Goal: Task Accomplishment & Management: Complete application form

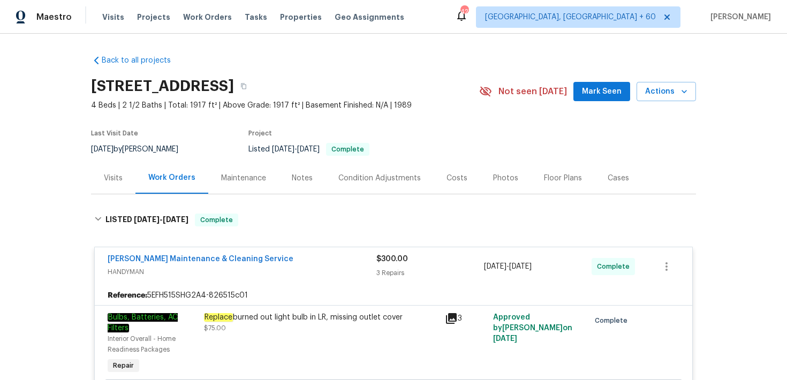
click at [244, 11] on div "Visits Projects Work Orders Tasks Properties Geo Assignments" at bounding box center [259, 16] width 315 height 21
click at [245, 16] on span "Tasks" at bounding box center [256, 16] width 22 height 7
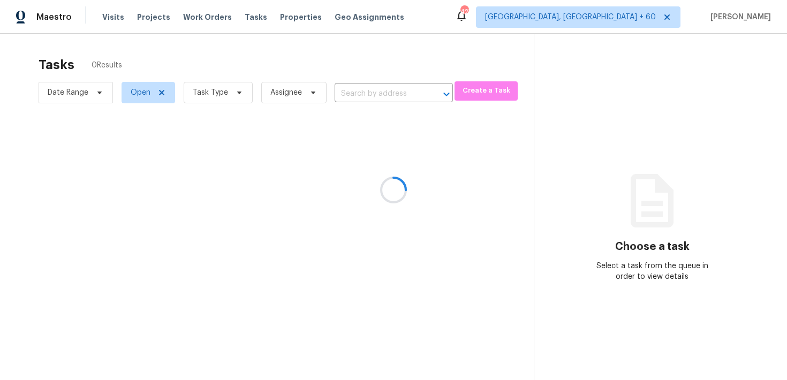
click at [347, 93] on div at bounding box center [393, 190] width 787 height 380
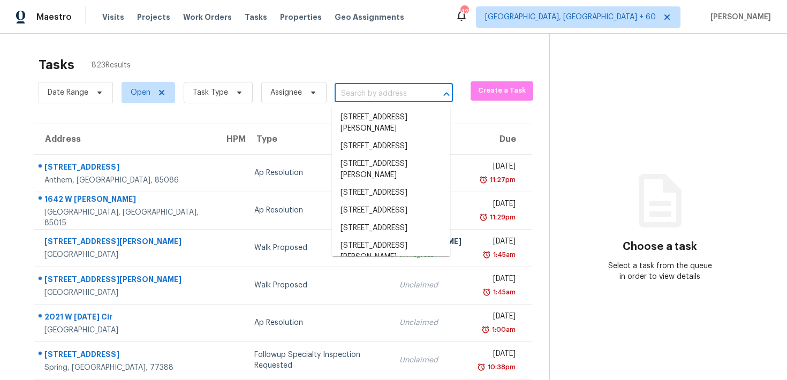
click at [347, 94] on input "text" at bounding box center [379, 94] width 88 height 17
paste input "138 Niven Path Jarrell, TX, 76537"
type input "138 Niven Path Jarrell, TX, 76537"
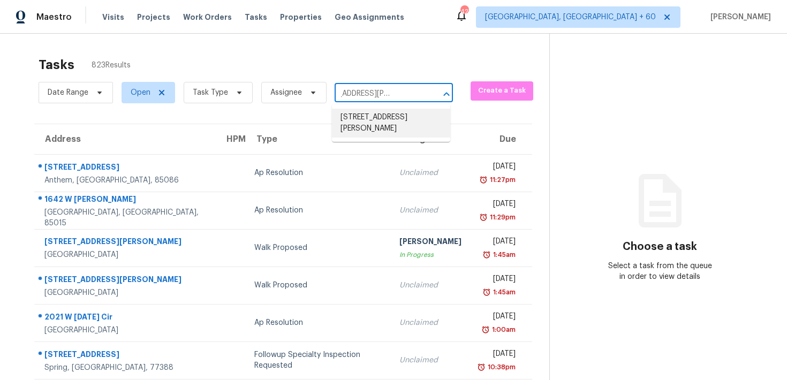
click at [355, 116] on li "138 Niven Path, Jarrell, TX 76537" at bounding box center [391, 123] width 118 height 29
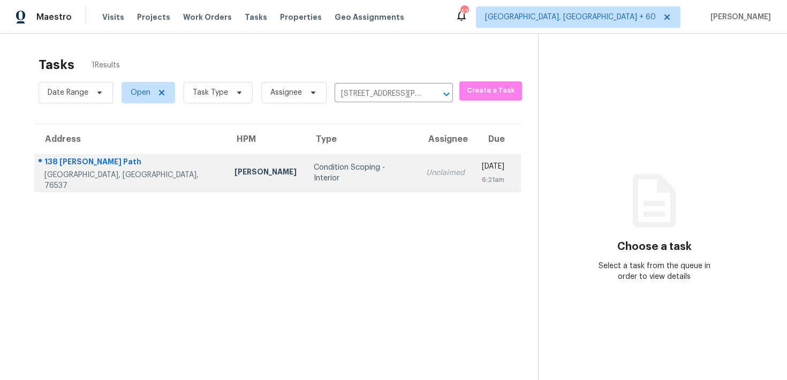
click at [426, 178] on div "Unclaimed" at bounding box center [445, 173] width 39 height 11
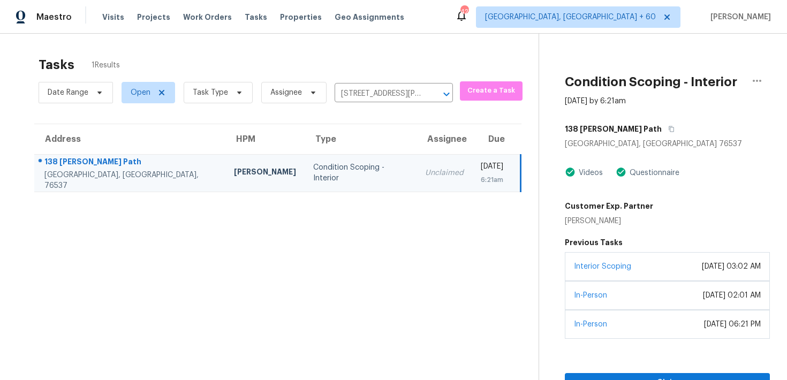
scroll to position [34, 0]
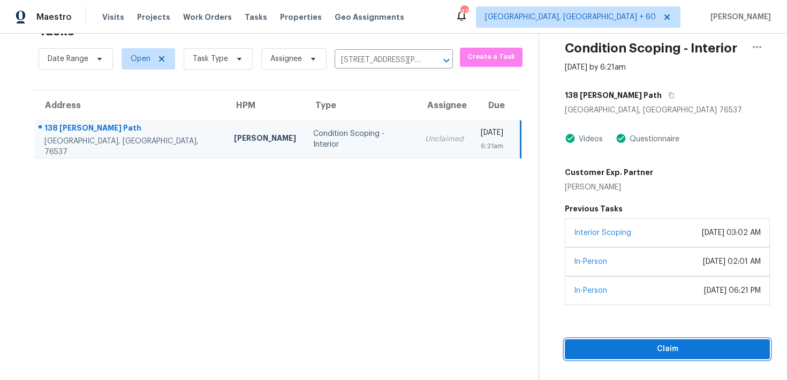
click at [593, 348] on span "Claim" at bounding box center [667, 349] width 188 height 13
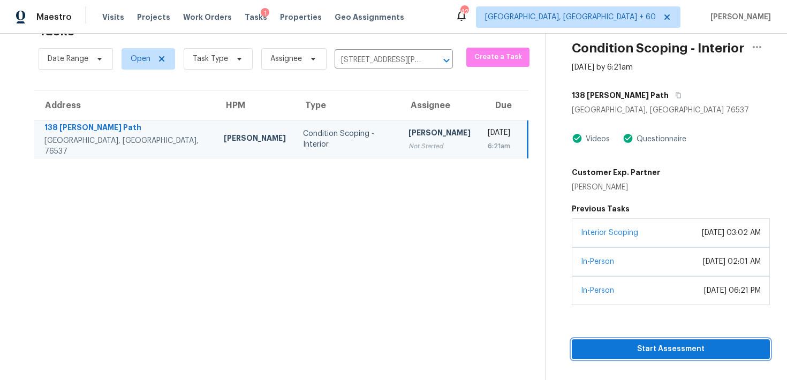
click at [595, 350] on span "Start Assessment" at bounding box center [670, 349] width 181 height 13
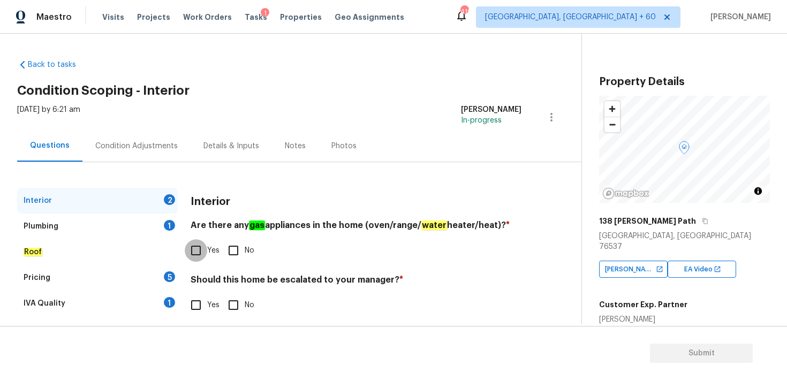
click at [201, 251] on input "Yes" at bounding box center [196, 250] width 22 height 22
checkbox input "true"
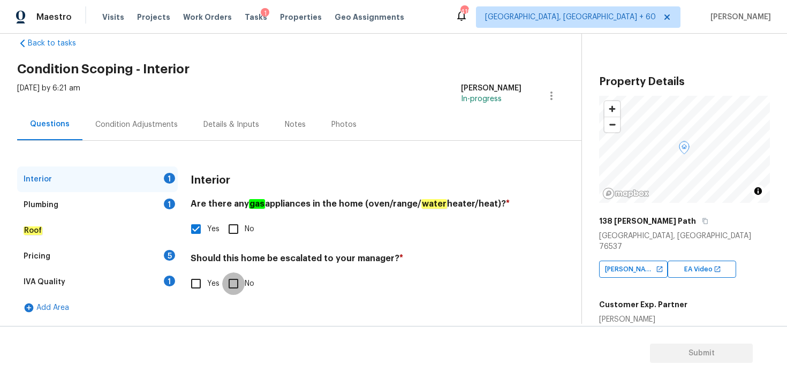
click at [235, 283] on input "No" at bounding box center [233, 283] width 22 height 22
checkbox input "true"
click at [40, 205] on div "Plumbing" at bounding box center [41, 205] width 35 height 11
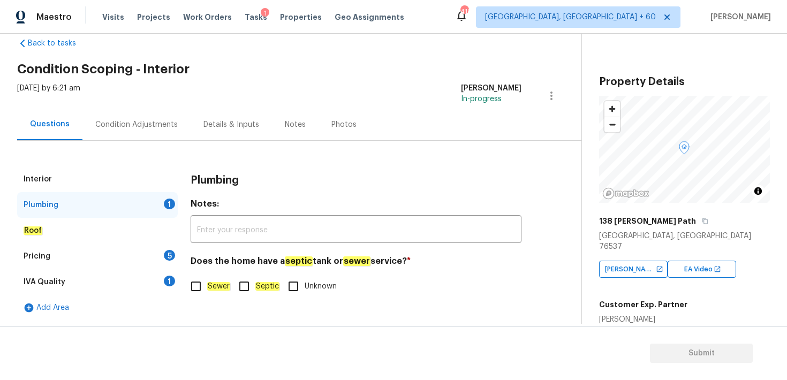
click at [202, 286] on input "Sewer" at bounding box center [196, 286] width 22 height 22
checkbox input "true"
click at [34, 231] on em "Roof" at bounding box center [33, 230] width 19 height 9
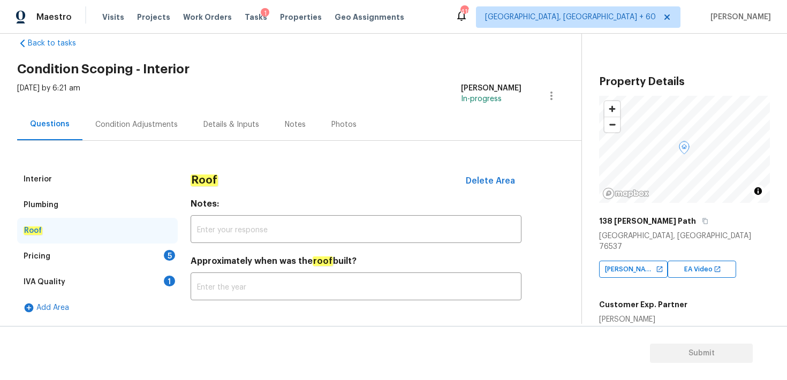
click at [33, 256] on div "Pricing" at bounding box center [37, 256] width 27 height 11
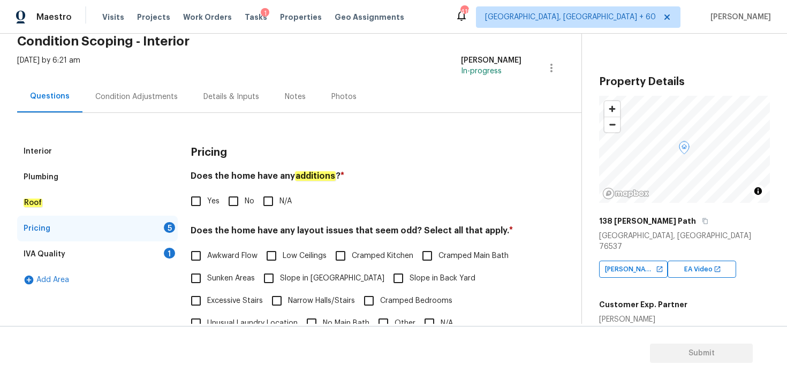
scroll to position [72, 0]
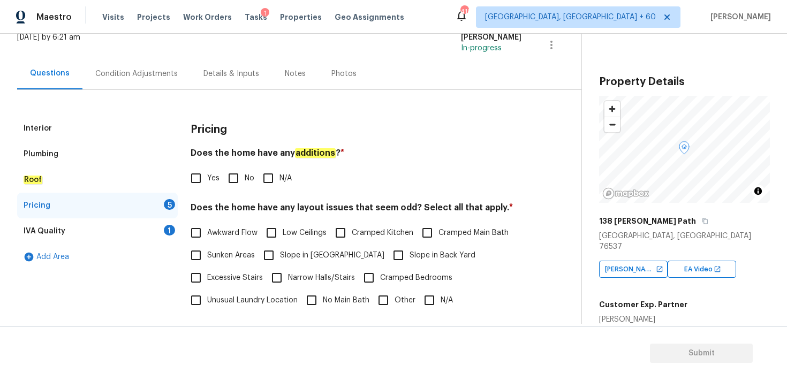
click at [236, 180] on input "No" at bounding box center [233, 178] width 22 height 22
checkbox input "true"
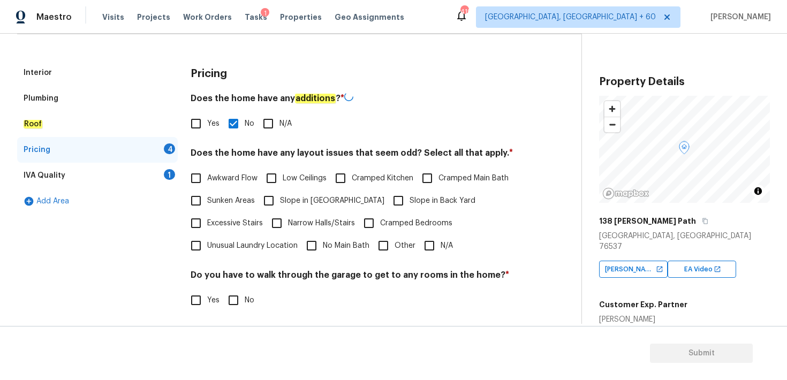
scroll to position [137, 0]
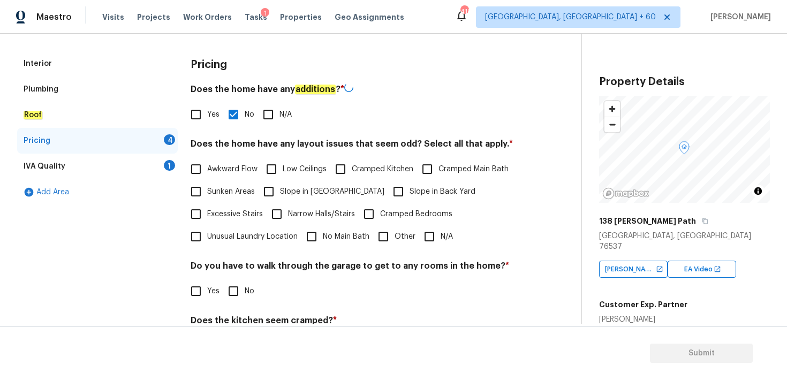
click at [428, 234] on input "N/A" at bounding box center [429, 236] width 22 height 22
checkbox input "true"
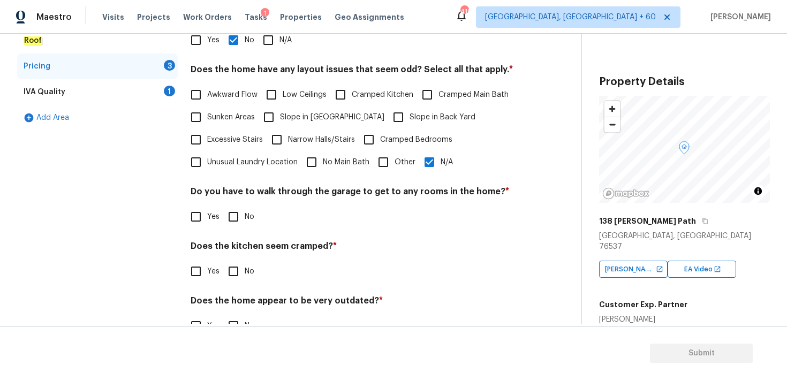
click at [231, 217] on input "No" at bounding box center [233, 217] width 22 height 22
checkbox input "true"
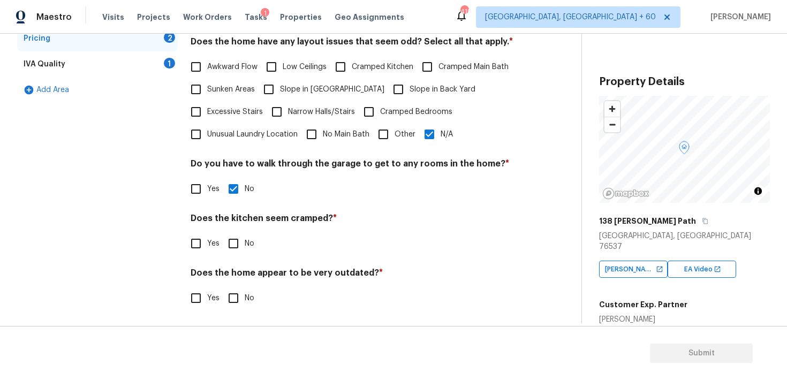
scroll to position [241, 0]
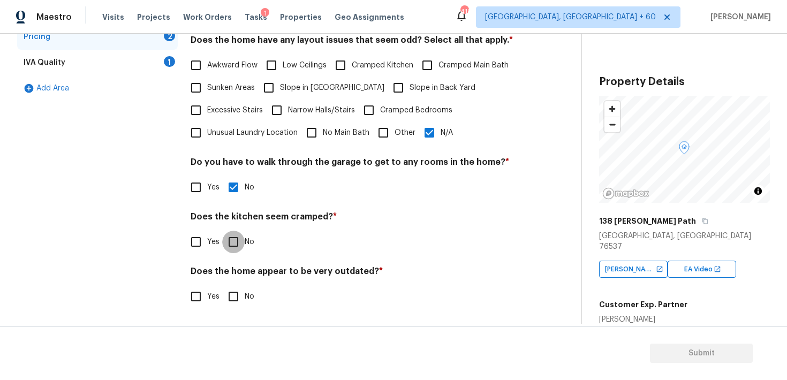
click at [231, 242] on input "No" at bounding box center [233, 242] width 22 height 22
checkbox input "true"
click at [232, 298] on input "No" at bounding box center [233, 297] width 22 height 22
checkbox input "true"
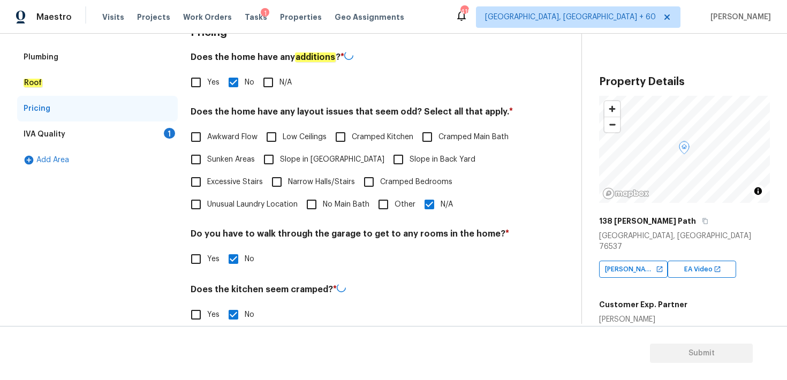
click at [51, 128] on div "IVA Quality 1" at bounding box center [97, 135] width 161 height 26
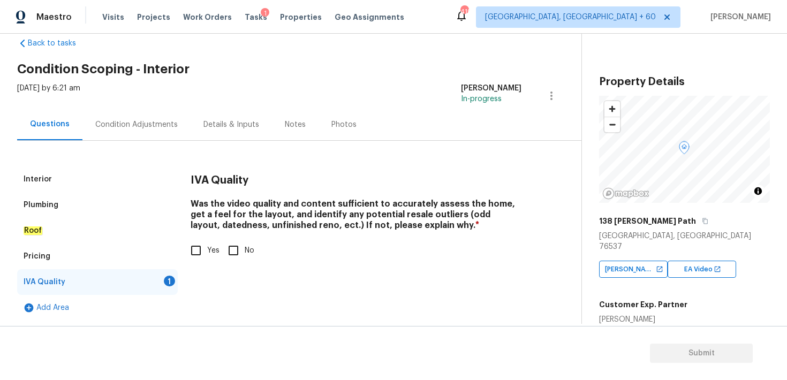
click at [201, 248] on input "Yes" at bounding box center [196, 250] width 22 height 22
checkbox input "true"
click at [165, 125] on div "Condition Adjustments" at bounding box center [136, 124] width 82 height 11
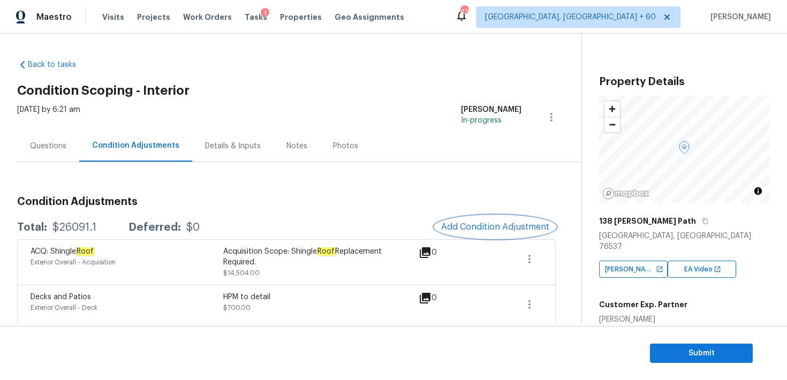
click at [475, 225] on span "Add Condition Adjustment" at bounding box center [495, 227] width 108 height 10
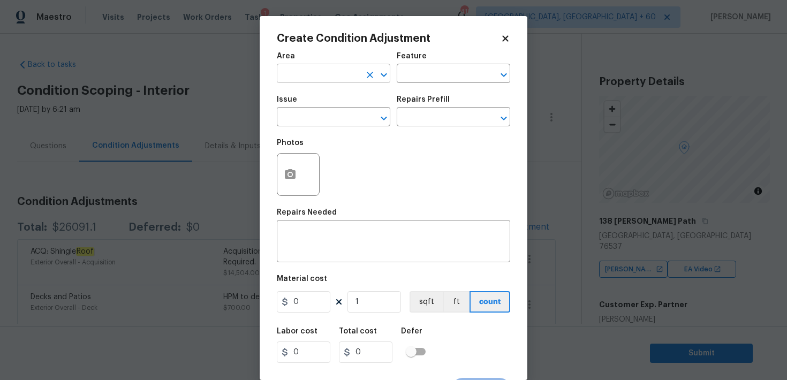
click at [308, 69] on input "text" at bounding box center [319, 74] width 84 height 17
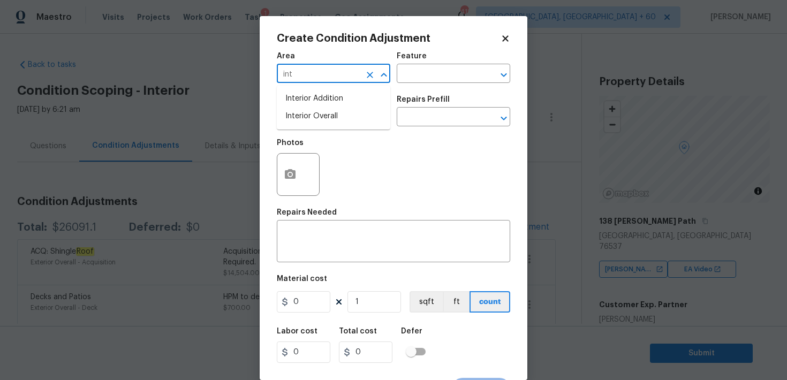
click at [320, 116] on li "Interior Overall" at bounding box center [333, 117] width 113 height 18
type input "Interior Overall"
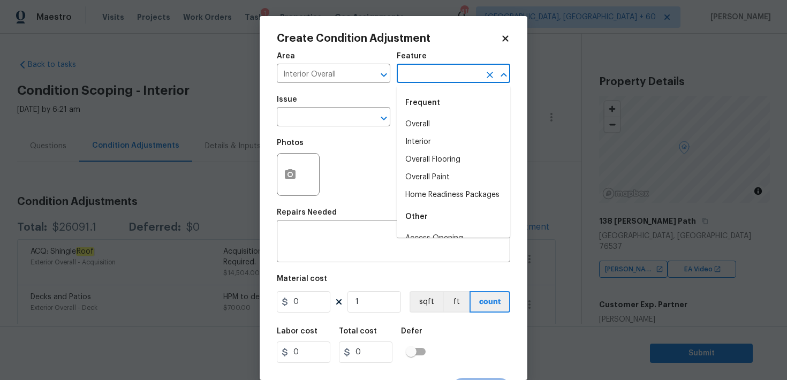
click at [421, 75] on input "text" at bounding box center [439, 74] width 84 height 17
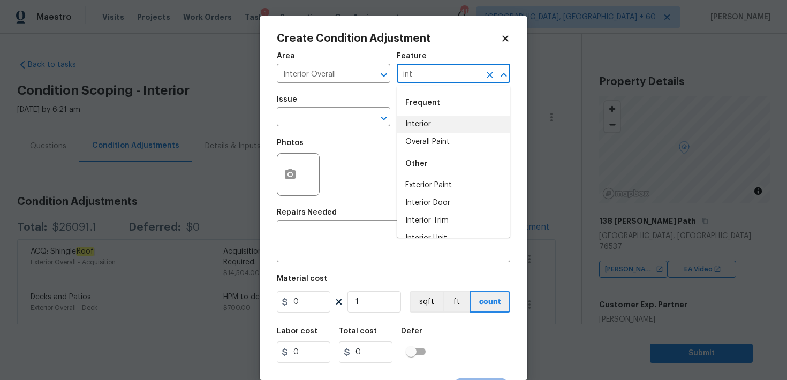
click at [414, 121] on li "Interior" at bounding box center [453, 125] width 113 height 18
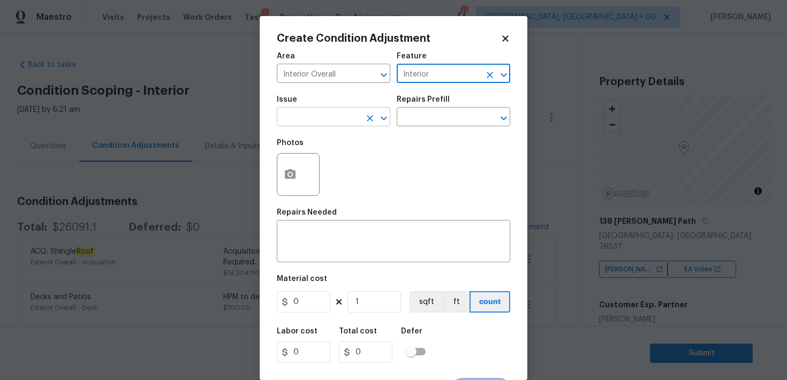
type input "Interior"
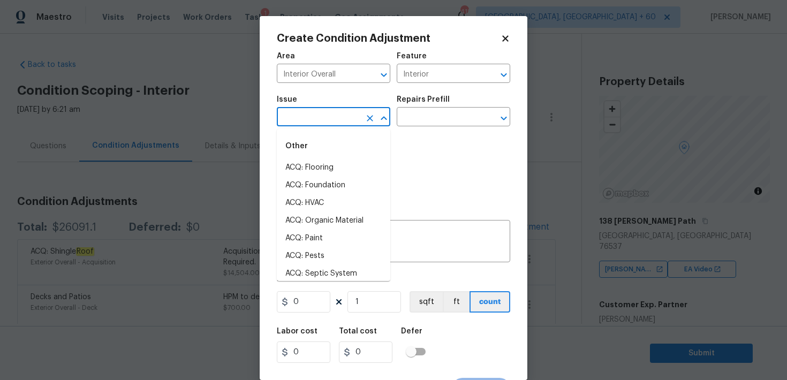
click at [282, 119] on input "text" at bounding box center [319, 118] width 84 height 17
click at [309, 169] on li "ACQ: Flooring" at bounding box center [333, 168] width 113 height 18
type input "ACQ: Flooring"
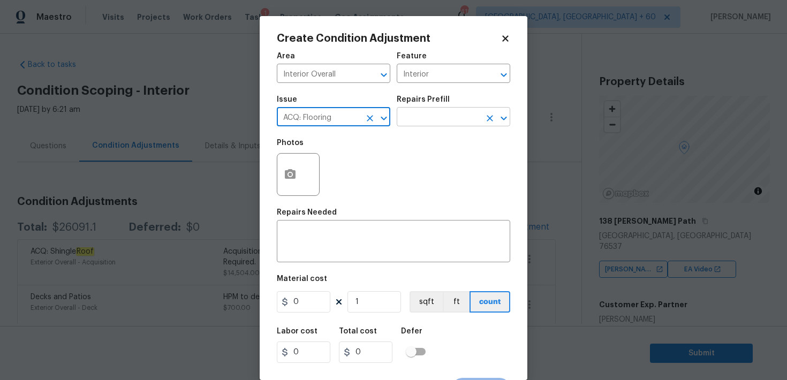
click at [423, 115] on input "text" at bounding box center [439, 118] width 84 height 17
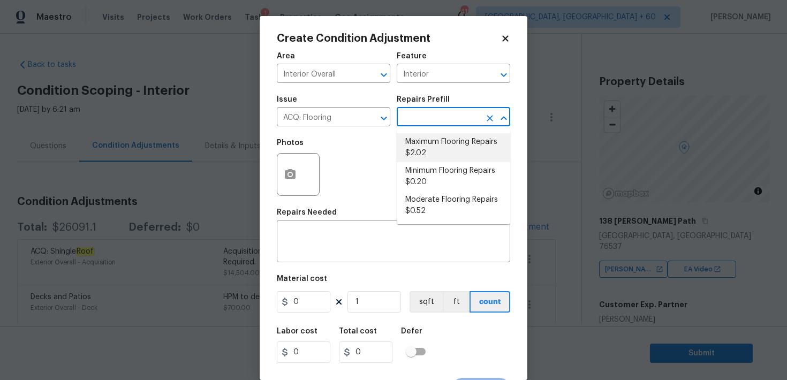
click at [422, 139] on li "Maximum Flooring Repairs $2.02" at bounding box center [453, 147] width 113 height 29
type input "Acquisition"
type textarea "Acquisition Scope: Maximum flooring repairs"
type input "2.02"
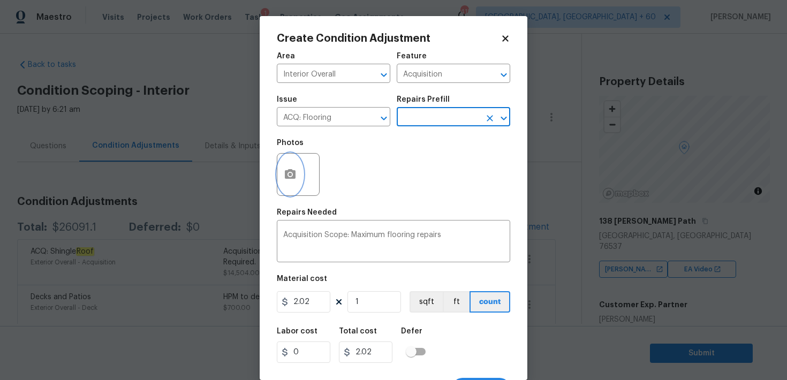
click at [290, 172] on icon "button" at bounding box center [290, 174] width 11 height 10
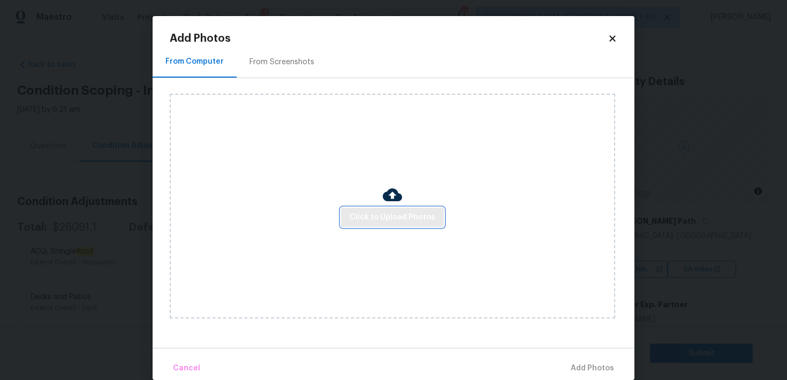
click at [378, 214] on span "Click to Upload Photos" at bounding box center [393, 217] width 86 height 13
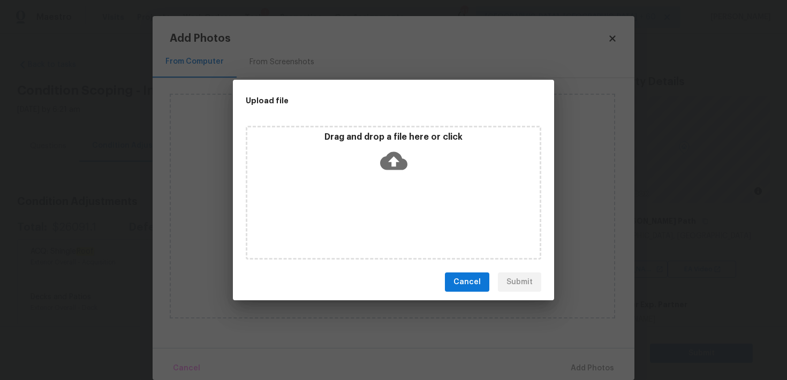
click at [386, 156] on icon at bounding box center [393, 161] width 27 height 18
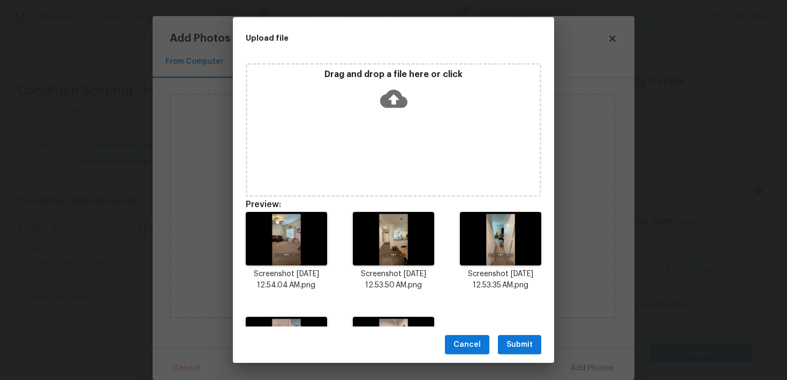
click at [513, 346] on span "Submit" at bounding box center [519, 344] width 26 height 13
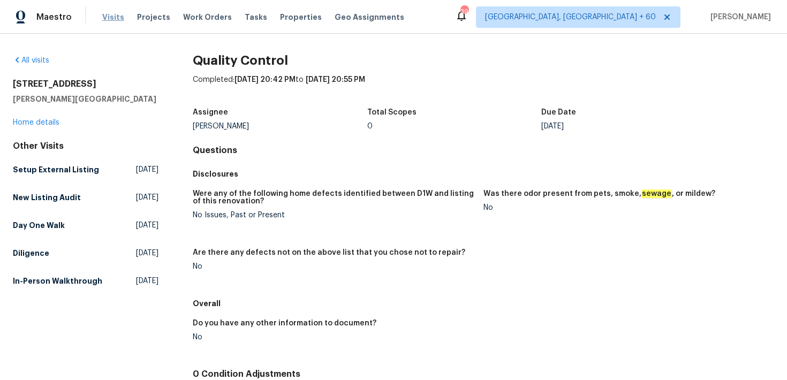
click at [102, 12] on span "Visits" at bounding box center [113, 17] width 22 height 11
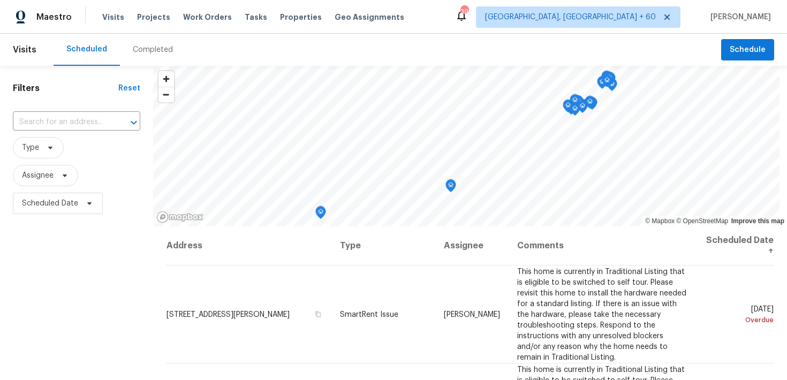
click at [151, 57] on div "Completed" at bounding box center [153, 50] width 66 height 32
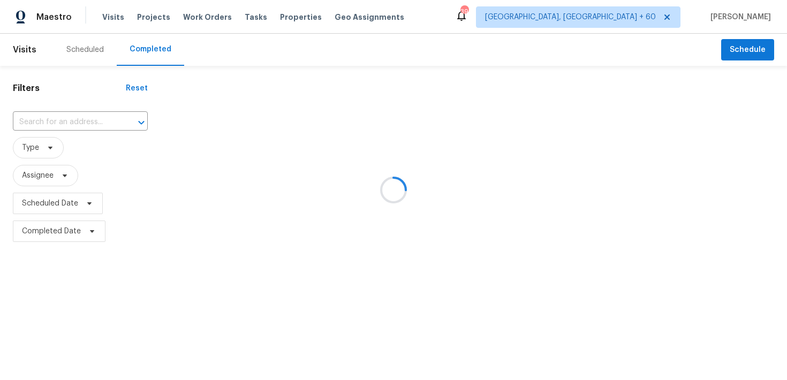
click at [62, 120] on div at bounding box center [393, 190] width 787 height 380
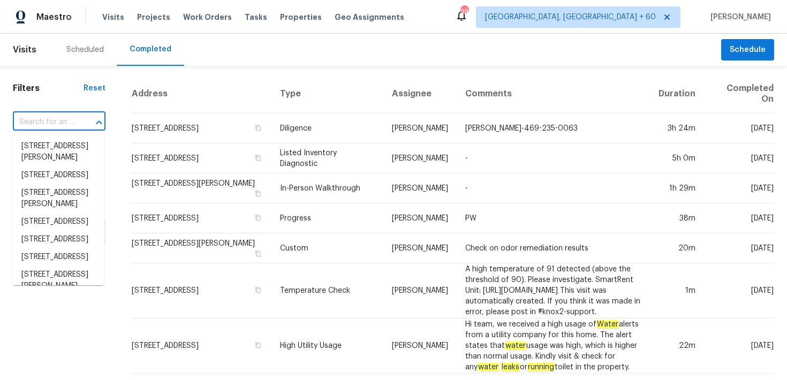
click at [44, 126] on input "text" at bounding box center [44, 122] width 63 height 17
paste input "138 Niven Path Jarrell, TX, 76537"
type input "138 Niven Path Jarrell, TX, 76537"
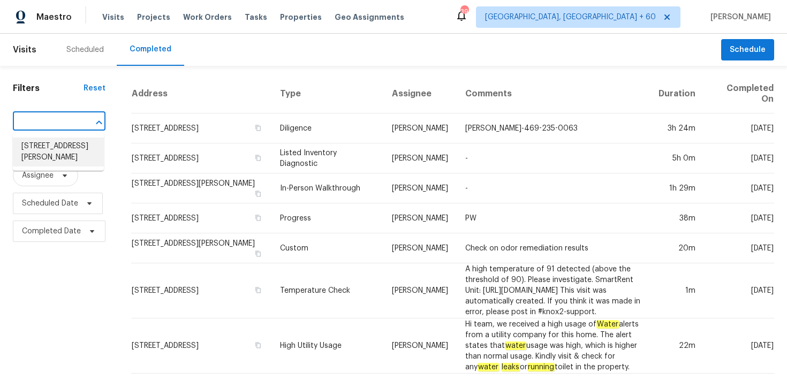
click at [39, 153] on li "138 Niven Path, Jarrell, TX 76537" at bounding box center [58, 152] width 91 height 29
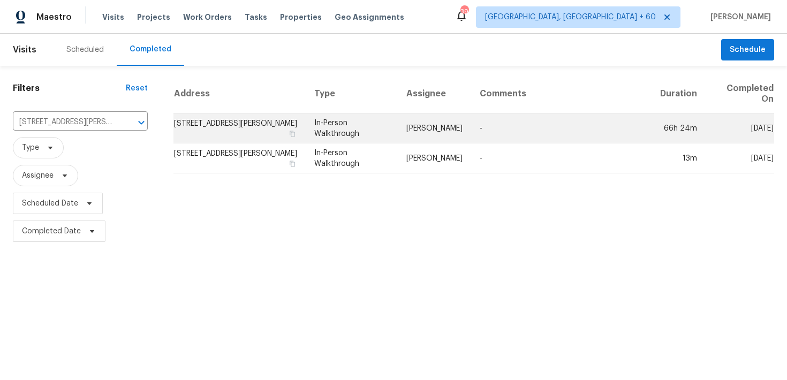
click at [337, 124] on td "In-Person Walkthrough" at bounding box center [352, 128] width 92 height 30
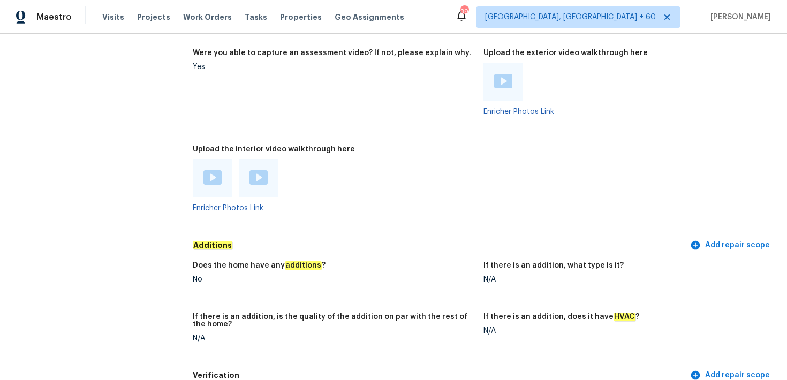
scroll to position [1989, 0]
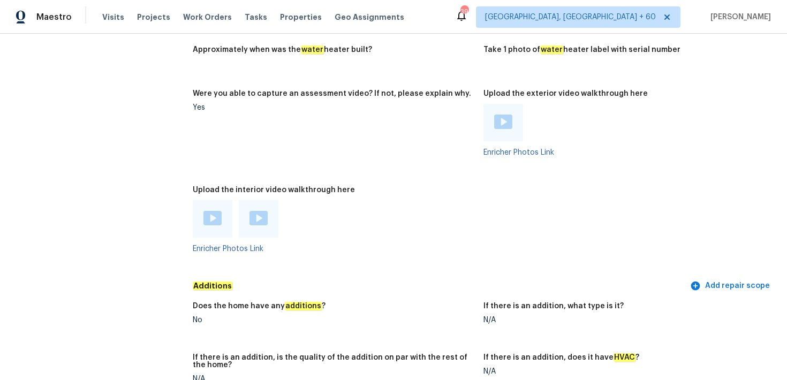
click at [214, 212] on img at bounding box center [212, 218] width 18 height 14
click at [257, 211] on img at bounding box center [258, 218] width 18 height 14
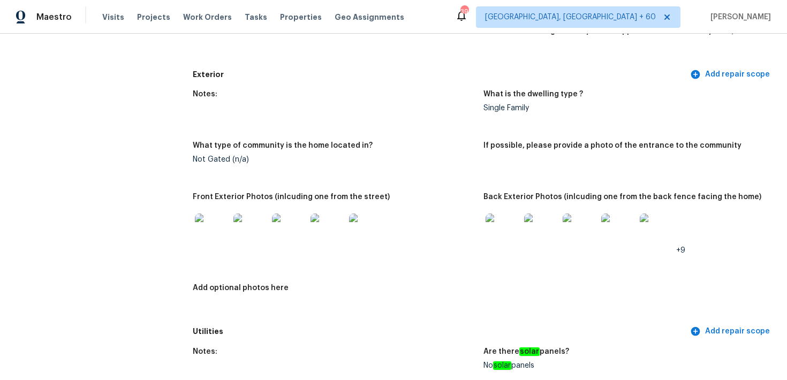
scroll to position [0, 0]
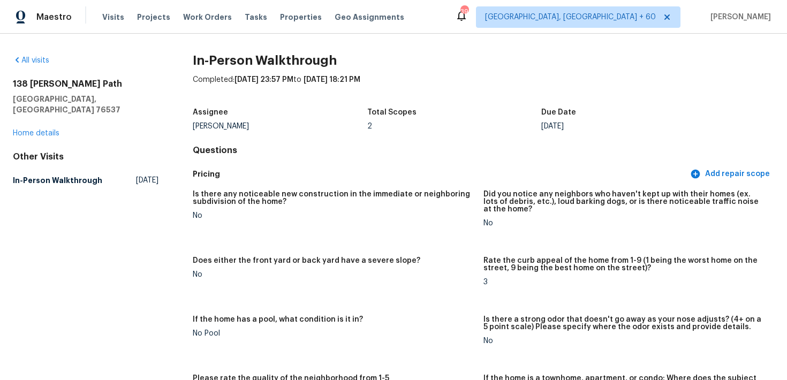
click at [48, 96] on h5 "[GEOGRAPHIC_DATA], [GEOGRAPHIC_DATA] 76537" at bounding box center [86, 104] width 146 height 21
drag, startPoint x: 12, startPoint y: 82, endPoint x: 88, endPoint y: 98, distance: 77.6
click at [88, 98] on div "All visits 138 Niven Path Jarrell, TX 76537 Home details Other Visits In-Person…" at bounding box center [393, 207] width 787 height 346
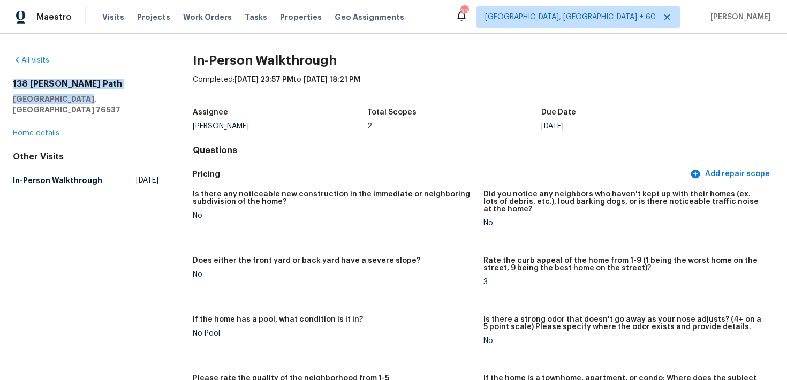
copy div "138 Niven Path Jarrell, TX 76537"
drag, startPoint x: 16, startPoint y: 86, endPoint x: 86, endPoint y: 91, distance: 70.3
click at [86, 91] on div "138 Niven Path Jarrell, TX 76537" at bounding box center [86, 97] width 146 height 36
drag, startPoint x: 9, startPoint y: 82, endPoint x: 90, endPoint y: 97, distance: 82.6
click at [90, 96] on div "All visits 138 Niven Path Jarrell, TX 76537 Home details Other Visits In-Person…" at bounding box center [393, 207] width 787 height 346
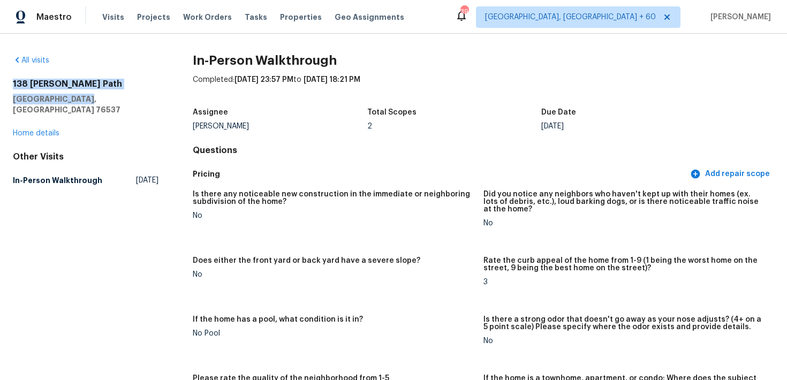
copy div "138 Niven Path Jarrell, TX 76537"
click at [109, 22] on span "Visits" at bounding box center [113, 17] width 22 height 11
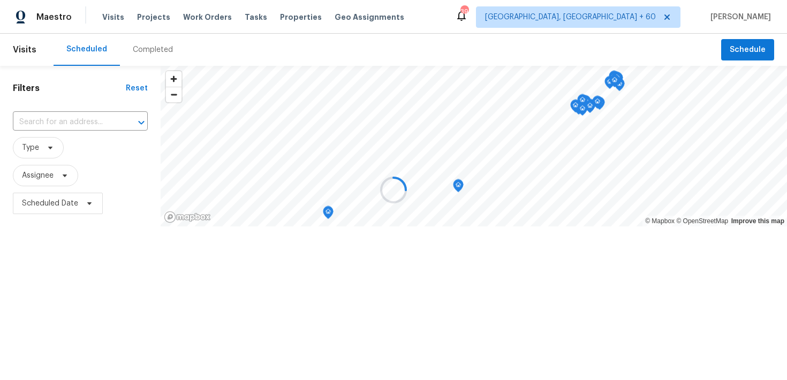
click at [143, 46] on div at bounding box center [393, 190] width 787 height 380
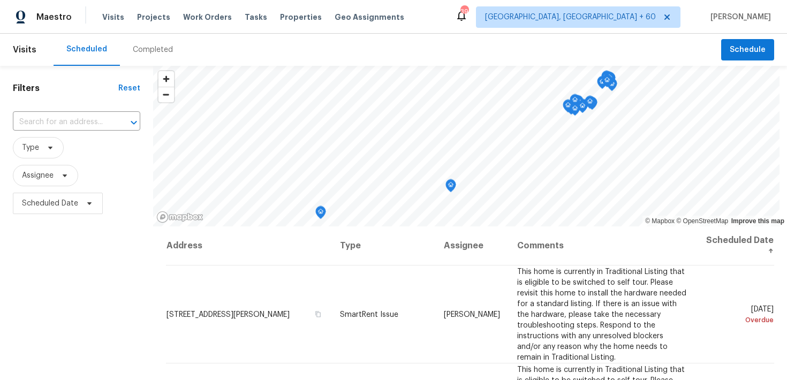
click at [150, 52] on div "Completed" at bounding box center [153, 49] width 40 height 11
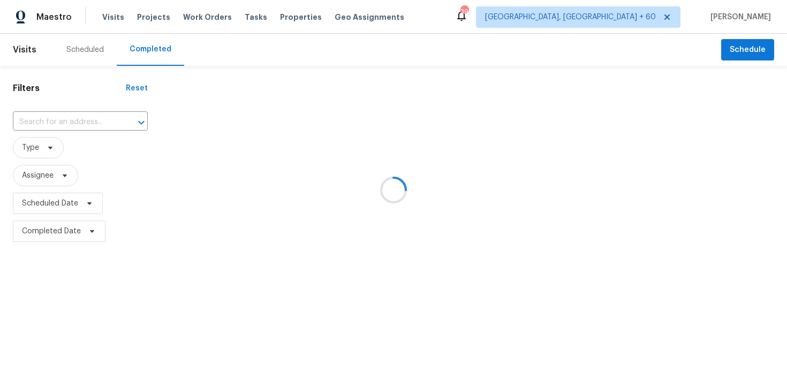
click at [79, 119] on div at bounding box center [393, 190] width 787 height 380
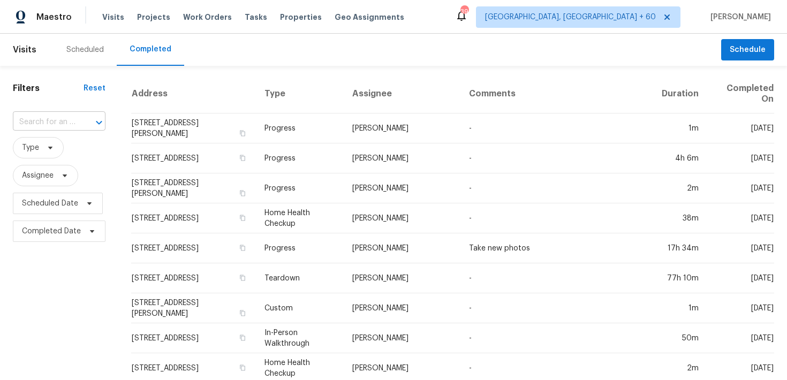
click at [49, 119] on input "text" at bounding box center [44, 122] width 63 height 17
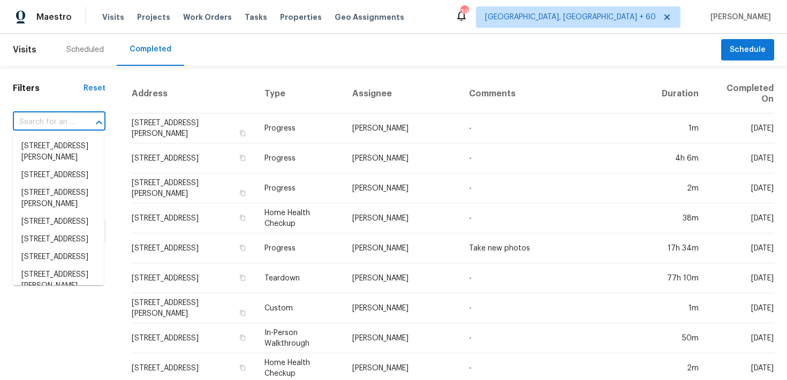
paste input "[STREET_ADDRESS]"
type input "[STREET_ADDRESS]"
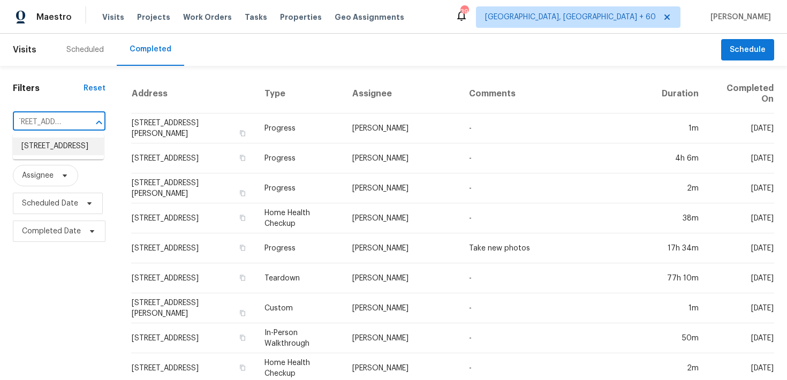
click at [34, 149] on li "[STREET_ADDRESS]" at bounding box center [58, 147] width 91 height 18
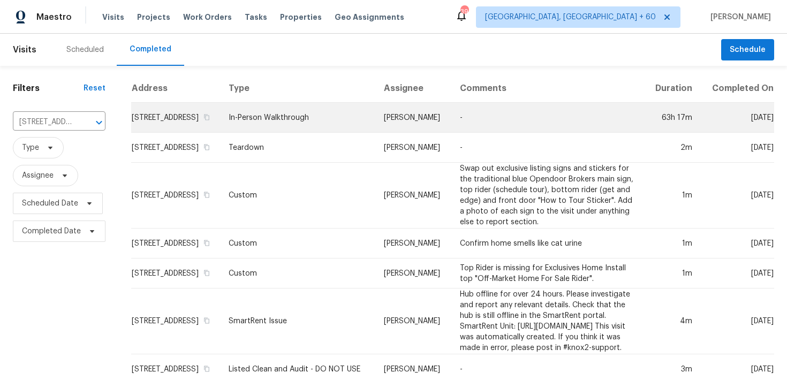
click at [316, 126] on td "In-Person Walkthrough" at bounding box center [297, 118] width 155 height 30
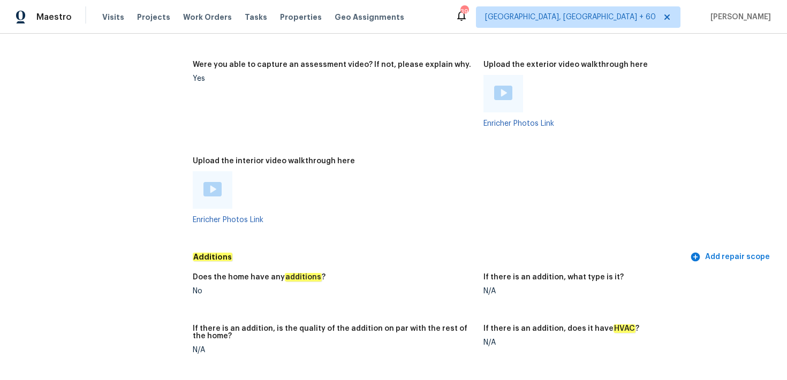
scroll to position [1962, 0]
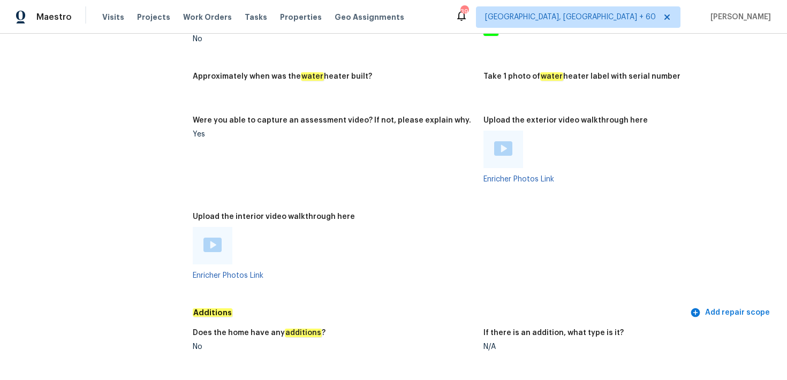
click at [216, 241] on img at bounding box center [212, 245] width 18 height 14
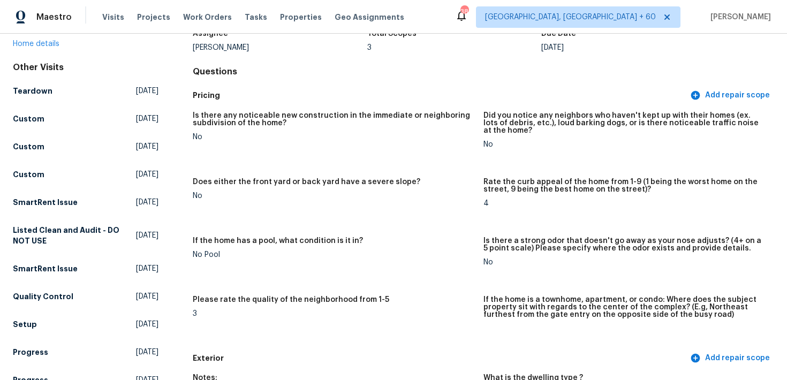
scroll to position [0, 0]
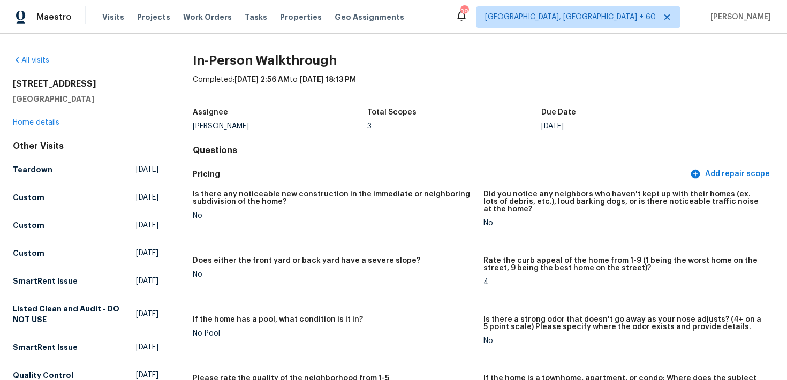
click at [466, 60] on h2 "In-Person Walkthrough" at bounding box center [483, 60] width 581 height 11
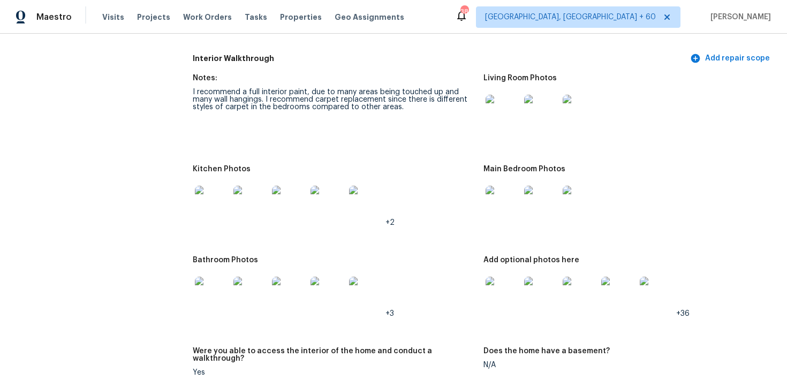
scroll to position [1214, 0]
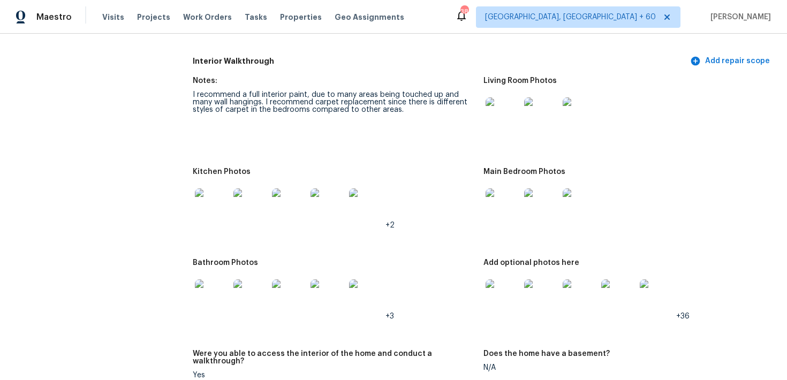
click at [504, 114] on img at bounding box center [503, 114] width 34 height 34
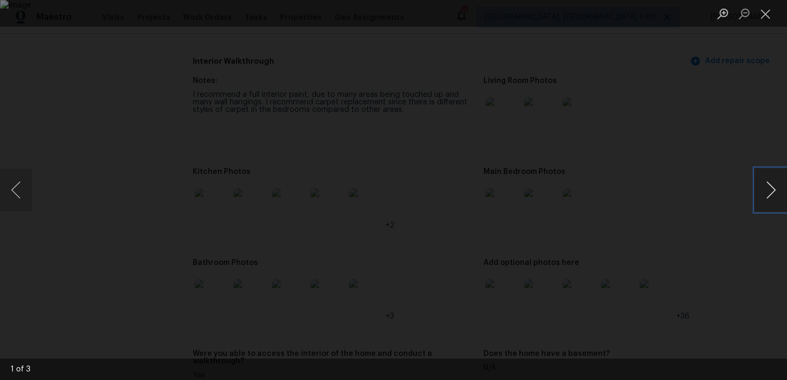
click at [774, 190] on button "Next image" at bounding box center [771, 190] width 32 height 43
click at [769, 19] on button "Close lightbox" at bounding box center [765, 13] width 21 height 19
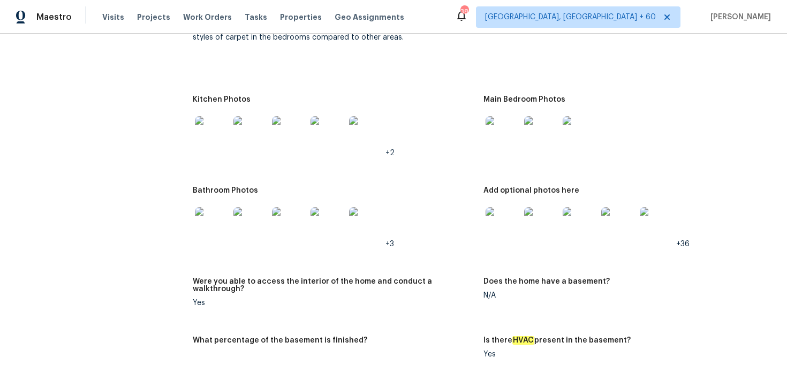
scroll to position [1294, 0]
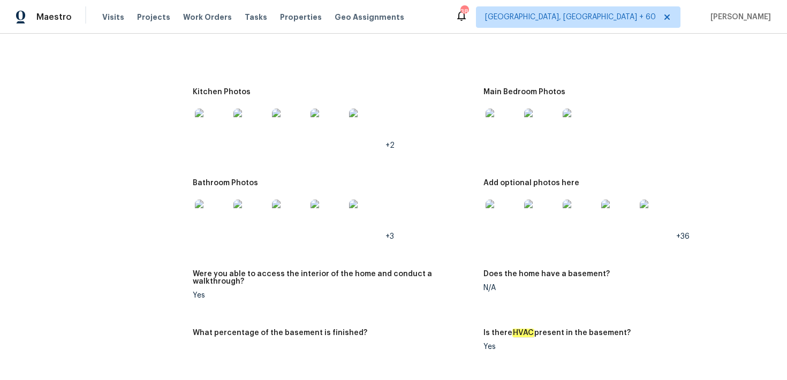
click at [228, 133] on img at bounding box center [212, 126] width 34 height 34
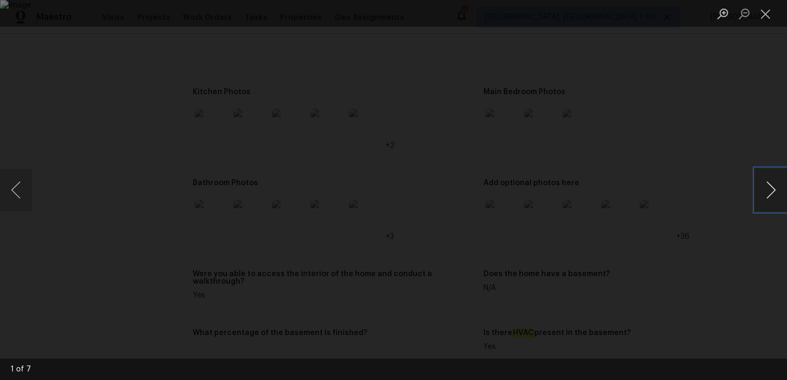
click at [775, 187] on button "Next image" at bounding box center [771, 190] width 32 height 43
click at [774, 187] on button "Next image" at bounding box center [771, 190] width 32 height 43
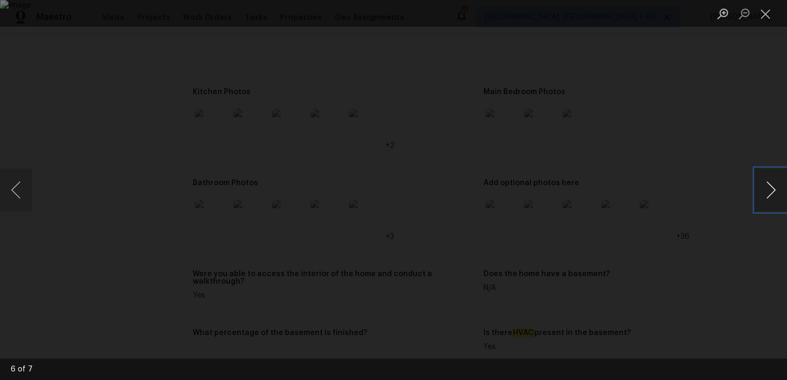
click at [774, 187] on button "Next image" at bounding box center [771, 190] width 32 height 43
click at [761, 19] on button "Close lightbox" at bounding box center [765, 13] width 21 height 19
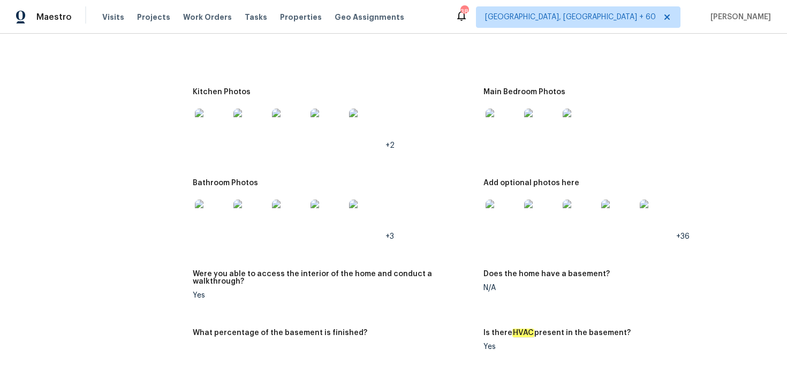
click at [507, 210] on img at bounding box center [503, 217] width 34 height 34
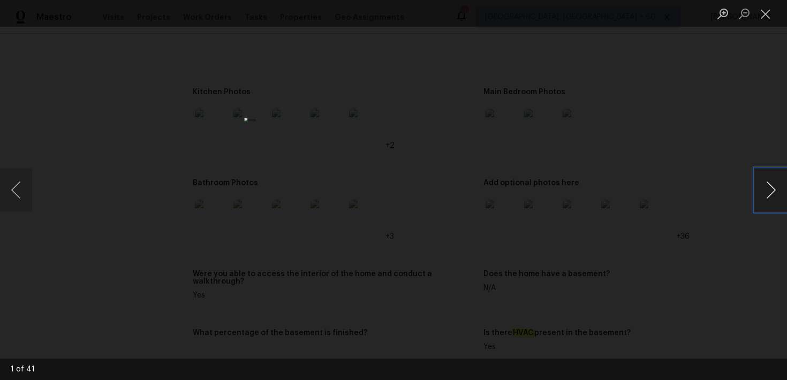
click at [769, 195] on button "Next image" at bounding box center [771, 190] width 32 height 43
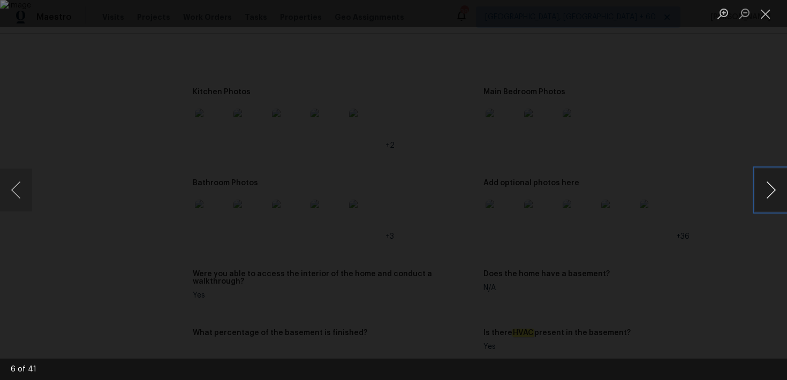
click at [769, 195] on button "Next image" at bounding box center [771, 190] width 32 height 43
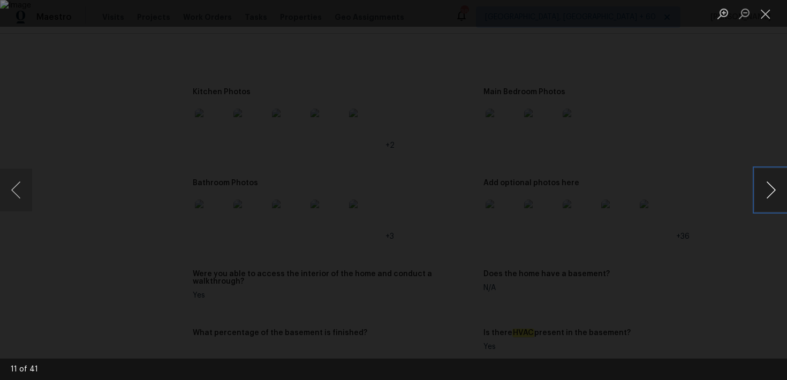
click at [769, 195] on button "Next image" at bounding box center [771, 190] width 32 height 43
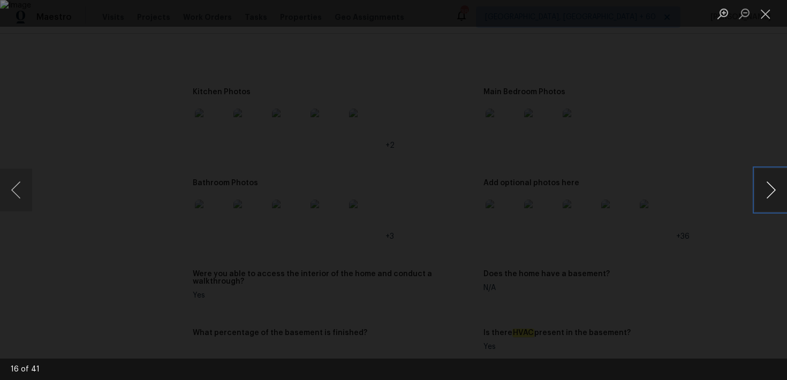
click at [769, 195] on button "Next image" at bounding box center [771, 190] width 32 height 43
click at [775, 187] on button "Next image" at bounding box center [771, 190] width 32 height 43
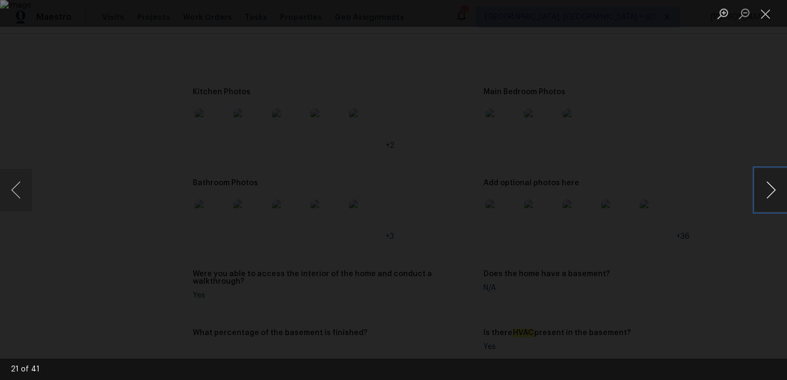
click at [775, 187] on button "Next image" at bounding box center [771, 190] width 32 height 43
click at [770, 189] on button "Next image" at bounding box center [771, 190] width 32 height 43
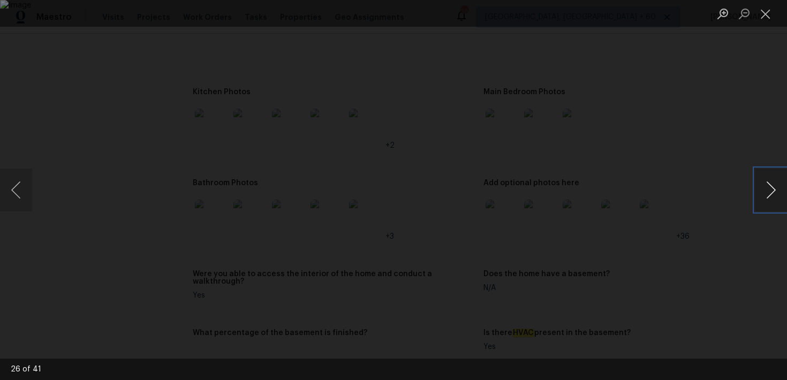
click at [770, 189] on button "Next image" at bounding box center [771, 190] width 32 height 43
click at [755, 96] on div "Lightbox" at bounding box center [393, 190] width 787 height 380
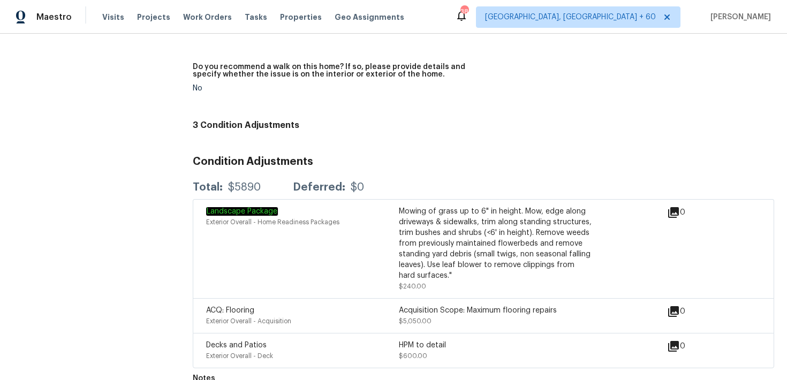
scroll to position [2454, 0]
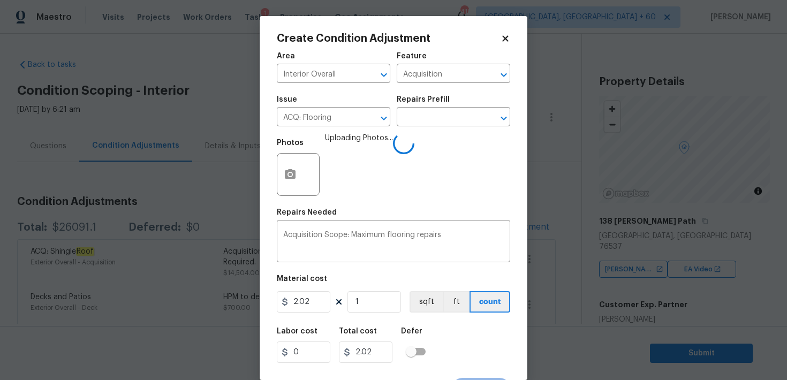
scroll to position [20, 0]
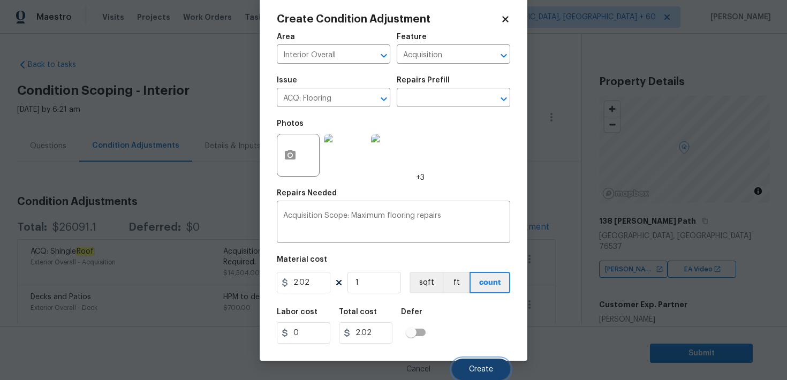
click at [475, 366] on span "Create" at bounding box center [481, 370] width 24 height 8
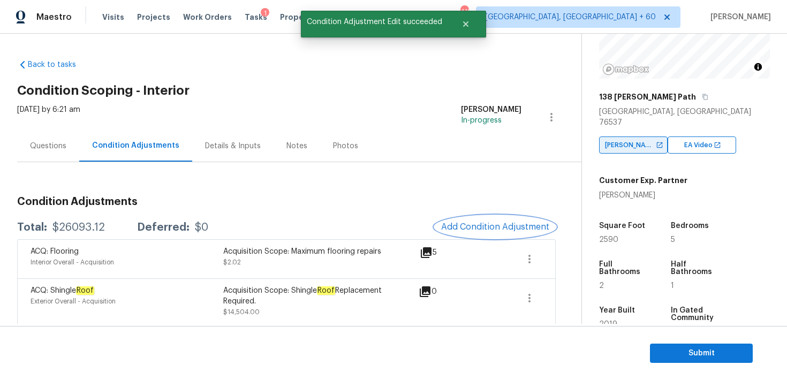
scroll to position [134, 0]
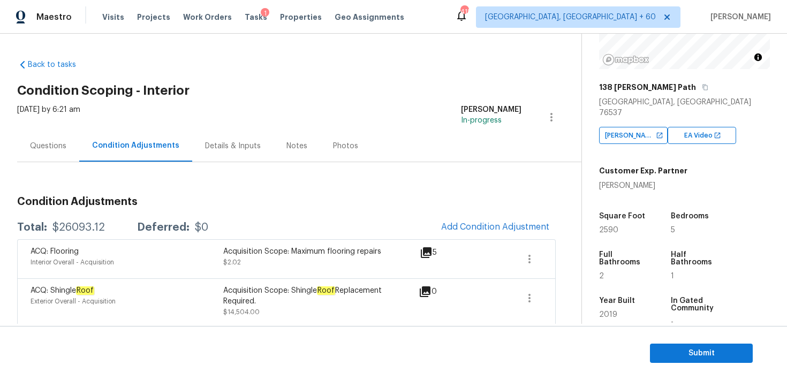
click at [608, 226] on span "2590" at bounding box center [608, 229] width 19 height 7
copy span "2590"
click at [532, 255] on icon "button" at bounding box center [529, 259] width 13 height 13
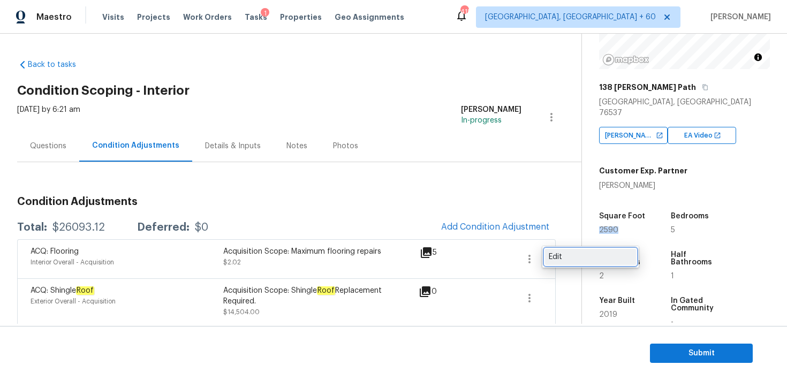
click at [558, 257] on div "Edit" at bounding box center [591, 257] width 84 height 11
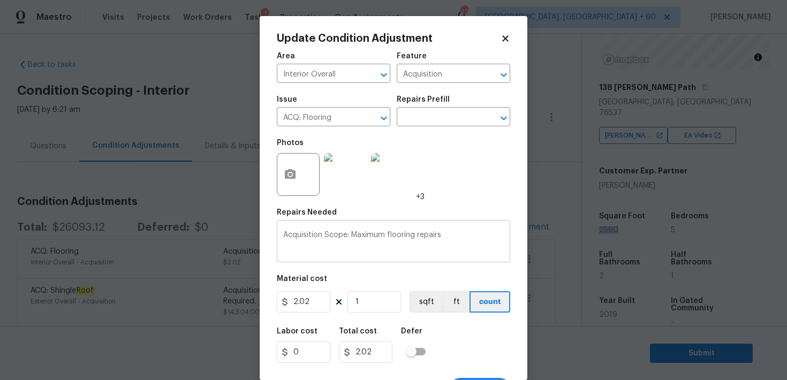
scroll to position [20, 0]
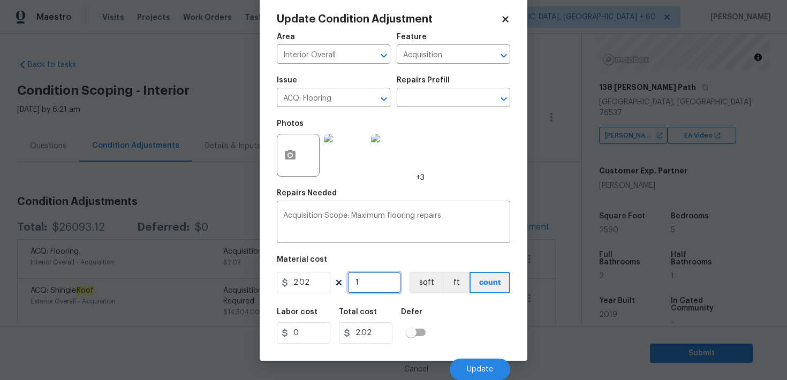
click at [362, 285] on input "1" at bounding box center [374, 282] width 54 height 21
type input "0"
paste input "259"
type input "2590"
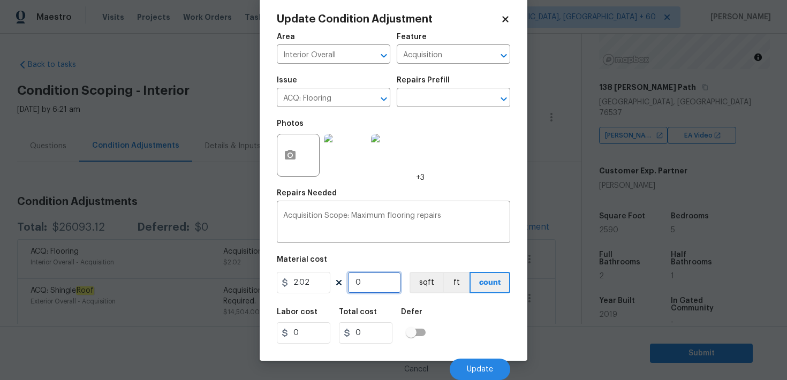
type input "5231.8"
type input "2590"
click at [457, 309] on div "Labor cost 0 Total cost 5231.8 Defer" at bounding box center [393, 326] width 233 height 48
click at [475, 368] on span "Update" at bounding box center [480, 370] width 26 height 8
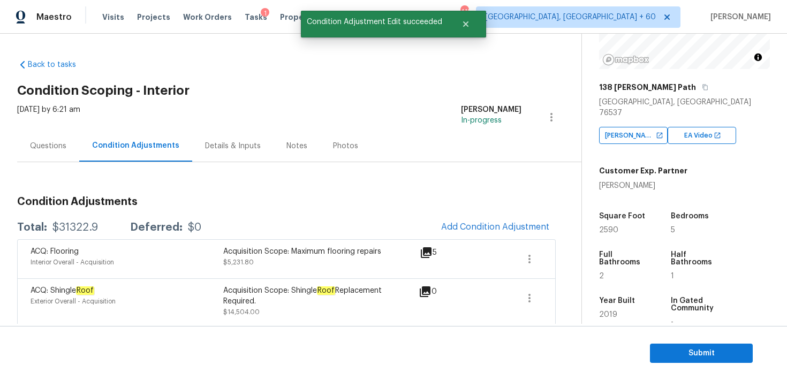
scroll to position [0, 0]
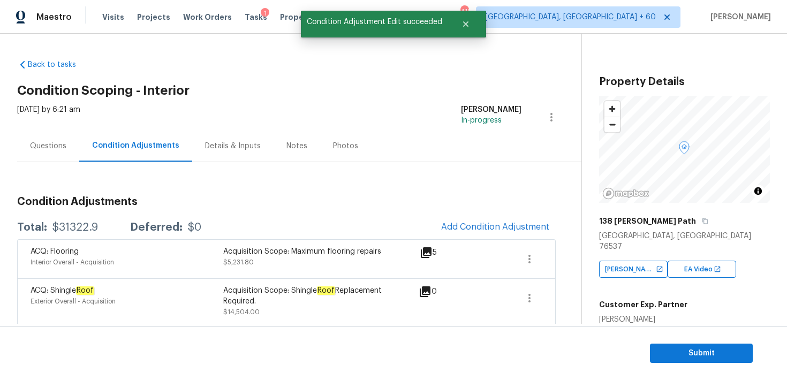
click at [600, 220] on h5 "138 [PERSON_NAME] Path" at bounding box center [647, 221] width 97 height 11
click at [702, 221] on icon "button" at bounding box center [705, 221] width 6 height 6
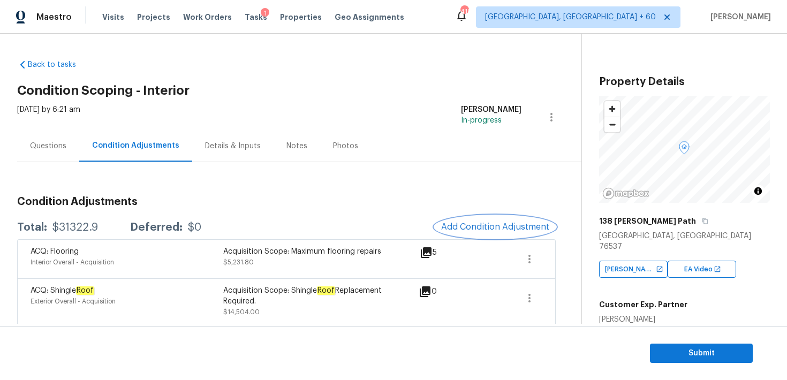
click at [496, 226] on span "Add Condition Adjustment" at bounding box center [495, 227] width 108 height 10
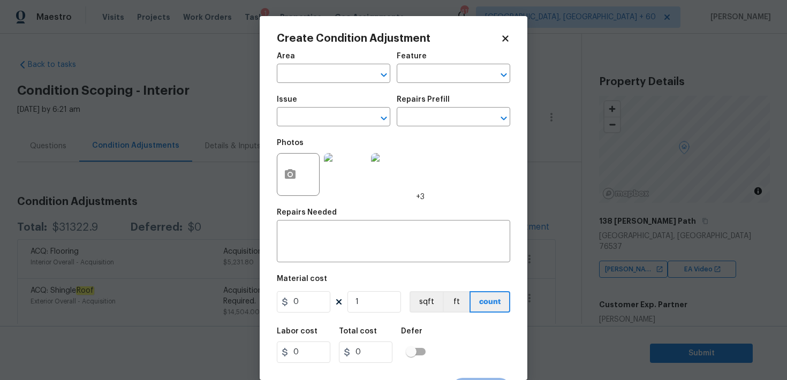
click at [329, 83] on span "Area ​" at bounding box center [333, 67] width 113 height 43
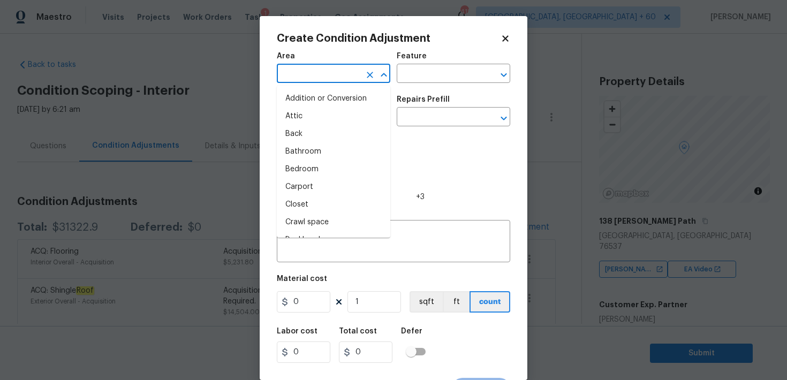
click at [323, 74] on input "text" at bounding box center [319, 74] width 84 height 17
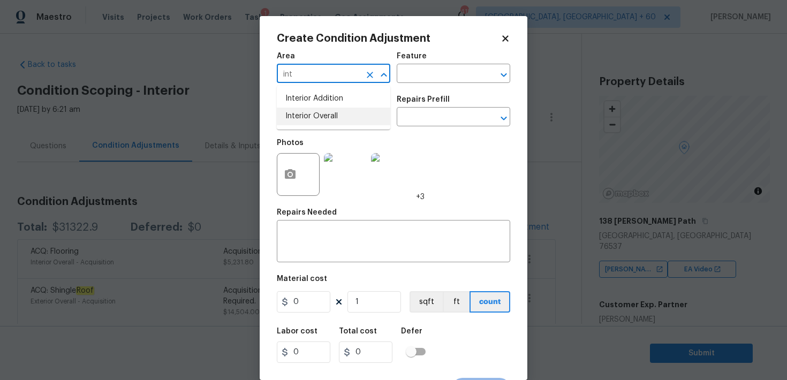
click at [307, 117] on li "Interior Overall" at bounding box center [333, 117] width 113 height 18
type input "Interior Overall"
click at [440, 70] on input "text" at bounding box center [439, 74] width 84 height 17
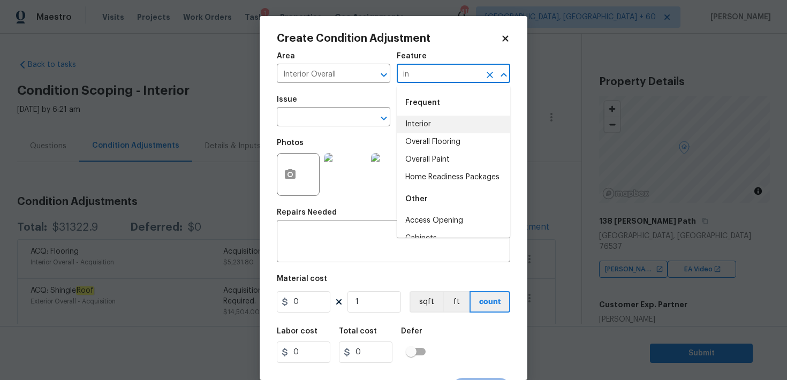
click at [420, 122] on li "Interior" at bounding box center [453, 125] width 113 height 18
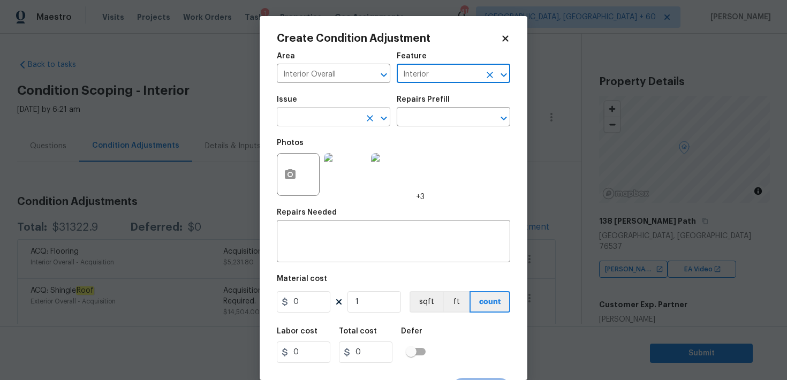
type input "Interior"
click at [328, 120] on input "text" at bounding box center [319, 118] width 84 height 17
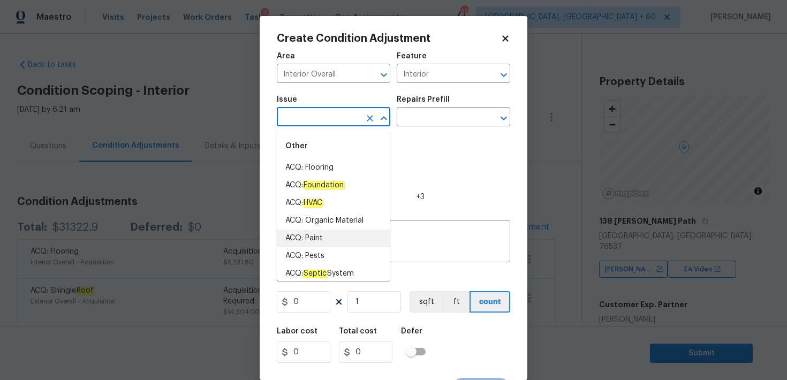
click at [309, 235] on li "ACQ: Paint" at bounding box center [333, 239] width 113 height 18
type input "ACQ: Paint"
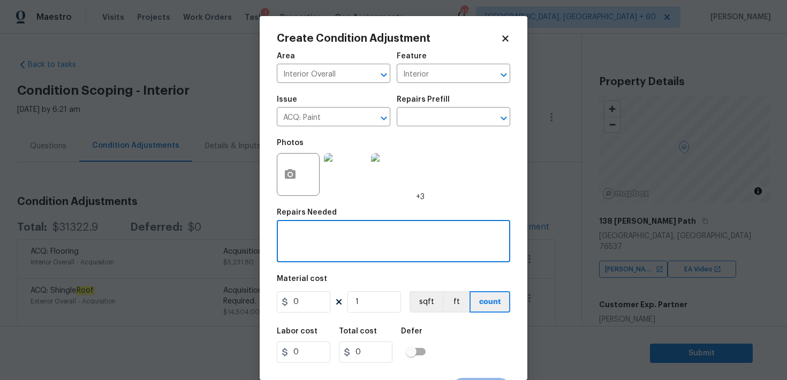
click at [309, 235] on textarea at bounding box center [393, 242] width 221 height 22
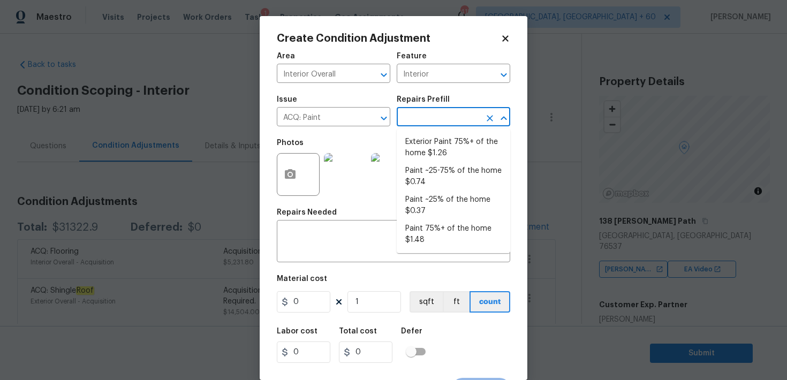
click at [436, 119] on input "text" at bounding box center [439, 118] width 84 height 17
click at [423, 229] on li "Paint 75%+ of the home $1.48" at bounding box center [453, 234] width 113 height 29
type input "Acquisition"
type textarea "Acquisition Scope: 75%+ of the home will likely require interior paint"
type input "1.48"
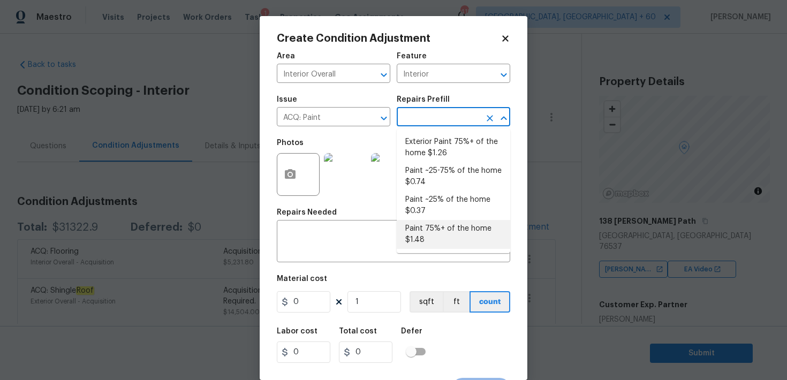
type input "1.48"
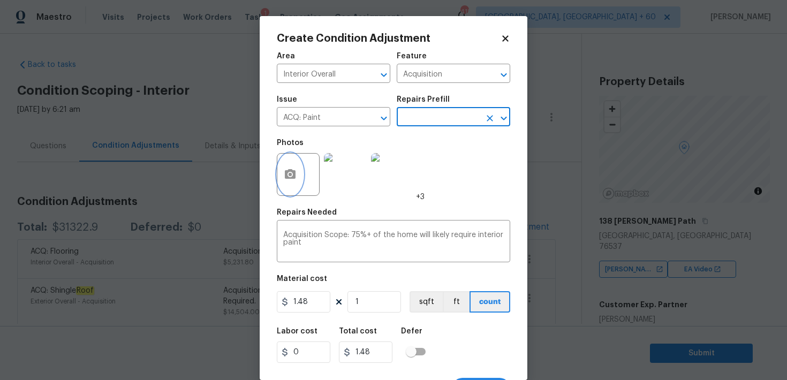
click at [286, 171] on icon "button" at bounding box center [290, 174] width 11 height 10
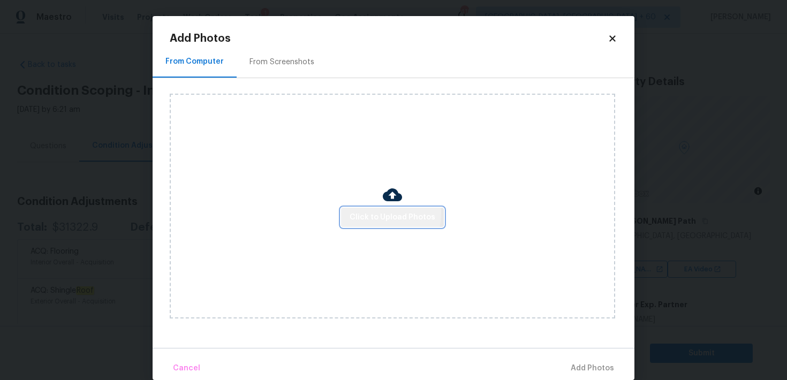
click at [363, 212] on span "Click to Upload Photos" at bounding box center [393, 217] width 86 height 13
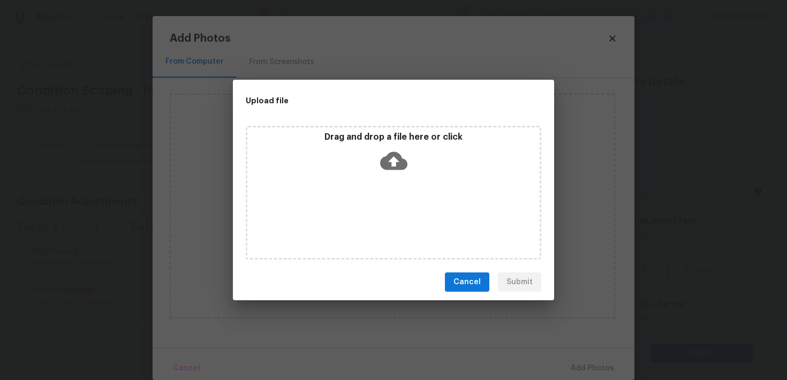
click at [389, 161] on icon at bounding box center [393, 161] width 27 height 18
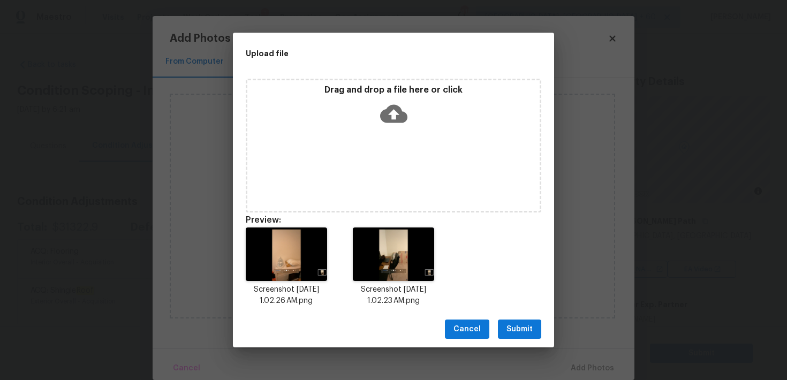
click at [514, 327] on span "Submit" at bounding box center [519, 329] width 26 height 13
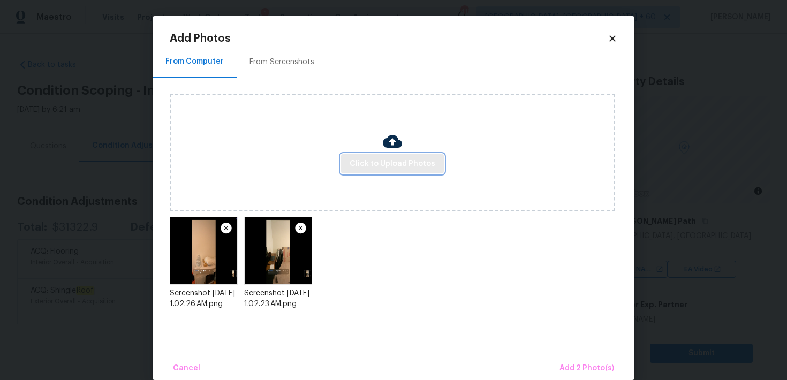
click at [379, 166] on span "Click to Upload Photos" at bounding box center [393, 163] width 86 height 13
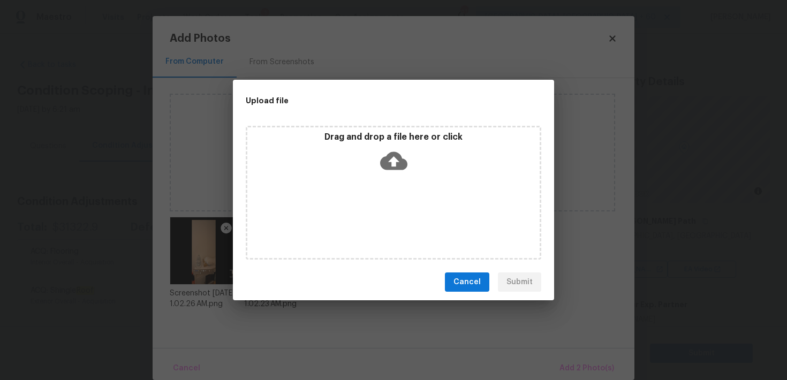
click at [405, 165] on icon at bounding box center [393, 161] width 27 height 18
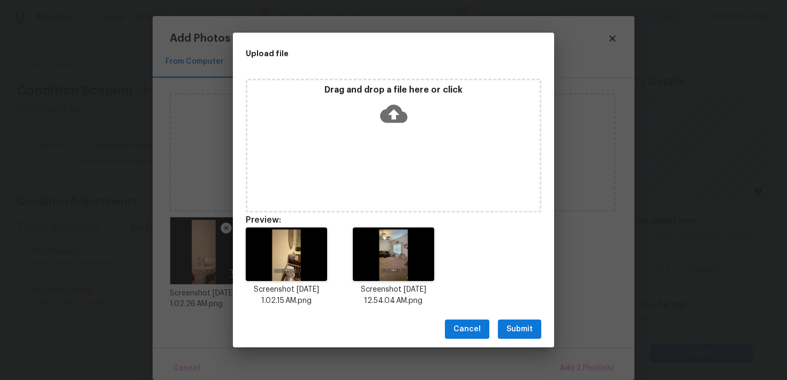
click at [517, 329] on span "Submit" at bounding box center [519, 329] width 26 height 13
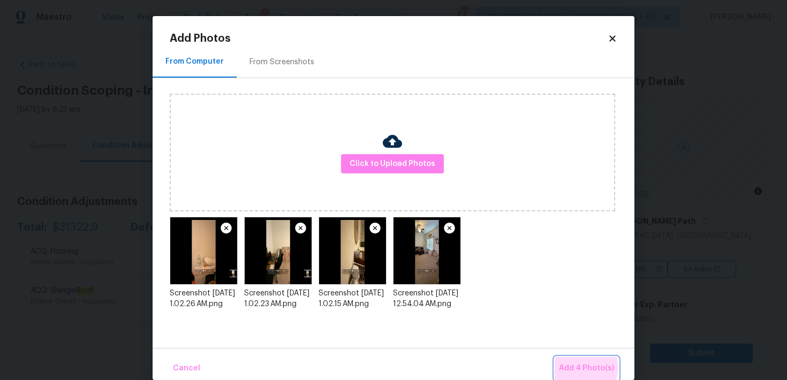
click at [570, 368] on span "Add 4 Photo(s)" at bounding box center [586, 368] width 55 height 13
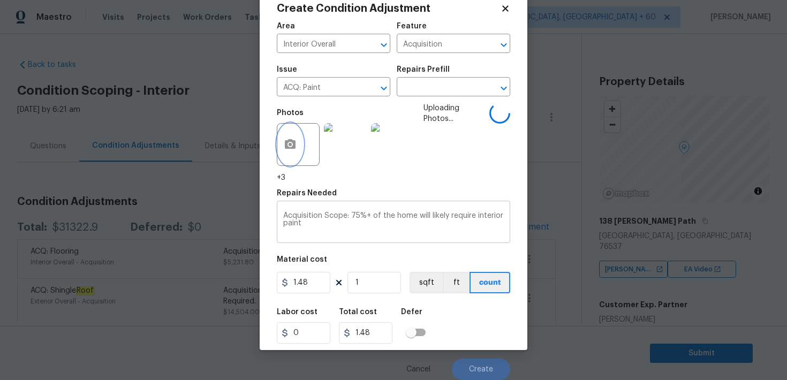
scroll to position [20, 0]
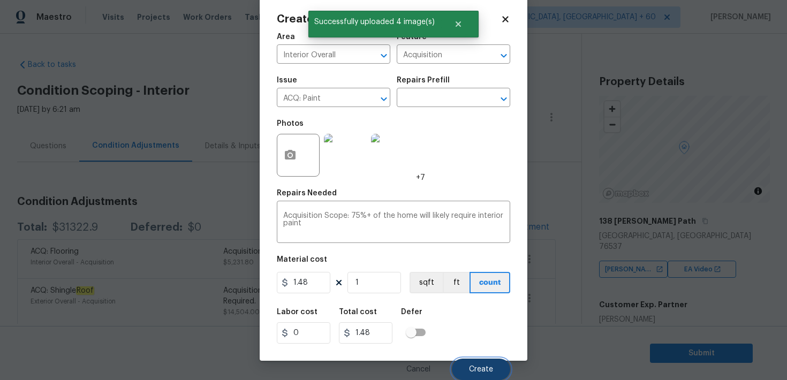
click at [477, 368] on span "Create" at bounding box center [481, 370] width 24 height 8
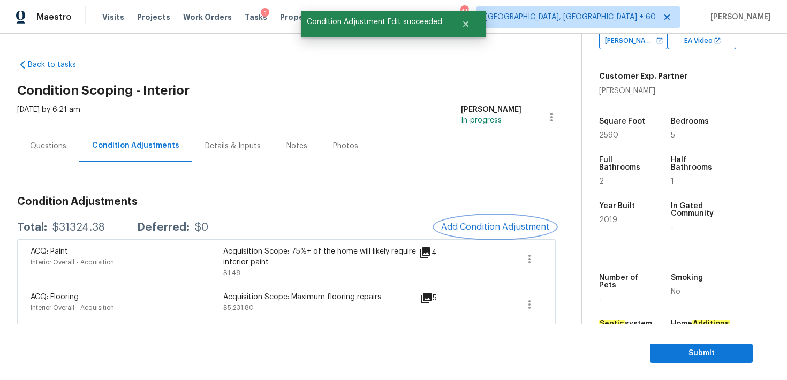
scroll to position [228, 0]
click at [606, 133] on span "2590" at bounding box center [608, 136] width 19 height 7
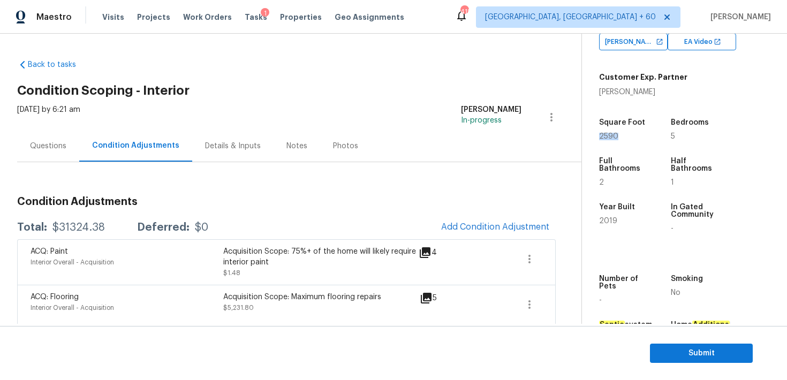
copy span "2590"
click at [528, 262] on icon "button" at bounding box center [529, 259] width 13 height 13
click at [552, 257] on div "Edit" at bounding box center [591, 257] width 84 height 11
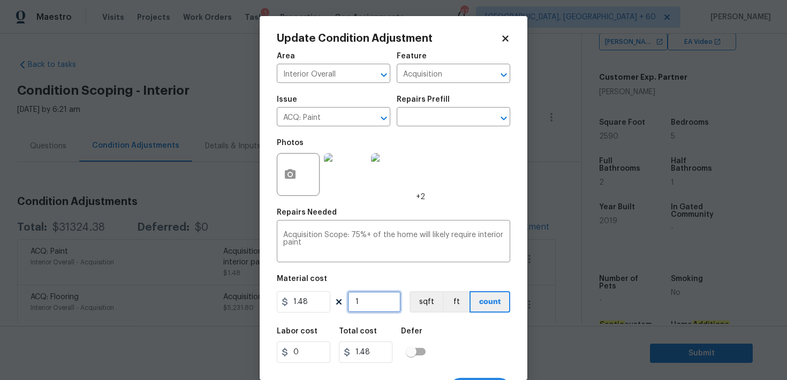
click at [363, 304] on input "1" at bounding box center [374, 301] width 54 height 21
type input "0"
paste input "259"
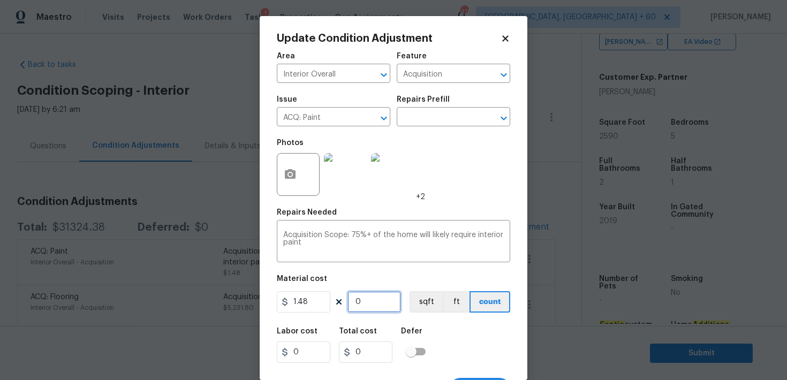
type input "2590"
type input "3833.2"
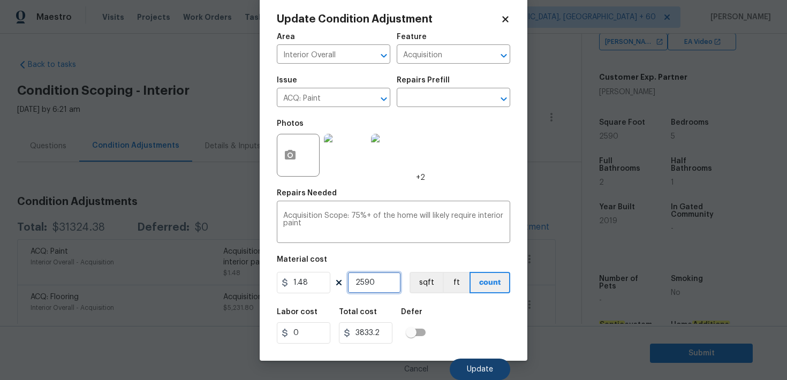
type input "2590"
click at [471, 365] on button "Update" at bounding box center [480, 369] width 60 height 21
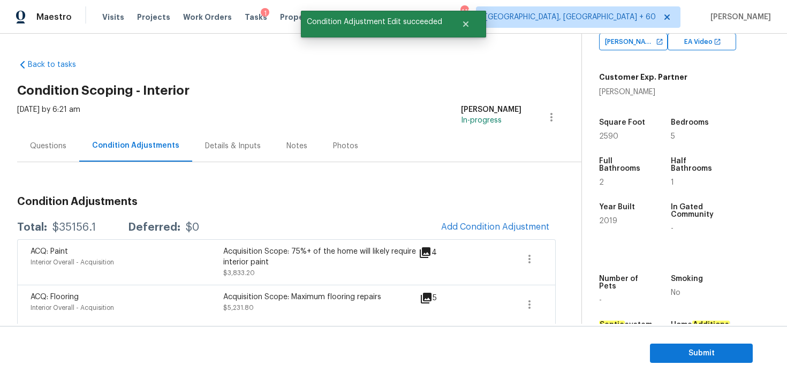
scroll to position [0, 0]
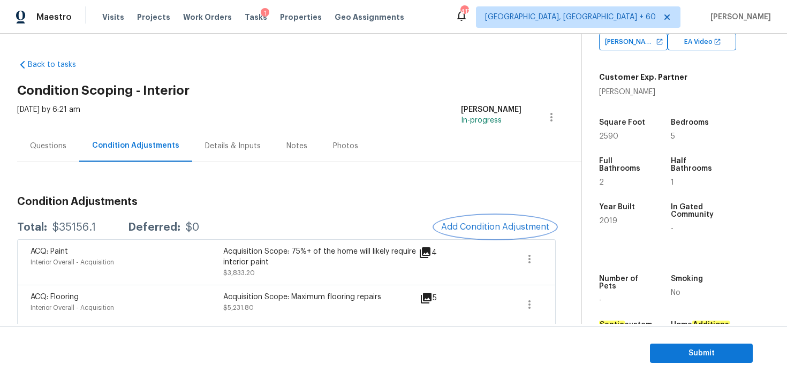
click at [468, 231] on span "Add Condition Adjustment" at bounding box center [495, 227] width 108 height 10
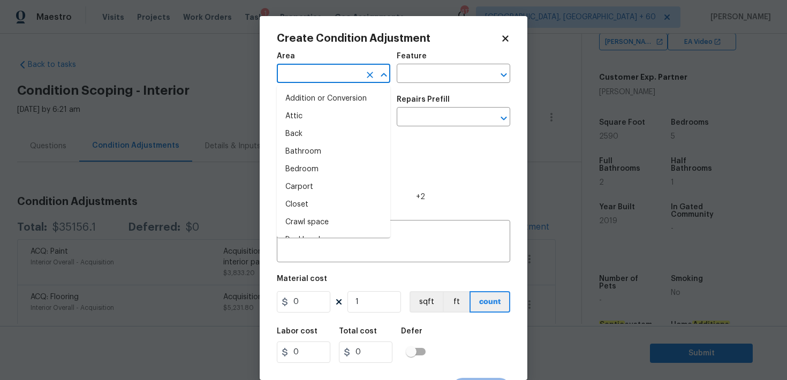
click at [300, 70] on input "text" at bounding box center [319, 74] width 84 height 17
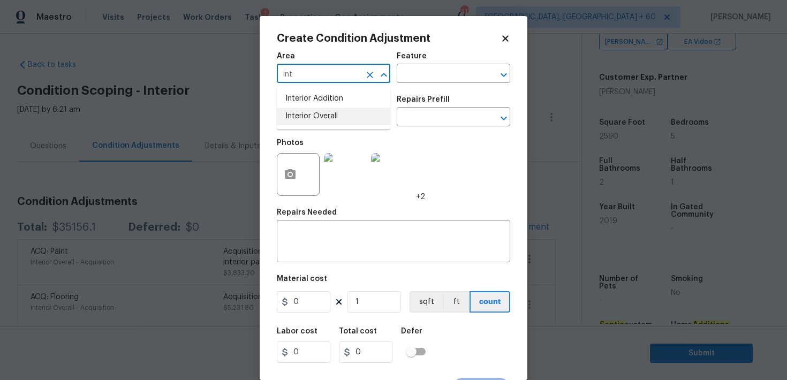
click at [318, 121] on li "Interior Overall" at bounding box center [333, 117] width 113 height 18
type input "Interior Overall"
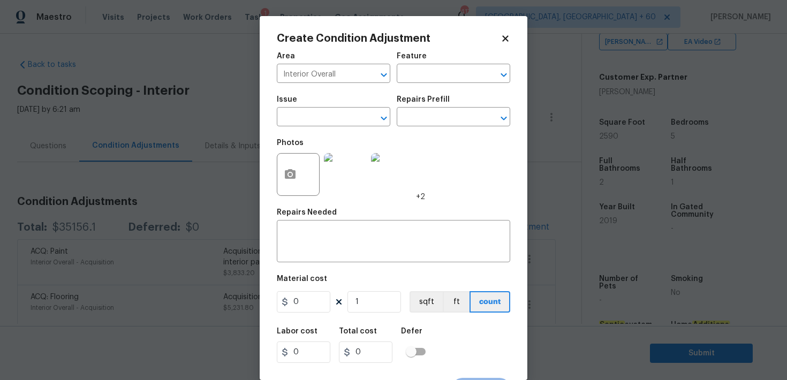
click at [446, 65] on div "Feature" at bounding box center [453, 59] width 113 height 14
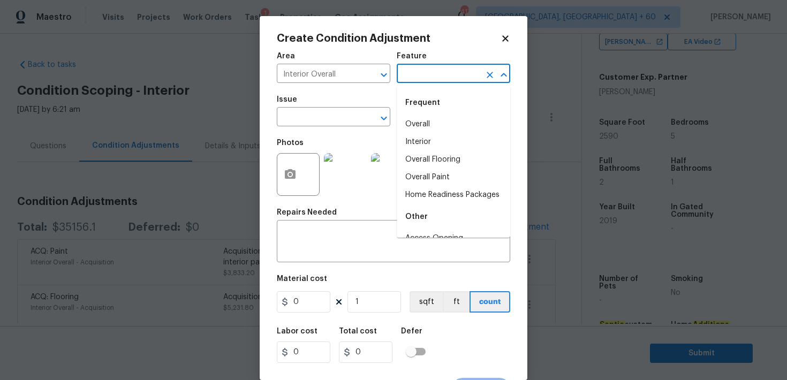
click at [427, 78] on input "text" at bounding box center [439, 74] width 84 height 17
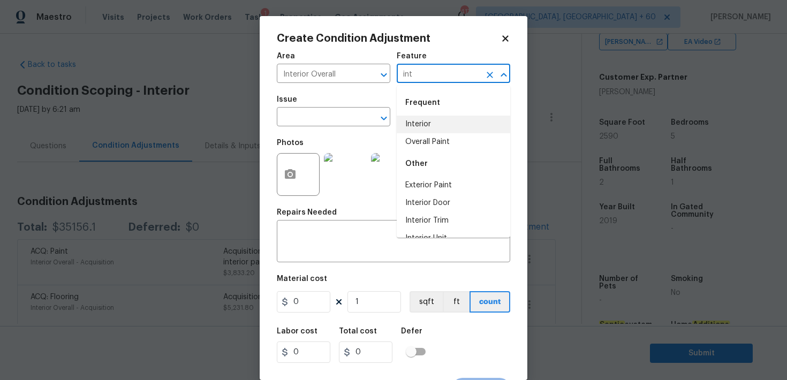
click at [413, 125] on li "Interior" at bounding box center [453, 125] width 113 height 18
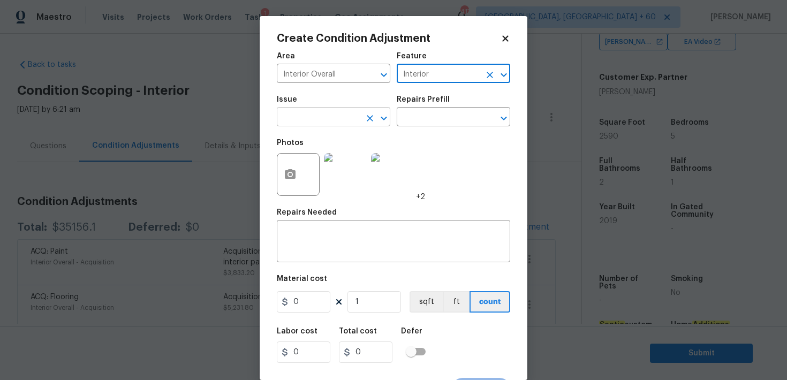
type input "Interior"
click at [312, 119] on input "text" at bounding box center [319, 118] width 84 height 17
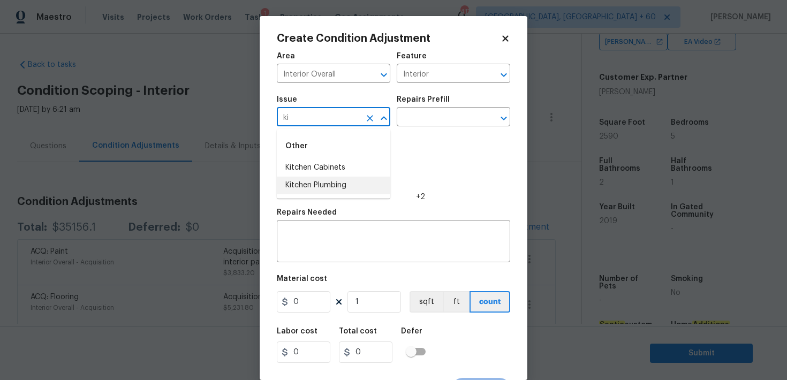
click at [331, 176] on li "Kitchen Cabinets" at bounding box center [333, 168] width 113 height 18
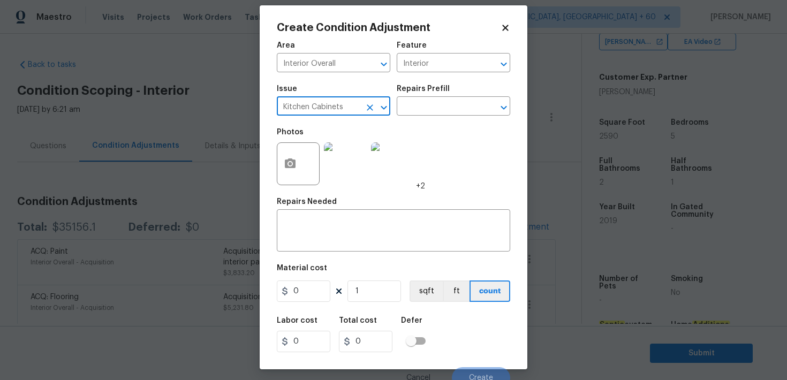
scroll to position [12, 0]
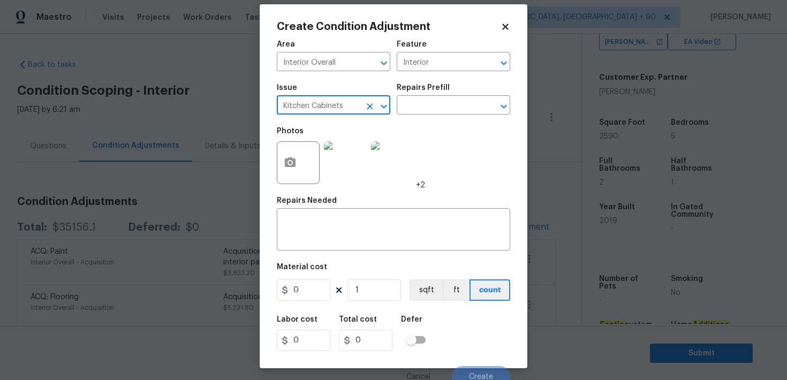
type input "Kitchen Cabinets"
click at [300, 289] on input "0" at bounding box center [304, 289] width 54 height 21
type input "1200"
click at [436, 320] on div "Labor cost 0 Total cost 1200 Defer" at bounding box center [393, 333] width 233 height 48
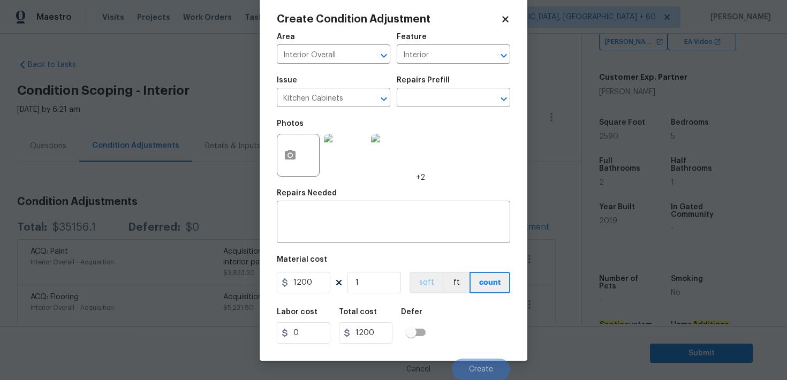
scroll to position [0, 0]
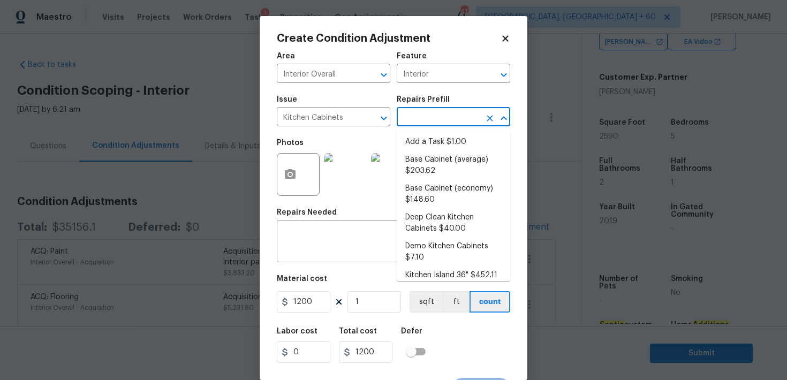
click at [417, 119] on input "text" at bounding box center [439, 118] width 84 height 17
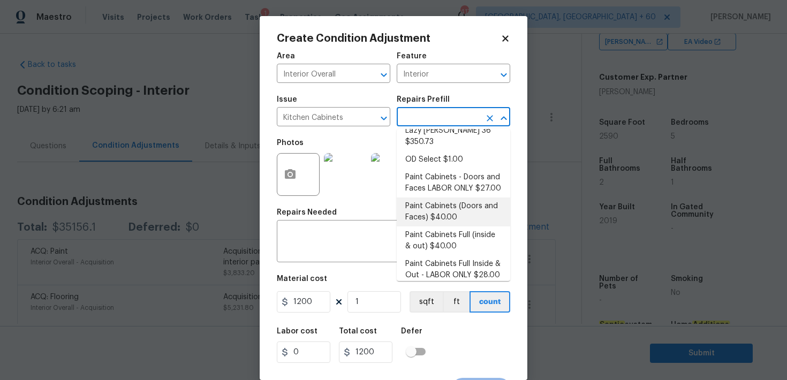
scroll to position [164, 0]
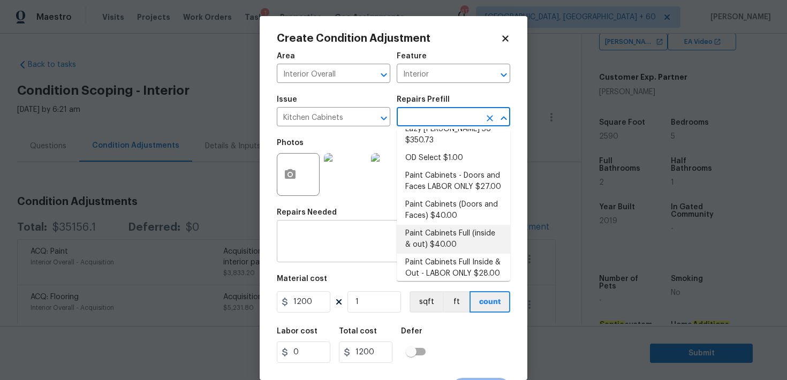
click at [330, 236] on textarea at bounding box center [393, 242] width 221 height 22
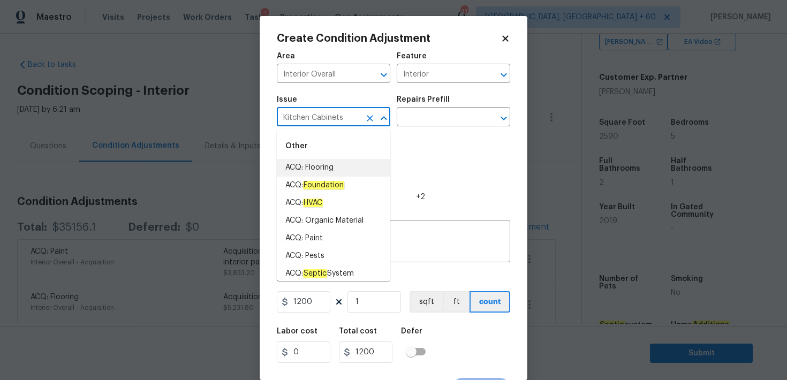
drag, startPoint x: 283, startPoint y: 119, endPoint x: 343, endPoint y: 119, distance: 60.5
click at [343, 119] on input "Kitchen Cabinets" at bounding box center [319, 118] width 84 height 17
click at [423, 241] on textarea at bounding box center [393, 242] width 221 height 22
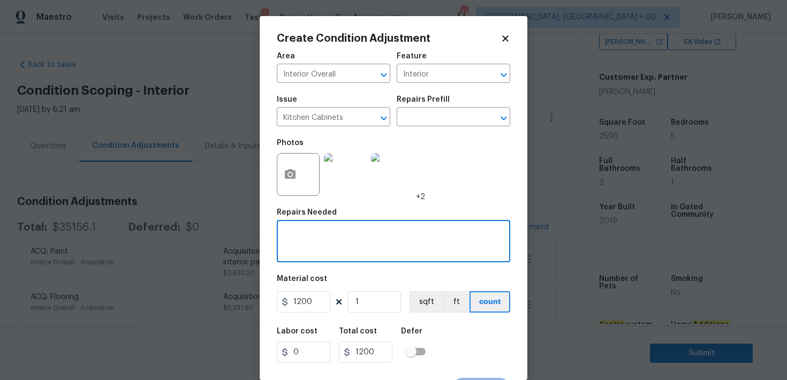
paste textarea "Kitchen Cabinets"
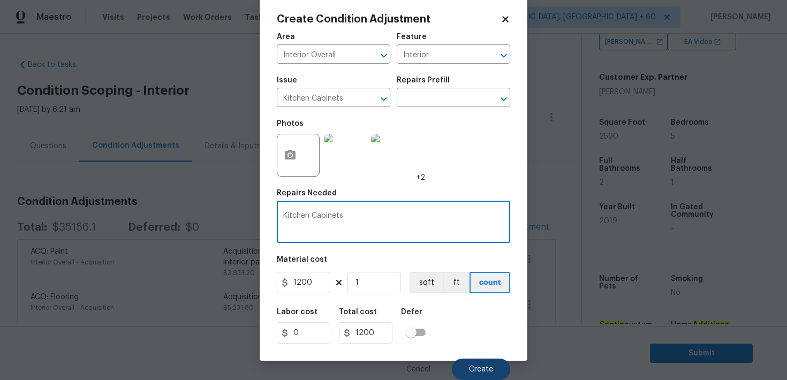
type textarea "Kitchen Cabinets"
click at [477, 372] on span "Create" at bounding box center [481, 370] width 24 height 8
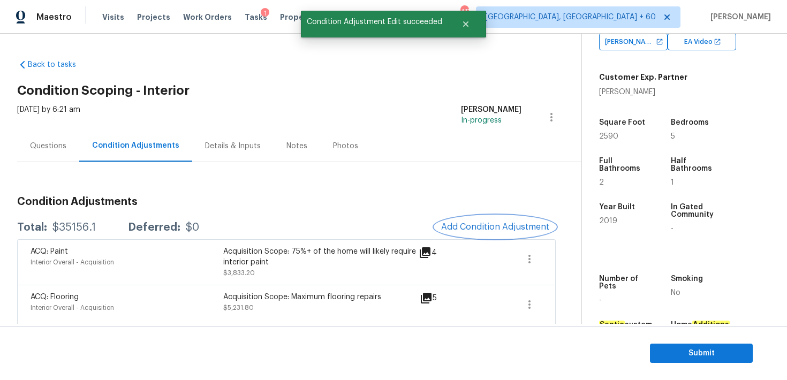
scroll to position [0, 0]
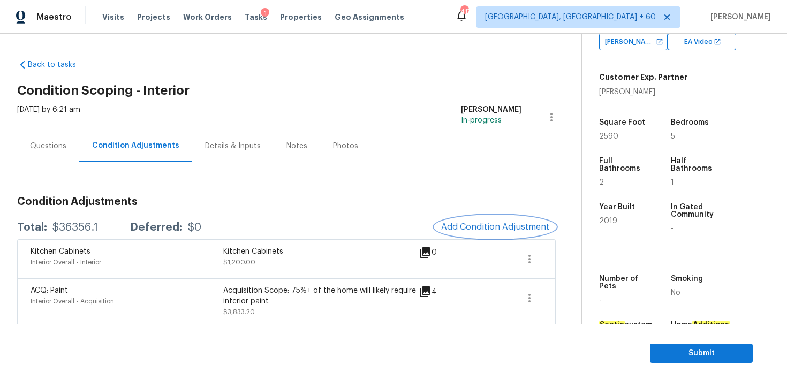
click at [475, 224] on span "Add Condition Adjustment" at bounding box center [495, 227] width 108 height 10
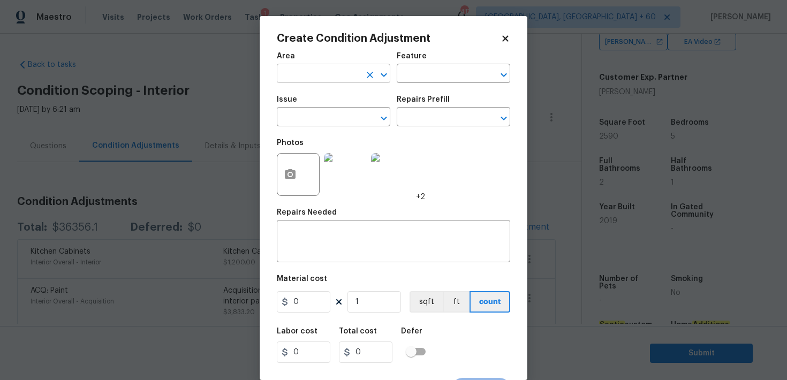
click at [320, 67] on input "text" at bounding box center [319, 74] width 84 height 17
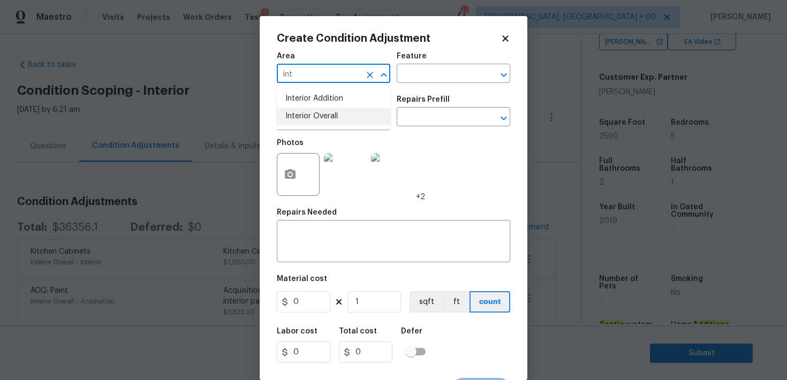
click at [322, 111] on li "Interior Overall" at bounding box center [333, 117] width 113 height 18
type input "Interior Overall"
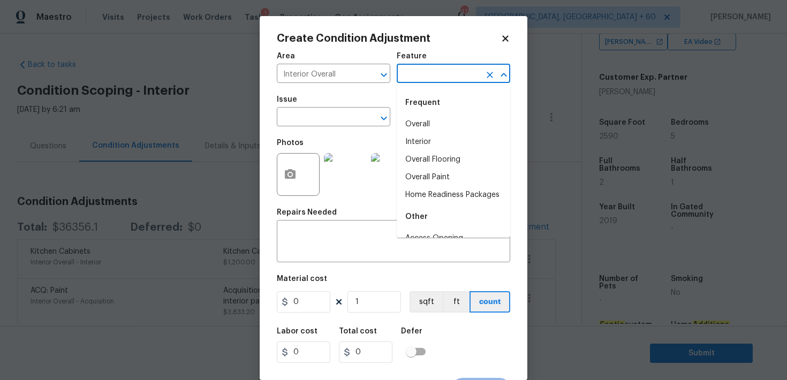
click at [435, 77] on input "text" at bounding box center [439, 74] width 84 height 17
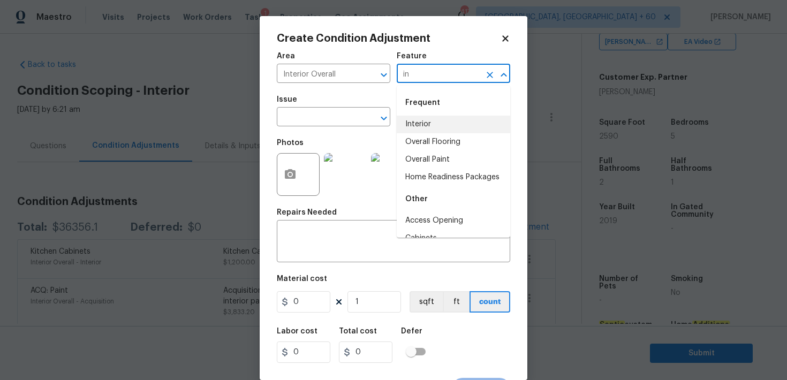
click at [426, 122] on li "Interior" at bounding box center [453, 125] width 113 height 18
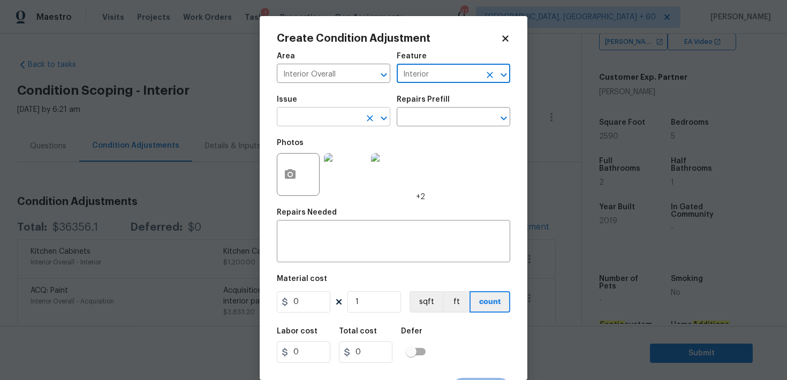
type input "Interior"
click at [292, 123] on input "text" at bounding box center [319, 118] width 84 height 17
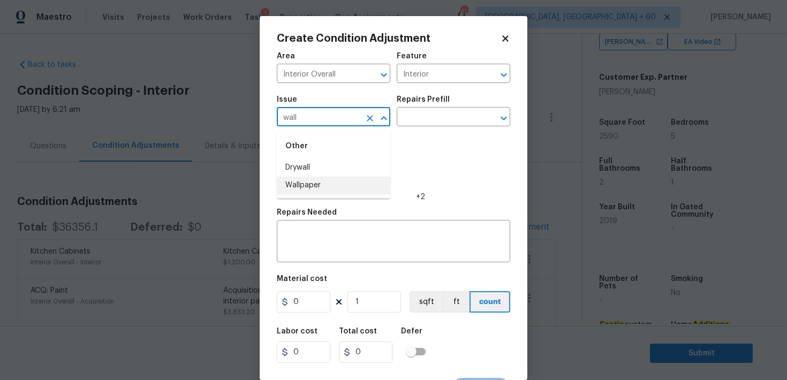
click at [299, 185] on li "Wallpaper" at bounding box center [333, 186] width 113 height 18
type input "Wallpaper"
click at [305, 305] on input "0" at bounding box center [304, 301] width 54 height 21
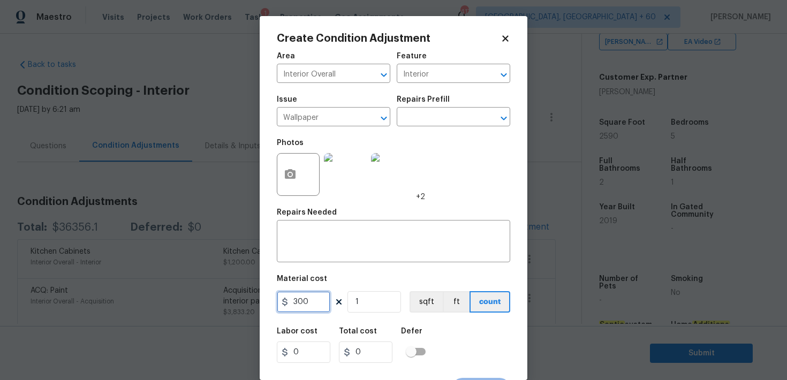
type input "300"
click at [289, 175] on circle "button" at bounding box center [290, 174] width 3 height 3
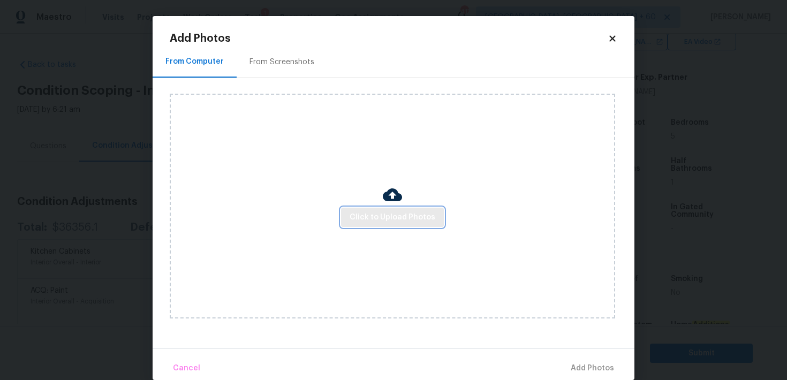
click at [362, 217] on span "Click to Upload Photos" at bounding box center [393, 217] width 86 height 13
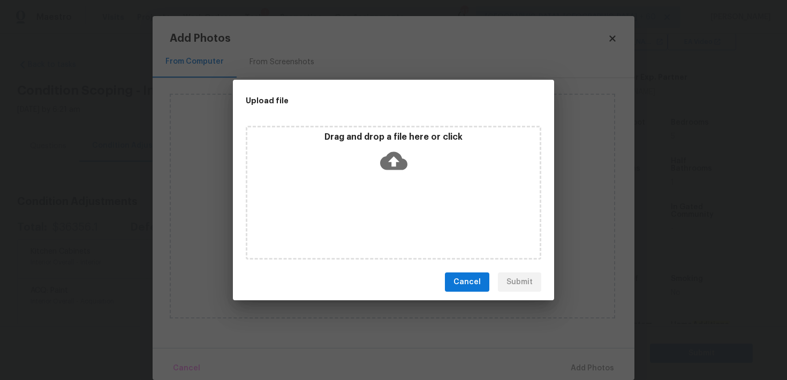
click at [395, 161] on icon at bounding box center [393, 160] width 27 height 27
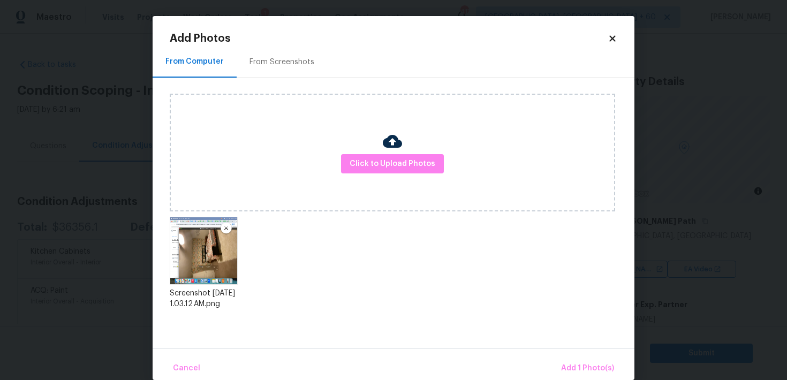
scroll to position [16, 0]
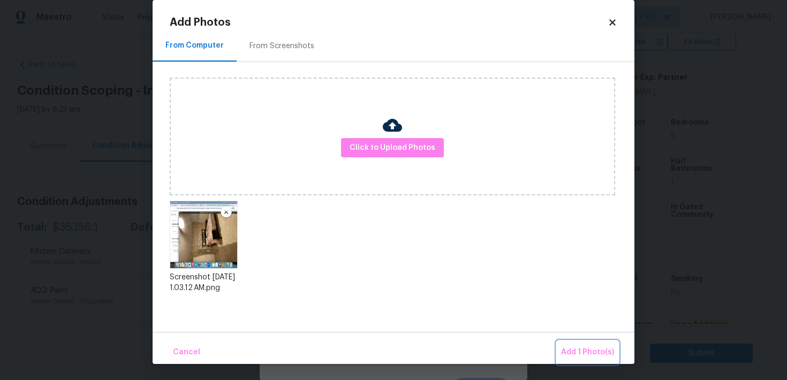
click at [586, 351] on span "Add 1 Photo(s)" at bounding box center [587, 352] width 53 height 13
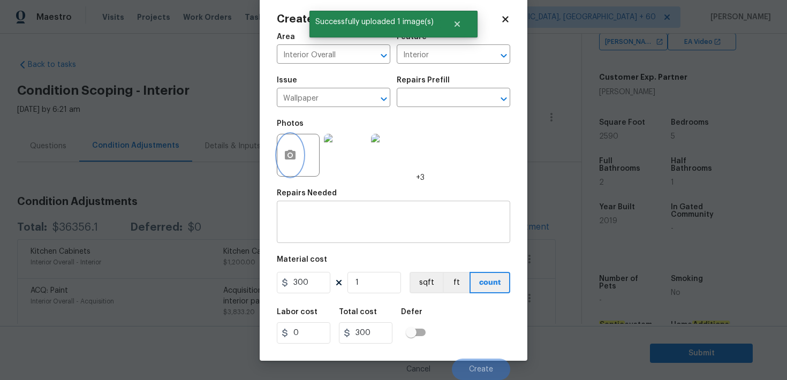
scroll to position [20, 0]
click at [297, 221] on textarea at bounding box center [393, 223] width 221 height 22
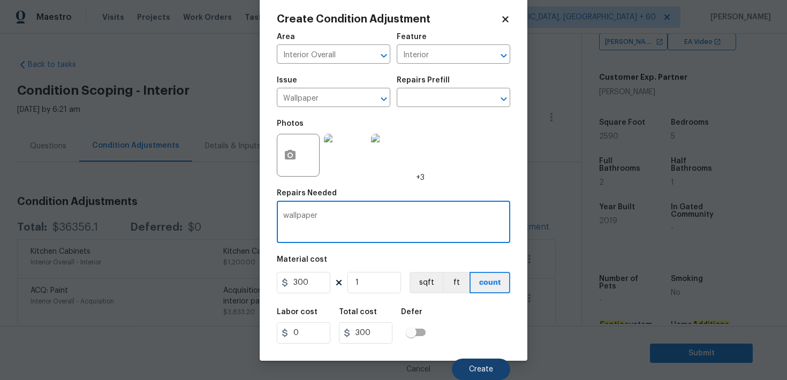
type textarea "wallpaper"
click at [480, 370] on span "Create" at bounding box center [481, 370] width 24 height 8
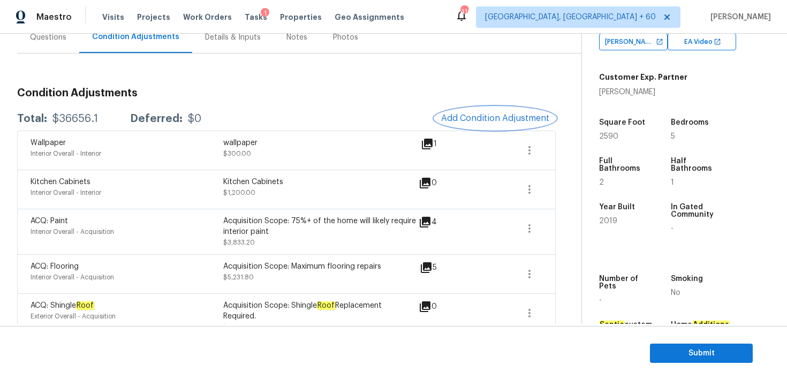
scroll to position [109, 0]
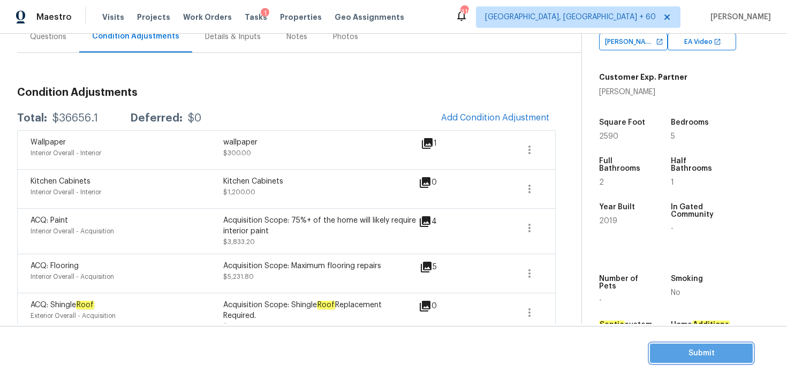
click at [678, 357] on span "Submit" at bounding box center [701, 353] width 86 height 13
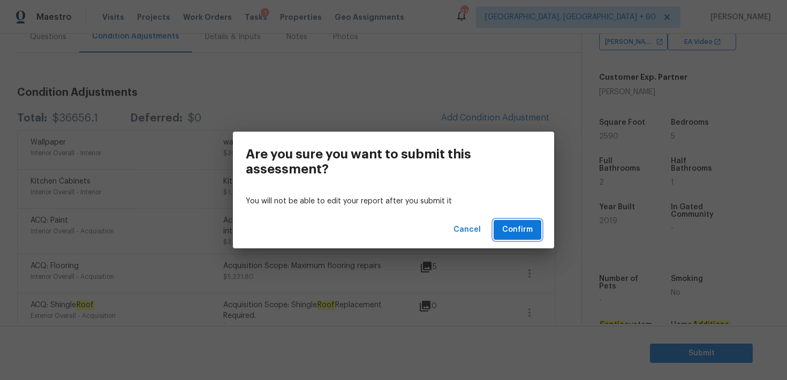
click at [516, 234] on span "Confirm" at bounding box center [517, 229] width 31 height 13
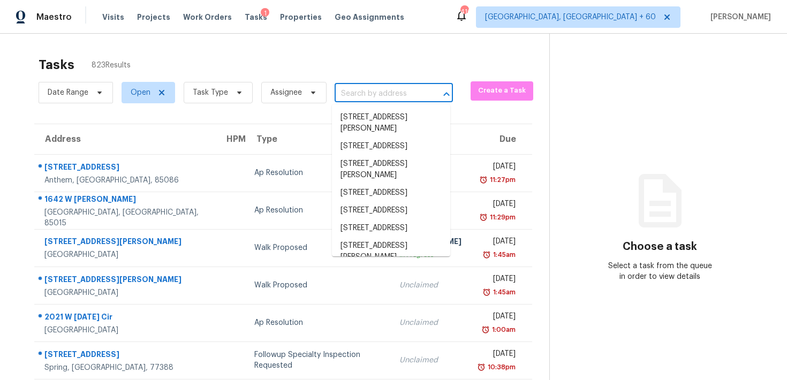
click at [345, 90] on input "text" at bounding box center [379, 94] width 88 height 17
paste input "5821 Mantalcino Dr Round Rock, TX, 78665"
type input "5821 Mantalcino Dr Round Rock, TX, 78665"
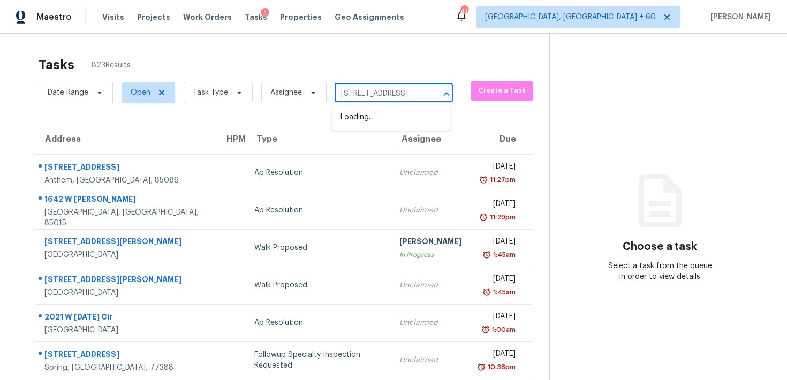
scroll to position [0, 68]
click at [363, 117] on li "5821 Mantalcino Dr, Round Rock, TX 78665" at bounding box center [391, 118] width 118 height 18
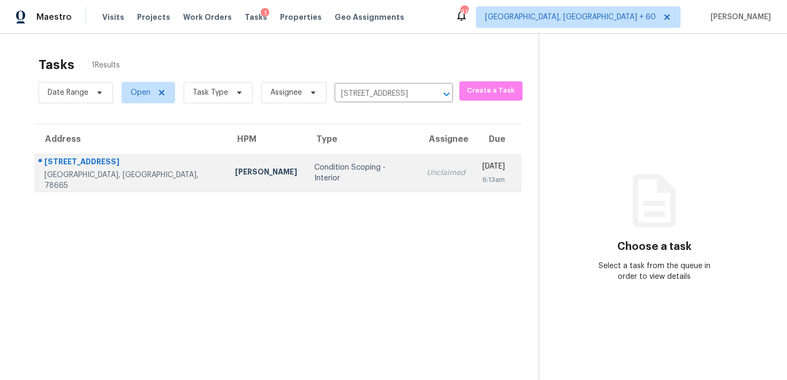
click at [427, 171] on div "Unclaimed" at bounding box center [446, 173] width 39 height 11
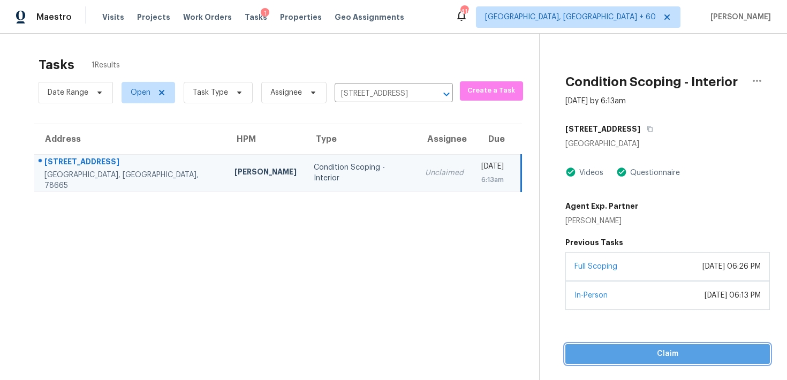
click at [582, 354] on span "Claim" at bounding box center [668, 353] width 188 height 13
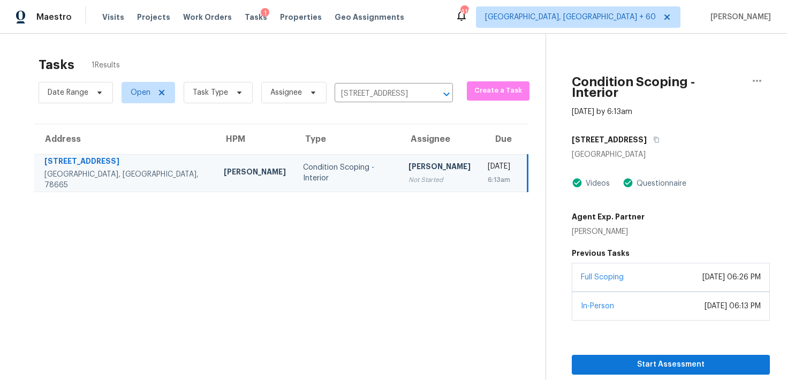
scroll to position [34, 0]
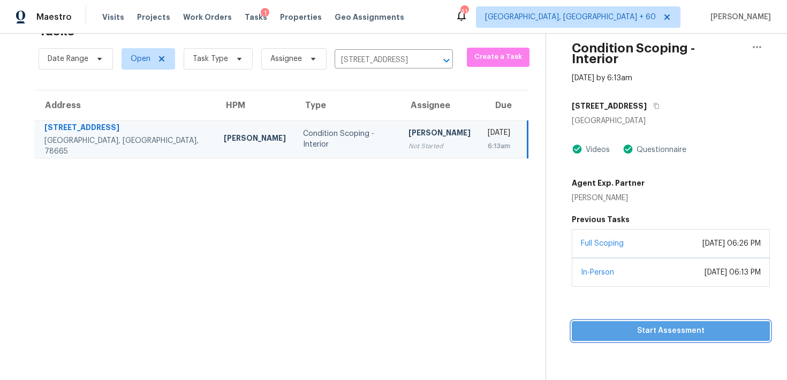
click at [586, 324] on span "Start Assessment" at bounding box center [670, 330] width 181 height 13
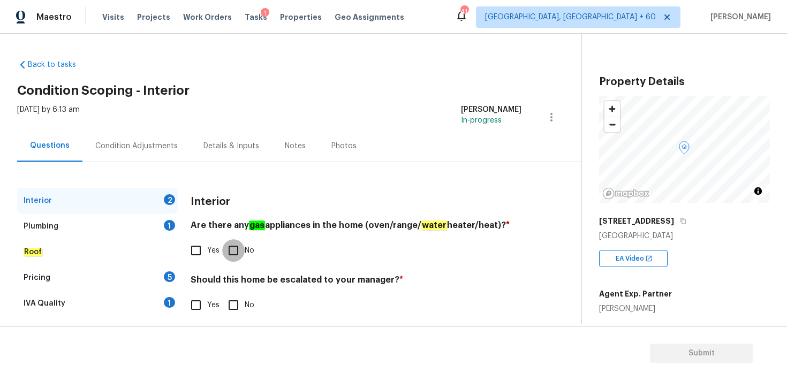
click at [233, 252] on input "No" at bounding box center [233, 250] width 22 height 22
checkbox input "true"
click at [233, 303] on input "No" at bounding box center [233, 305] width 22 height 22
checkbox input "true"
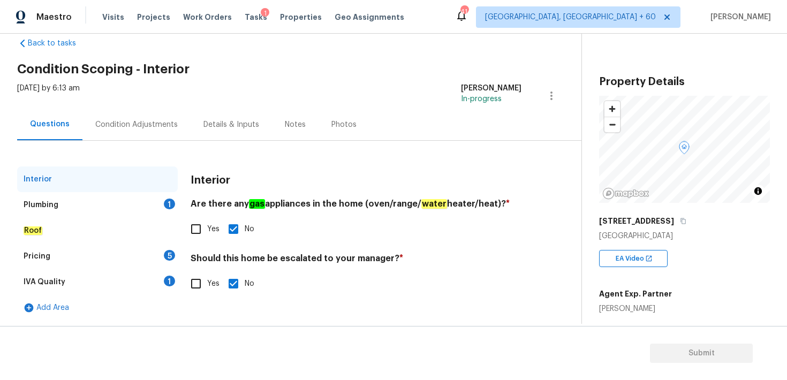
click at [54, 207] on div "Plumbing" at bounding box center [41, 205] width 35 height 11
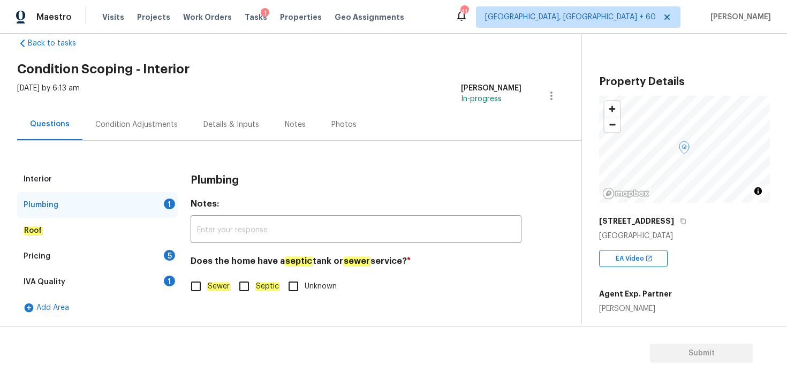
click at [192, 291] on input "Sewer" at bounding box center [196, 286] width 22 height 22
checkbox input "true"
click at [35, 228] on em "Roof" at bounding box center [33, 230] width 19 height 9
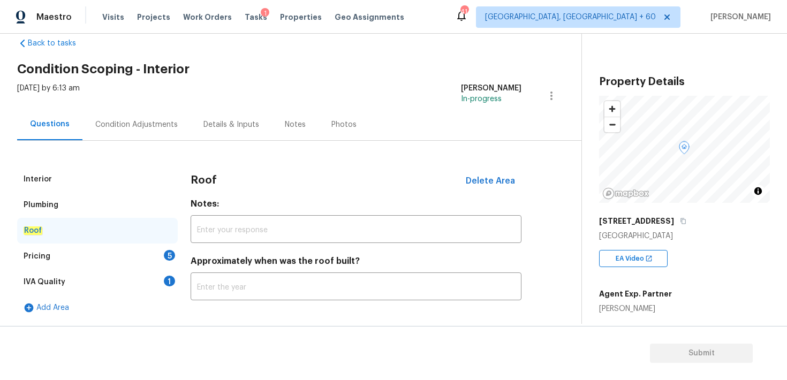
click at [42, 256] on div "Pricing" at bounding box center [37, 256] width 27 height 11
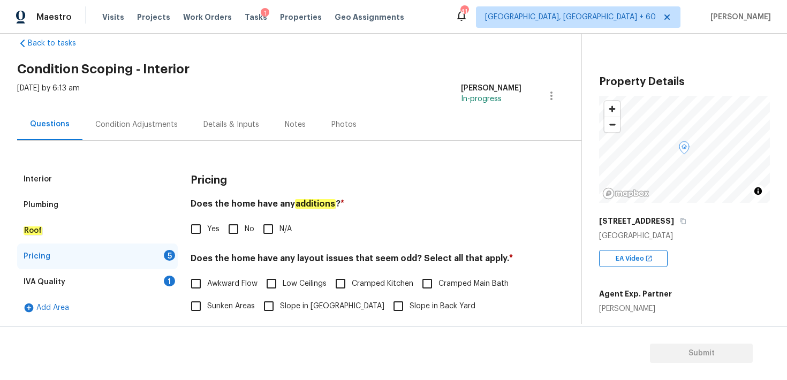
scroll to position [26, 0]
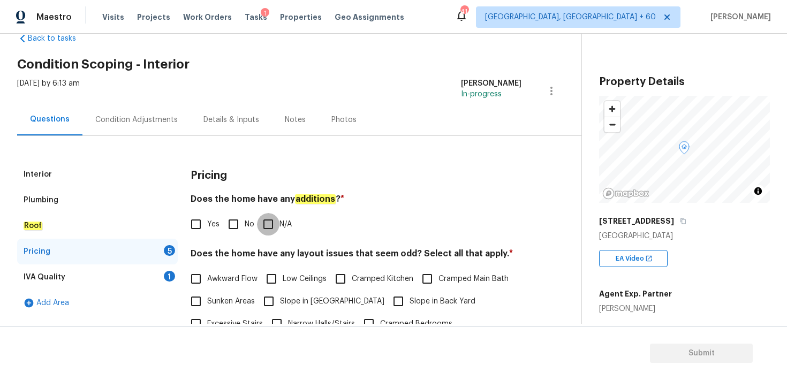
click at [269, 225] on input "N/A" at bounding box center [268, 224] width 22 height 22
checkbox input "true"
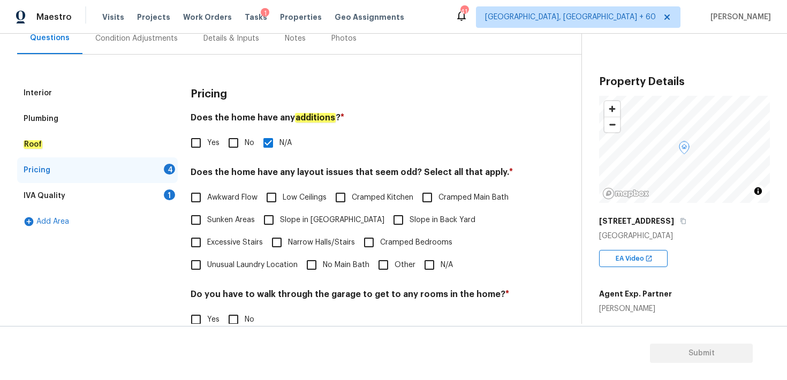
scroll to position [124, 0]
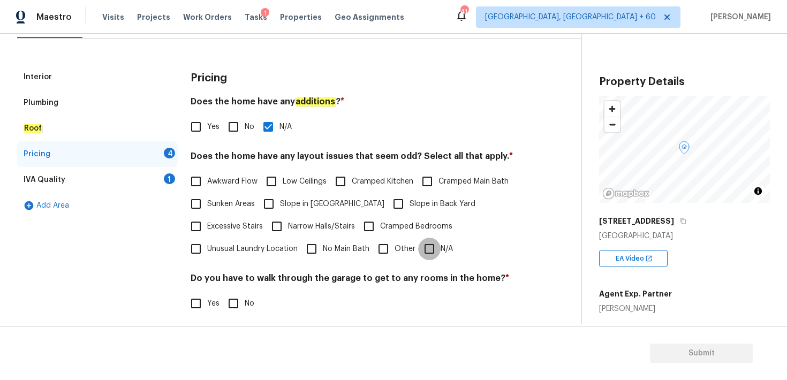
click at [433, 253] on input "N/A" at bounding box center [429, 249] width 22 height 22
checkbox input "true"
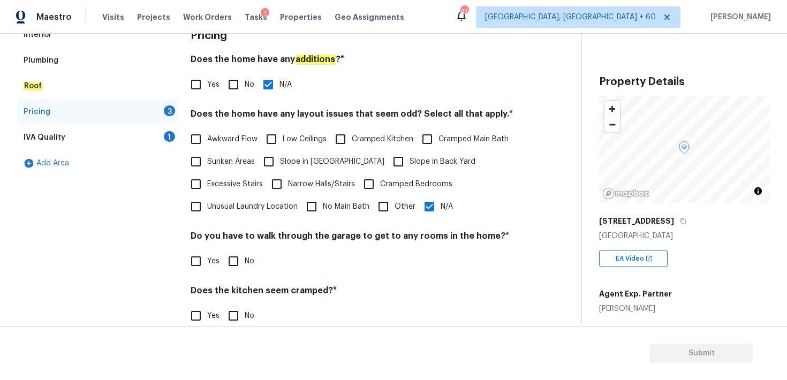
click at [232, 264] on input "No" at bounding box center [233, 261] width 22 height 22
checkbox input "true"
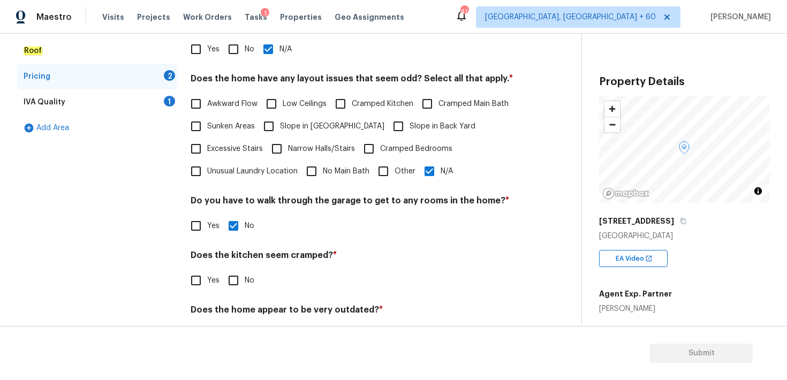
scroll to position [229, 0]
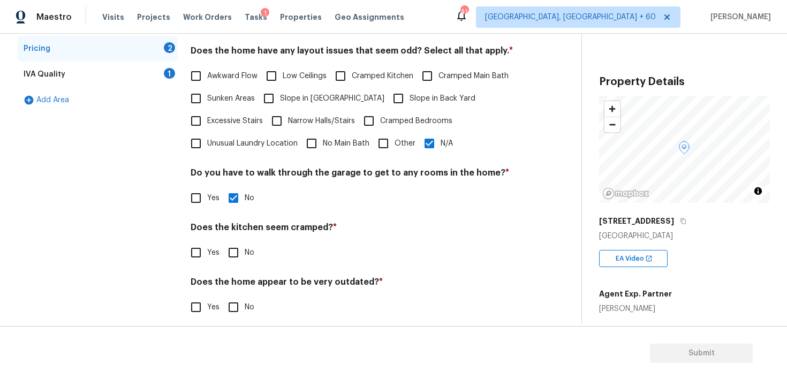
click at [231, 256] on input "No" at bounding box center [233, 252] width 22 height 22
checkbox input "true"
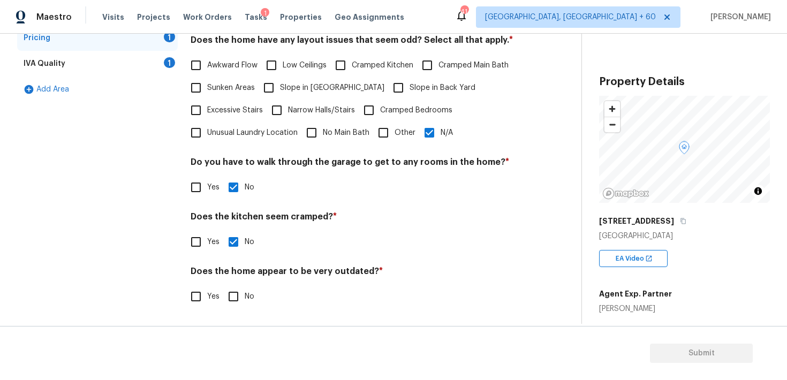
click at [231, 299] on input "No" at bounding box center [233, 296] width 22 height 22
checkbox input "true"
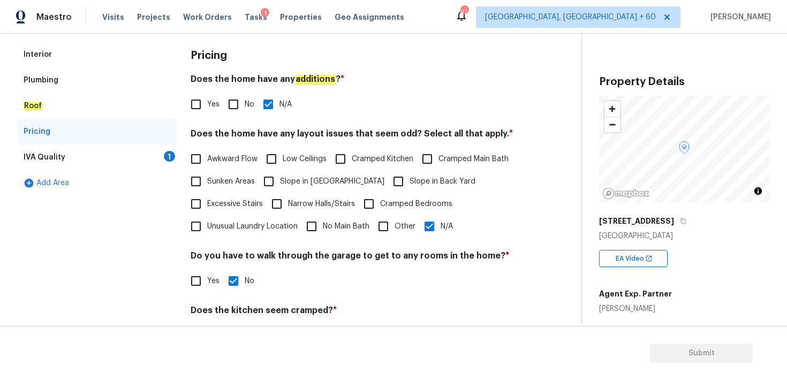
click at [60, 157] on div "IVA Quality" at bounding box center [45, 157] width 42 height 11
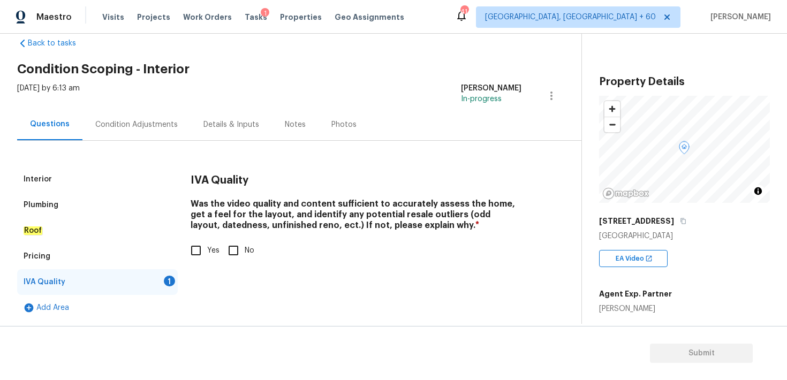
click at [196, 249] on input "Yes" at bounding box center [196, 250] width 22 height 22
checkbox input "true"
click at [157, 127] on div "Condition Adjustments" at bounding box center [136, 124] width 82 height 11
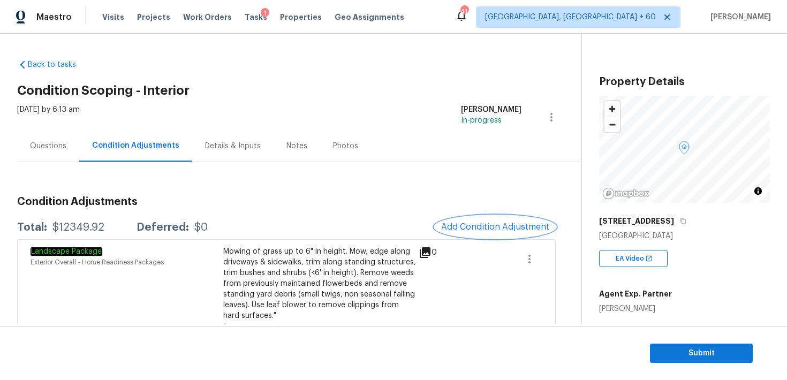
click at [453, 224] on span "Add Condition Adjustment" at bounding box center [495, 227] width 108 height 10
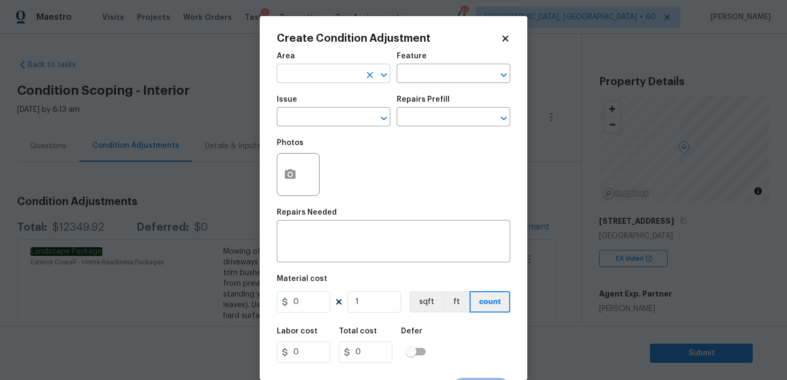
click at [309, 74] on input "text" at bounding box center [319, 74] width 84 height 17
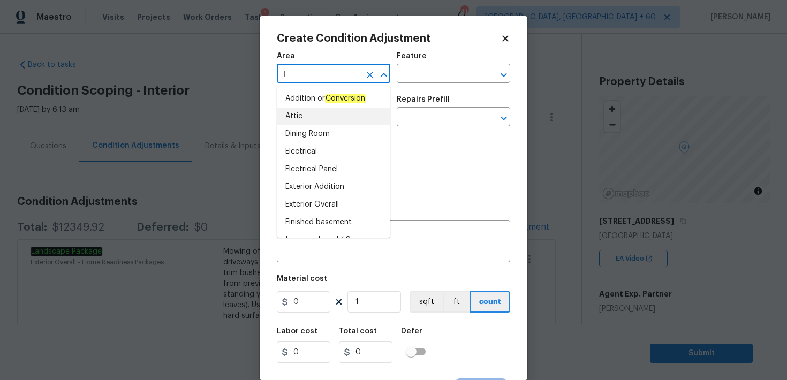
type input "I"
click at [505, 37] on icon at bounding box center [505, 38] width 6 height 6
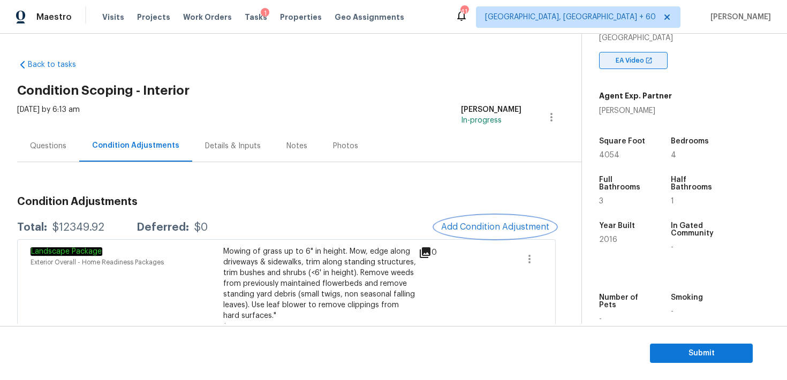
scroll to position [210, 0]
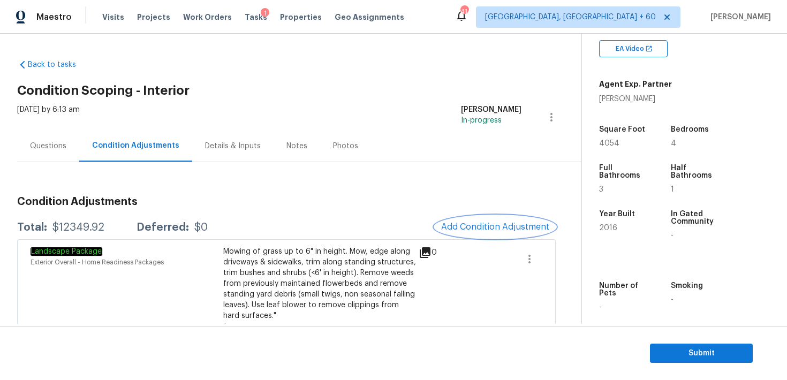
click at [493, 222] on button "Add Condition Adjustment" at bounding box center [495, 227] width 121 height 22
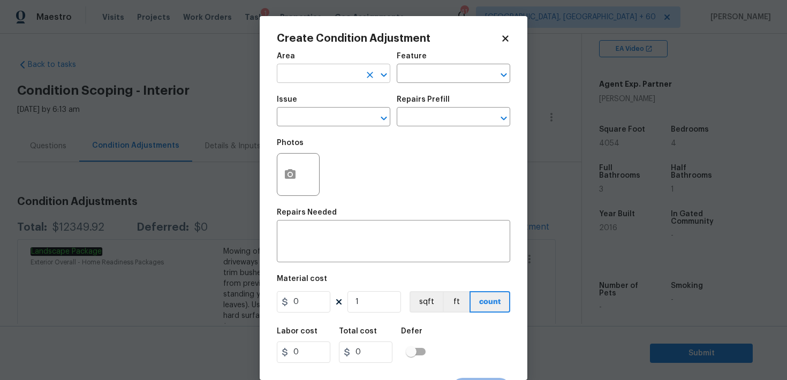
click at [333, 68] on input "text" at bounding box center [319, 74] width 84 height 17
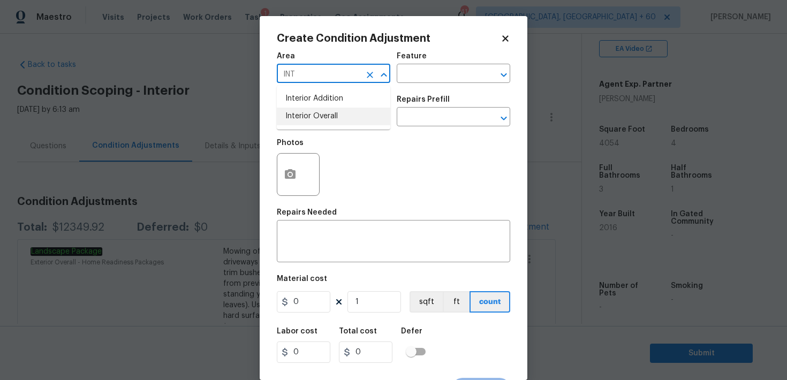
click at [317, 122] on li "Interior Overall" at bounding box center [333, 117] width 113 height 18
type input "Interior Overall"
click at [442, 75] on input "text" at bounding box center [439, 74] width 84 height 17
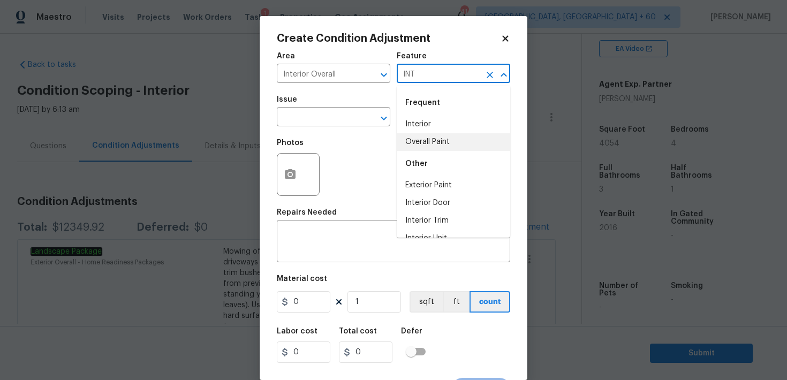
click at [418, 129] on li "Interior" at bounding box center [453, 125] width 113 height 18
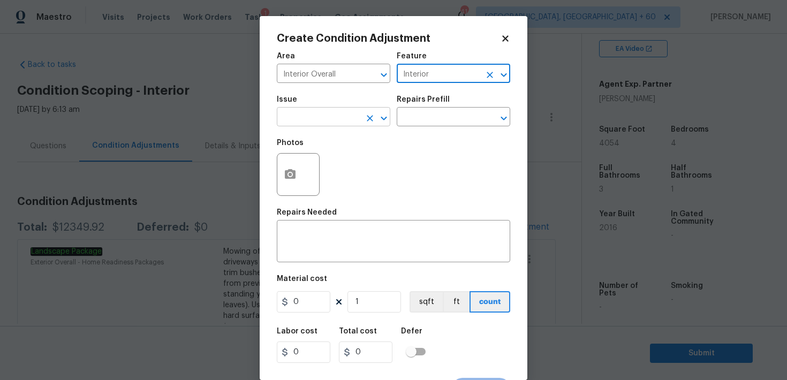
type input "Interior"
click at [314, 126] on body "Maestro Visits Projects Work Orders Tasks 1 Properties Geo Assignments 414 Albu…" at bounding box center [393, 190] width 787 height 380
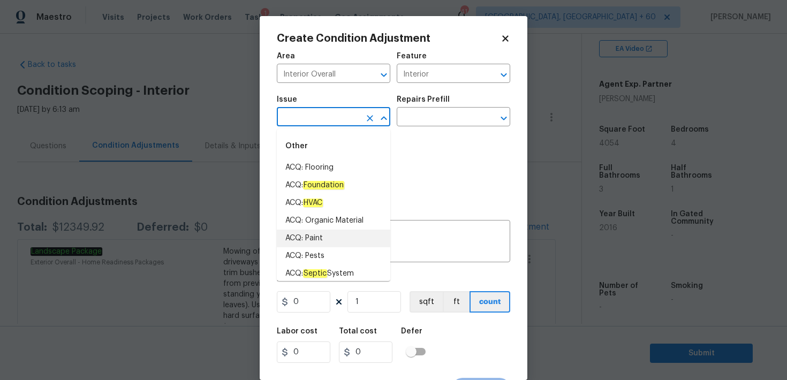
click at [309, 236] on li "ACQ: Paint" at bounding box center [333, 239] width 113 height 18
type input "ACQ: Paint"
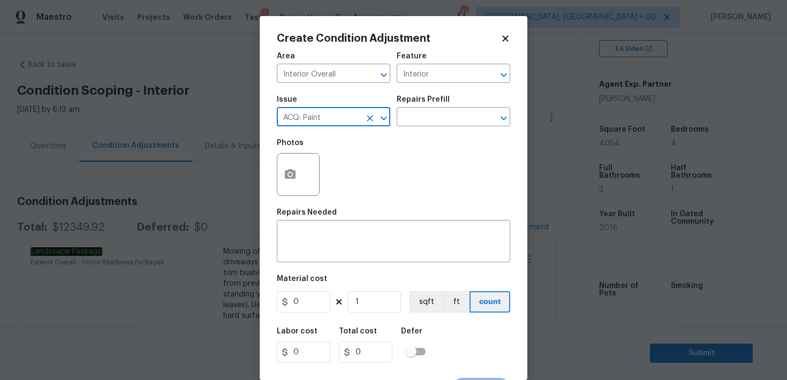
click at [435, 128] on div "Issue ACQ: Paint ​ Repairs Prefill ​" at bounding box center [393, 110] width 233 height 43
click at [428, 113] on input "text" at bounding box center [439, 118] width 84 height 17
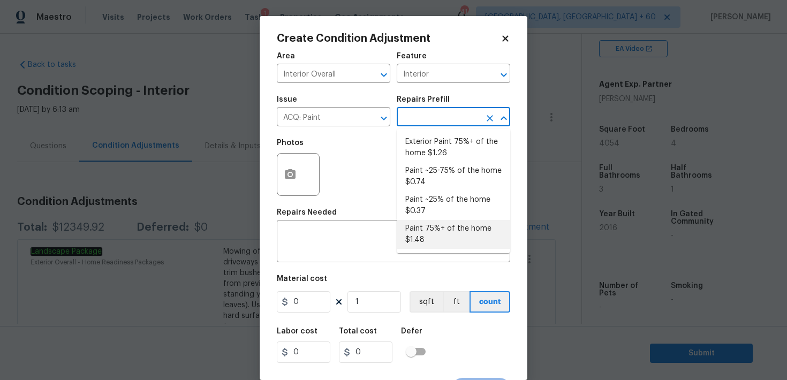
click at [427, 222] on li "Paint 75%+ of the home $1.48" at bounding box center [453, 234] width 113 height 29
type input "Acquisition"
type textarea "Acquisition Scope: 75%+ of the home will likely require interior paint"
type input "1.48"
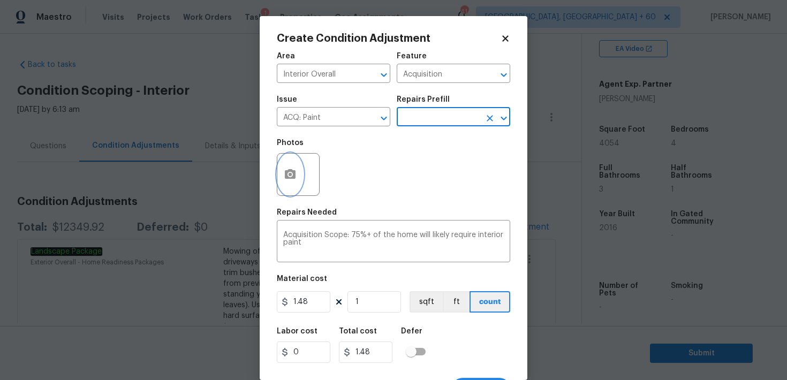
click at [295, 187] on button "button" at bounding box center [290, 175] width 26 height 42
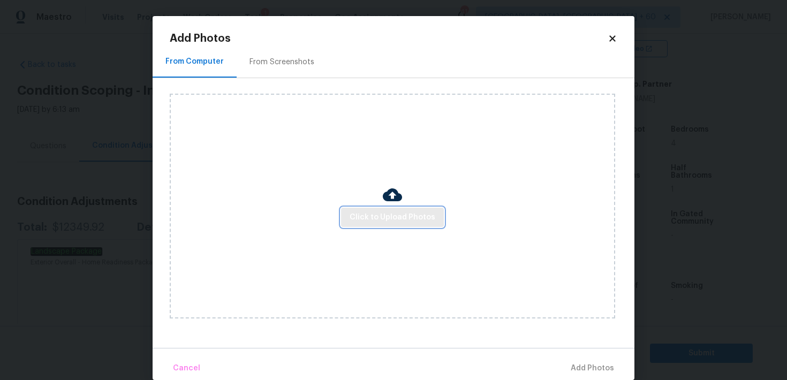
click at [367, 212] on span "Click to Upload Photos" at bounding box center [393, 217] width 86 height 13
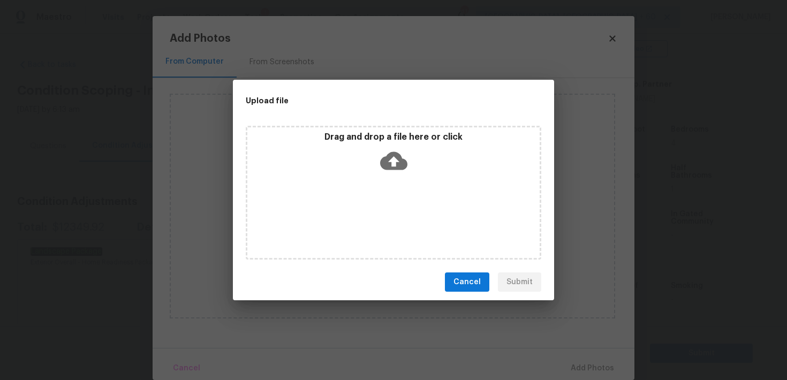
click at [408, 163] on div "Drag and drop a file here or click" at bounding box center [393, 155] width 292 height 46
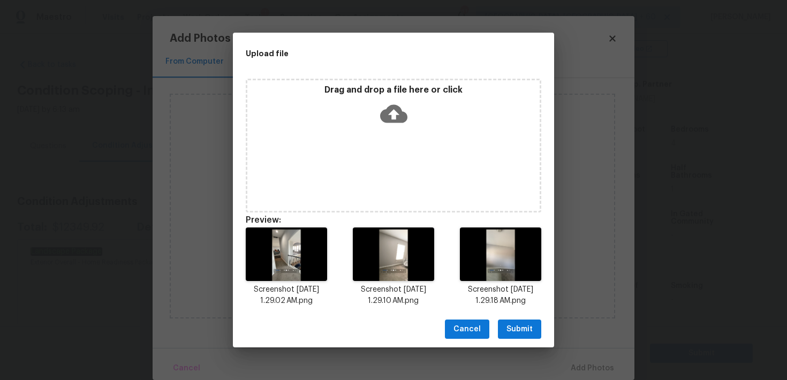
click at [397, 117] on icon at bounding box center [393, 114] width 27 height 18
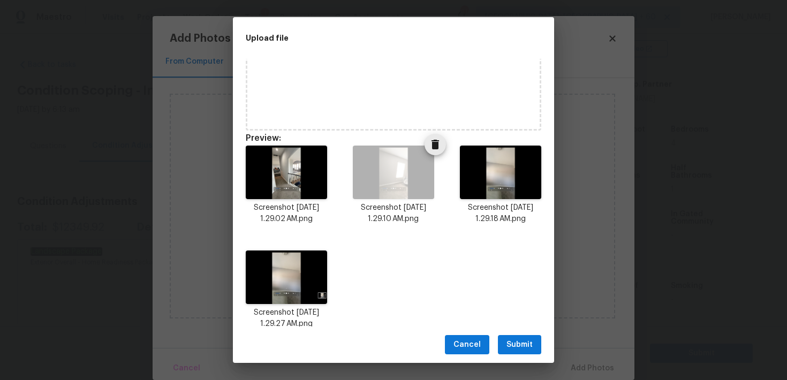
scroll to position [82, 0]
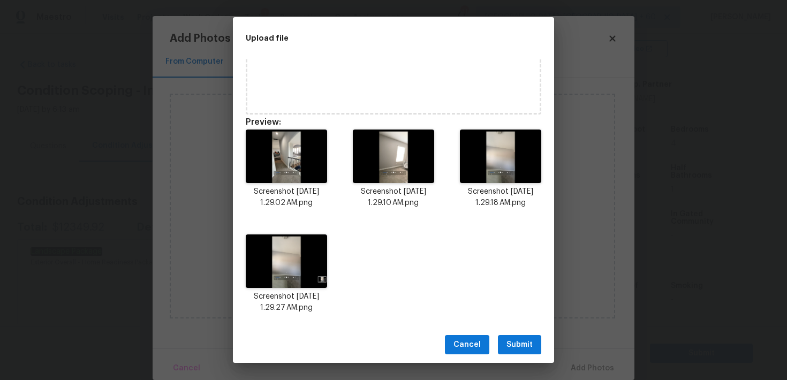
click at [505, 342] on button "Submit" at bounding box center [519, 345] width 43 height 20
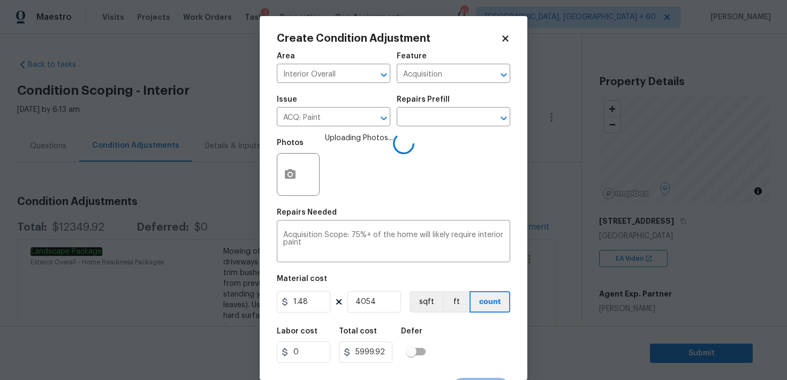
scroll to position [20, 0]
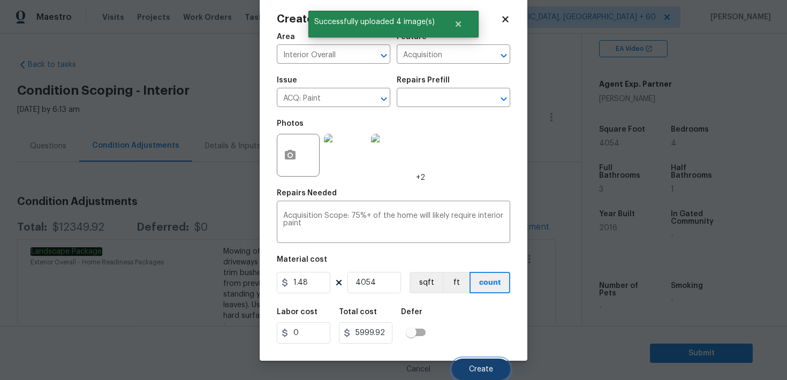
click at [472, 371] on span "Create" at bounding box center [481, 370] width 24 height 8
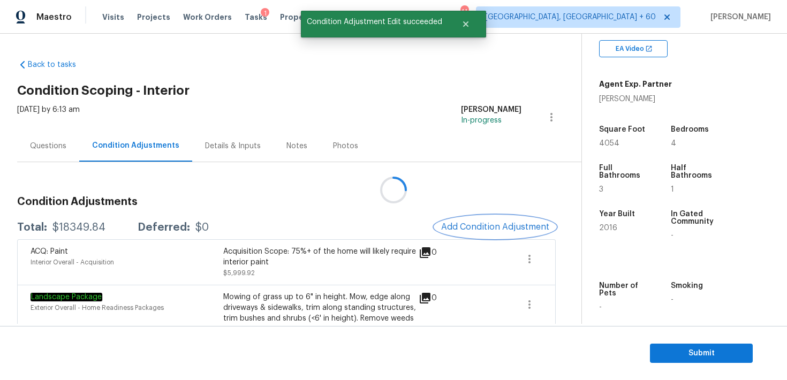
scroll to position [0, 0]
click at [472, 228] on span "Add Condition Adjustment" at bounding box center [495, 227] width 108 height 10
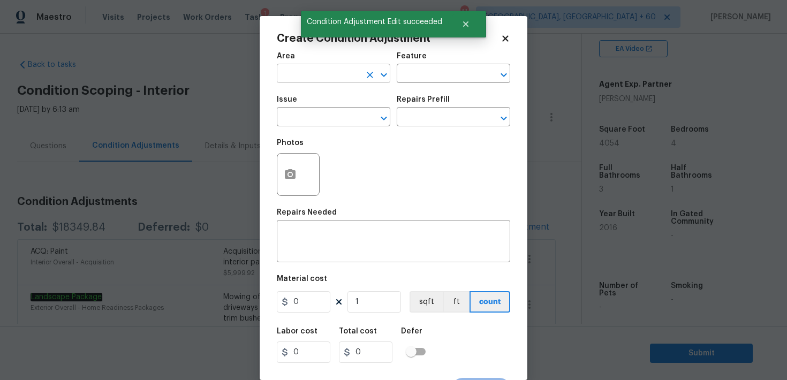
click at [327, 82] on input "text" at bounding box center [319, 74] width 84 height 17
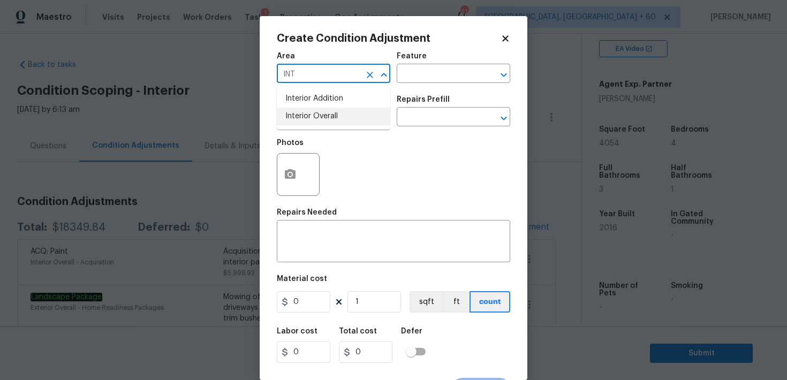
click at [328, 118] on li "Interior Overall" at bounding box center [333, 117] width 113 height 18
type input "Interior Overall"
click at [413, 77] on input "text" at bounding box center [439, 74] width 84 height 17
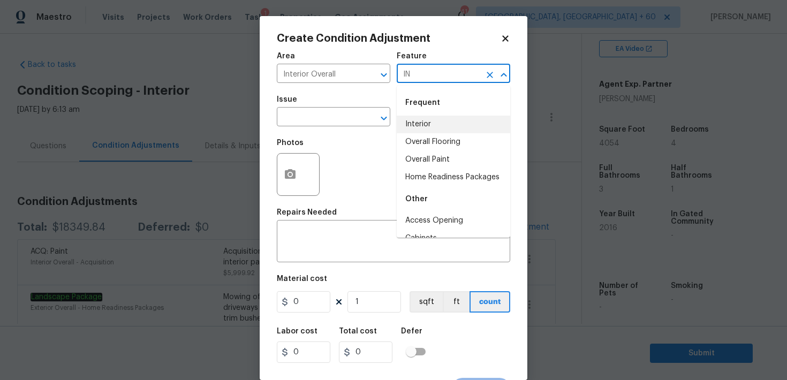
click at [414, 121] on li "Interior" at bounding box center [453, 125] width 113 height 18
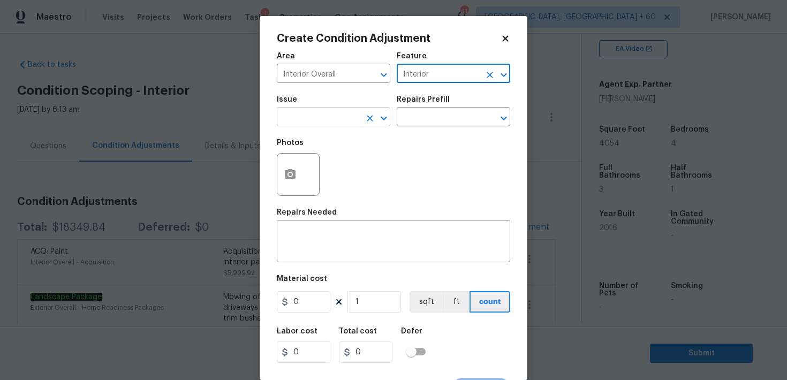
type input "Interior"
click at [315, 119] on input "text" at bounding box center [319, 118] width 84 height 17
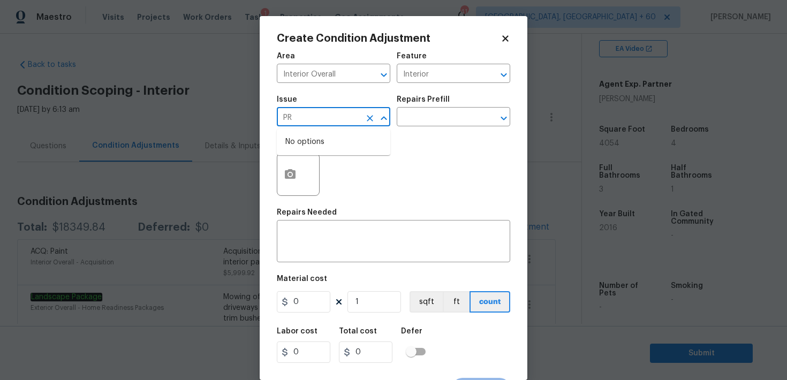
type input "P"
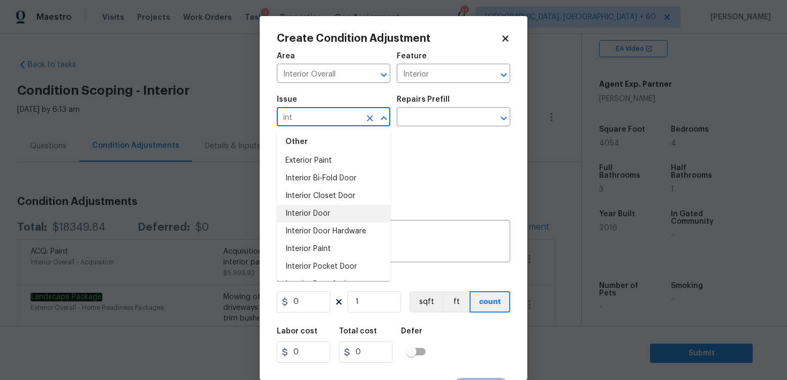
scroll to position [44, 0]
click at [319, 247] on li "Interior Paint" at bounding box center [333, 248] width 113 height 18
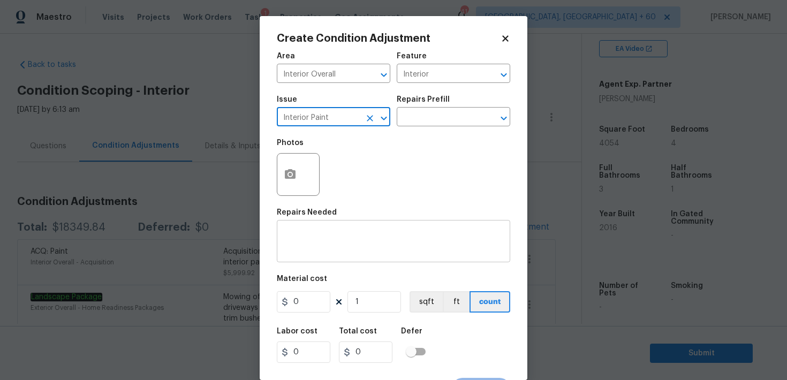
type input "Interior Paint"
click at [309, 230] on div "x ​" at bounding box center [393, 243] width 233 height 40
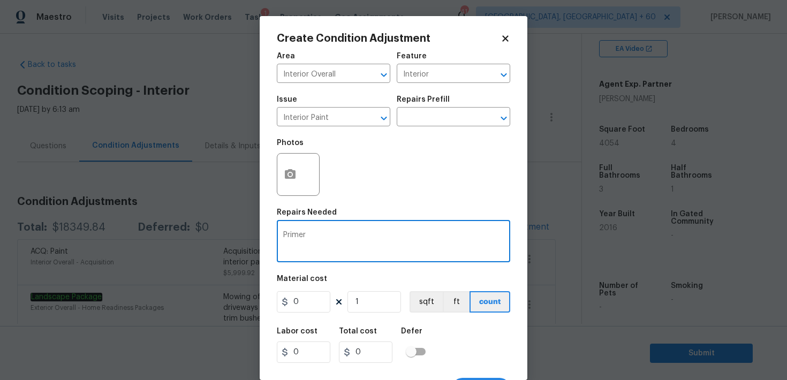
type textarea "Primer"
click at [293, 184] on button "button" at bounding box center [290, 175] width 26 height 42
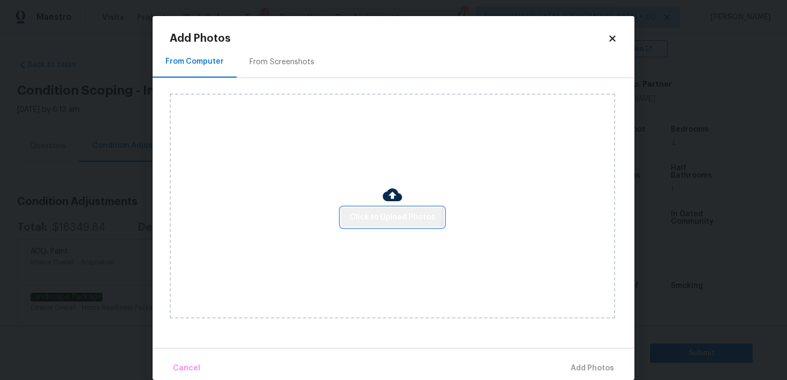
click at [355, 209] on button "Click to Upload Photos" at bounding box center [392, 218] width 103 height 20
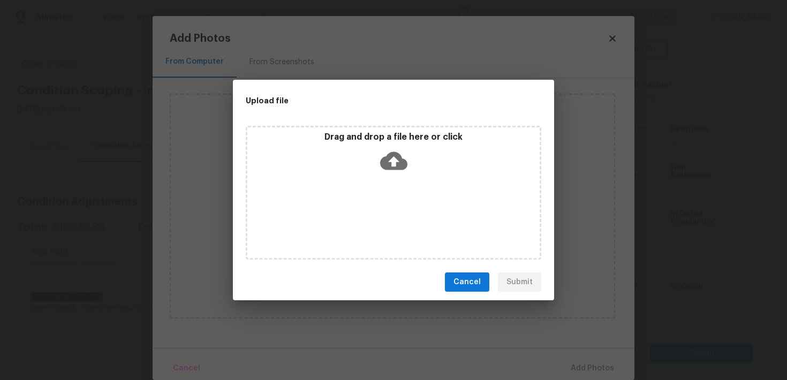
click at [400, 167] on icon at bounding box center [393, 161] width 27 height 18
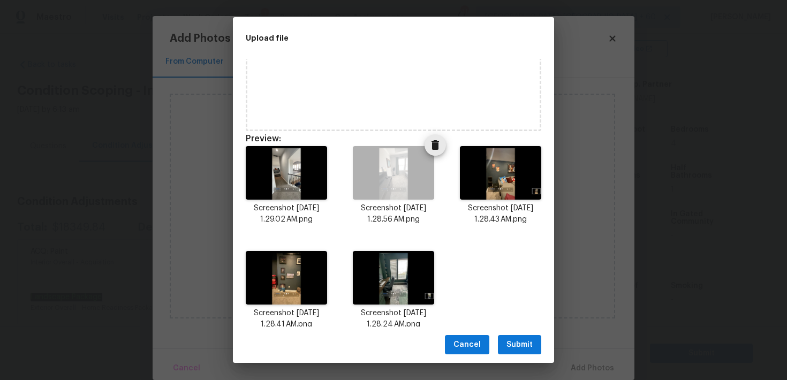
scroll to position [69, 0]
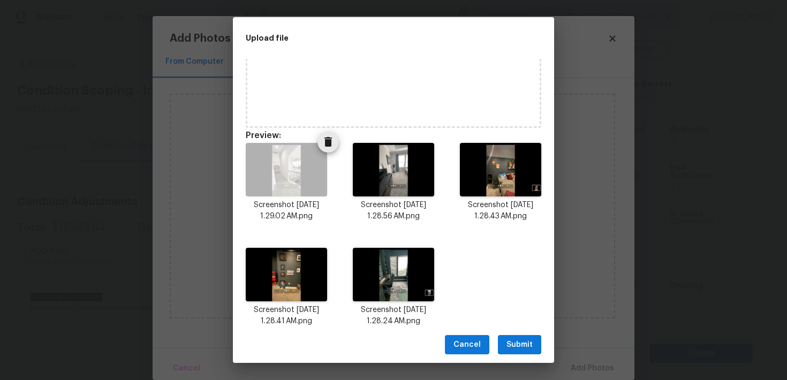
click at [325, 143] on icon "Delete" at bounding box center [327, 142] width 7 height 10
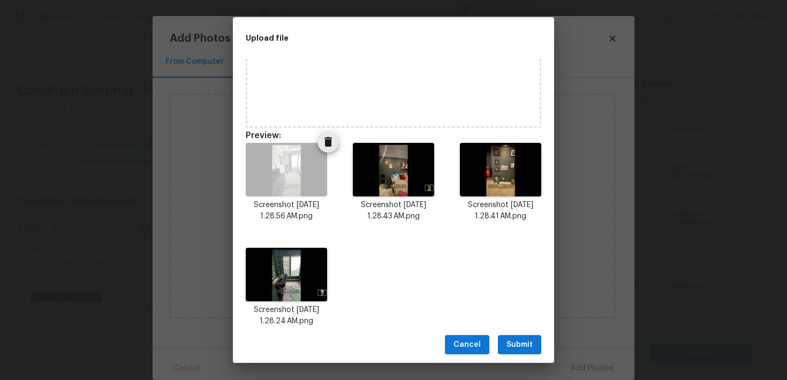
click at [325, 143] on icon "Delete" at bounding box center [327, 142] width 7 height 10
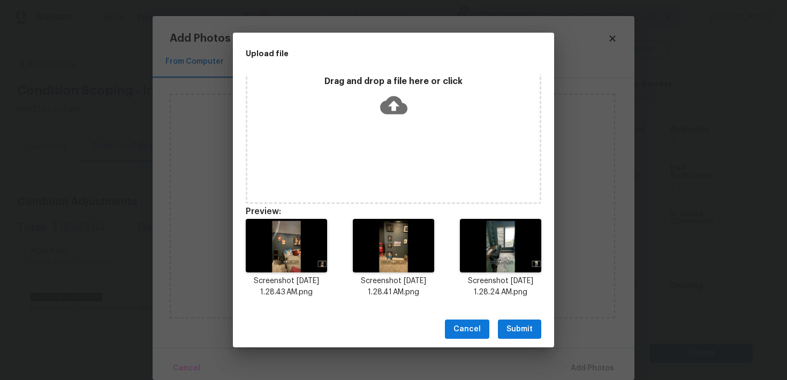
scroll to position [9, 0]
click at [522, 327] on span "Submit" at bounding box center [519, 329] width 26 height 13
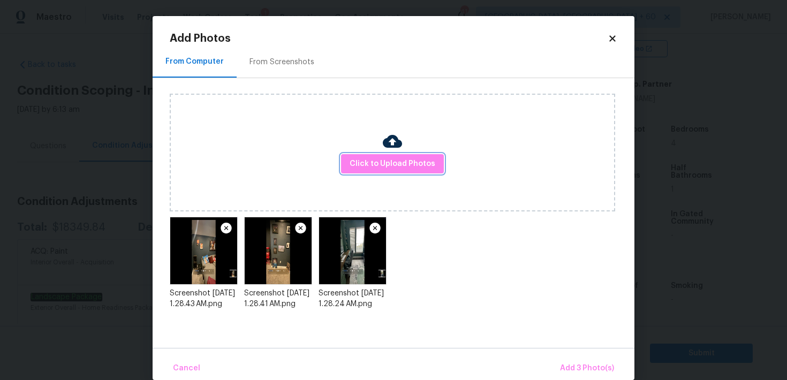
scroll to position [16, 0]
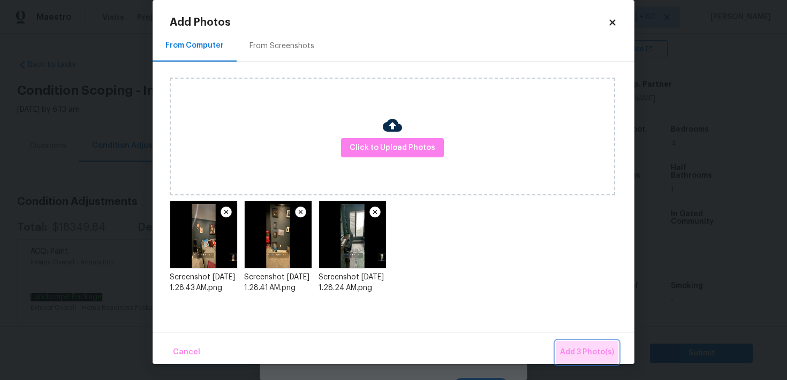
click at [590, 355] on span "Add 3 Photo(s)" at bounding box center [587, 352] width 54 height 13
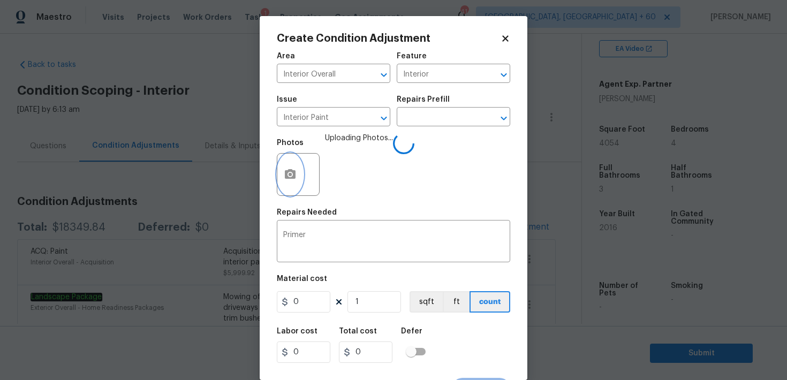
scroll to position [0, 0]
click at [362, 304] on input "1" at bounding box center [374, 301] width 54 height 21
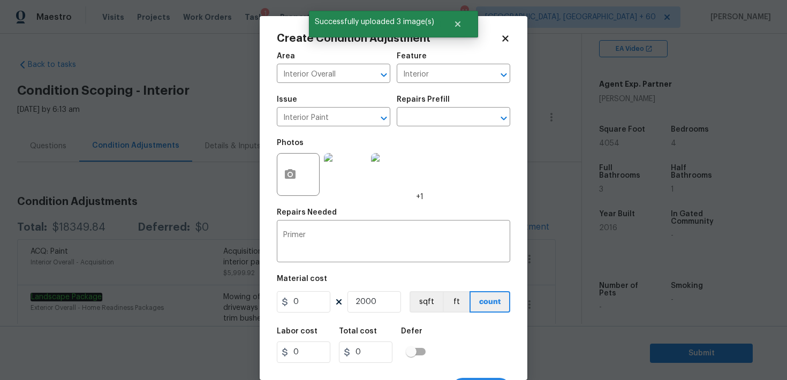
click at [445, 337] on div "Labor cost 0 Total cost 0 Defer" at bounding box center [393, 345] width 233 height 48
click at [366, 302] on input "2000" at bounding box center [374, 301] width 54 height 21
type input "0"
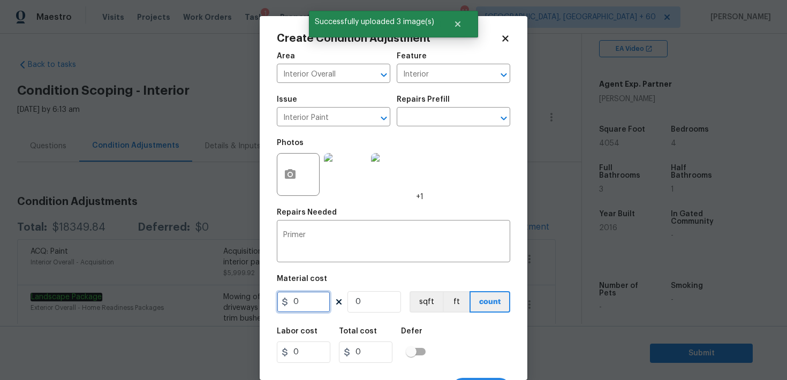
click at [300, 301] on input "0" at bounding box center [304, 301] width 54 height 21
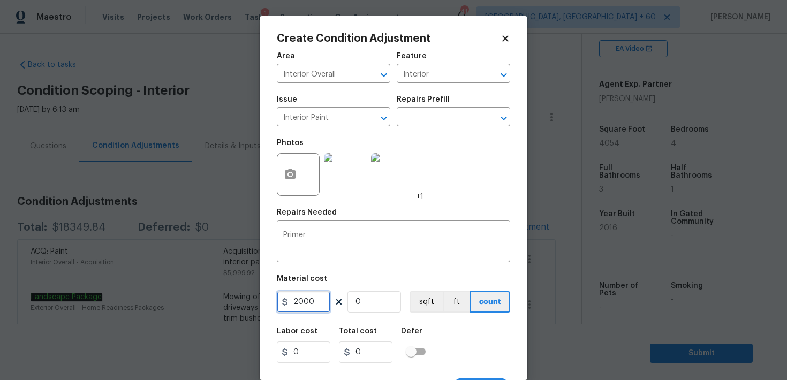
type input "2000"
click at [457, 352] on div "Labor cost 0 Total cost 0 Defer" at bounding box center [393, 345] width 233 height 48
click at [441, 338] on div "Labor cost 0 Total cost 0 Defer" at bounding box center [393, 345] width 233 height 48
click at [369, 323] on div "Labor cost 0 Total cost 0 Defer" at bounding box center [393, 345] width 233 height 48
click at [293, 302] on input "2000" at bounding box center [304, 301] width 54 height 21
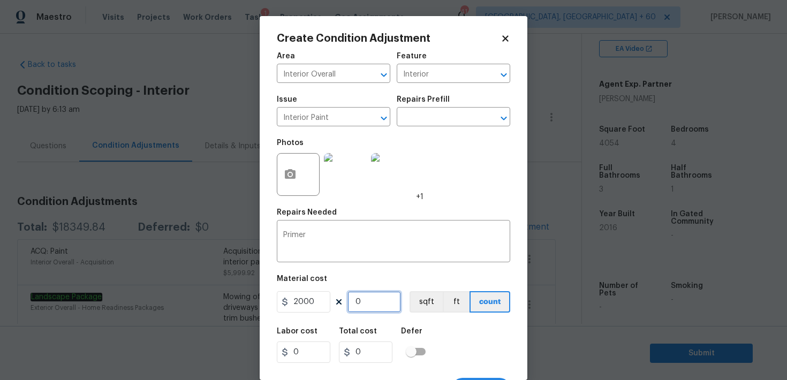
click at [375, 306] on input "0" at bounding box center [374, 301] width 54 height 21
type input "1"
type input "2000"
type input "1"
click at [463, 338] on div "Labor cost 0 Total cost 2000 Defer" at bounding box center [393, 345] width 233 height 48
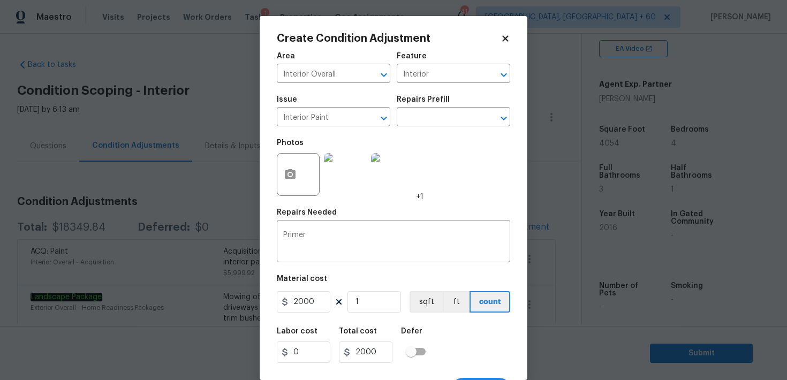
scroll to position [20, 0]
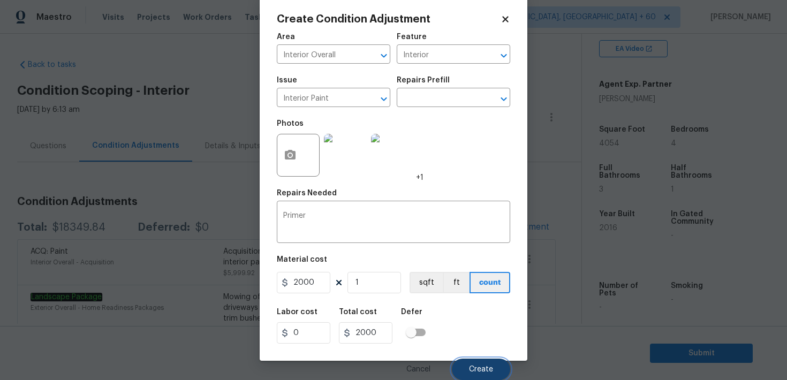
click at [481, 371] on span "Create" at bounding box center [481, 370] width 24 height 8
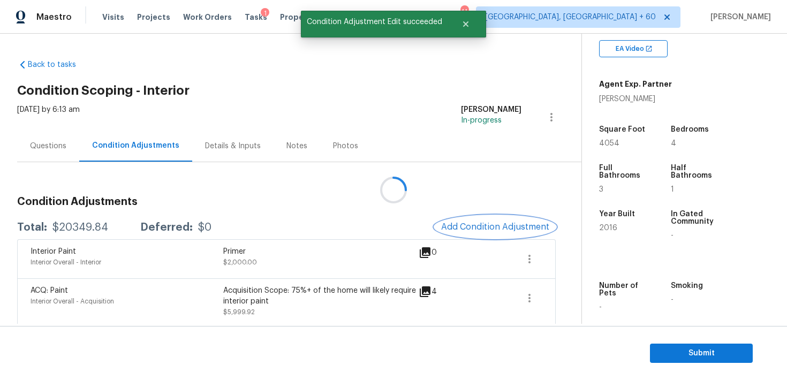
scroll to position [0, 0]
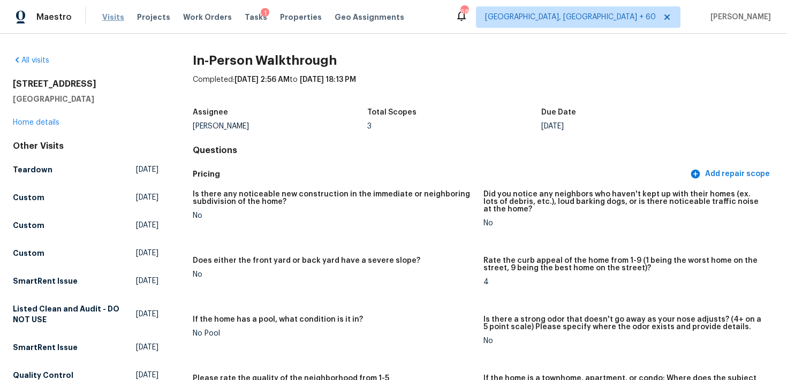
click at [102, 16] on span "Visits" at bounding box center [113, 17] width 22 height 11
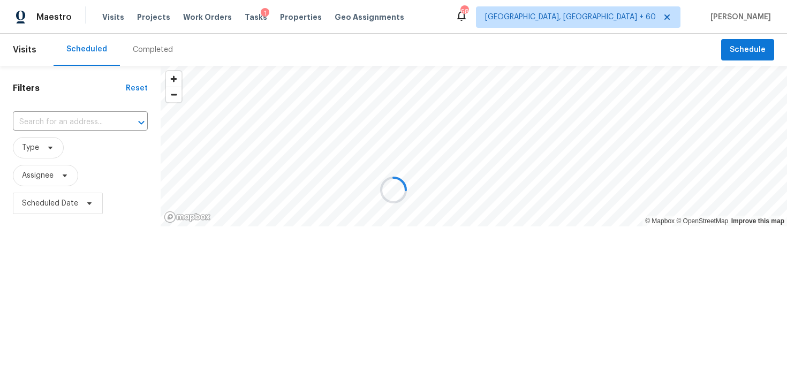
click at [134, 49] on div at bounding box center [393, 190] width 787 height 380
click at [141, 53] on div at bounding box center [393, 190] width 787 height 380
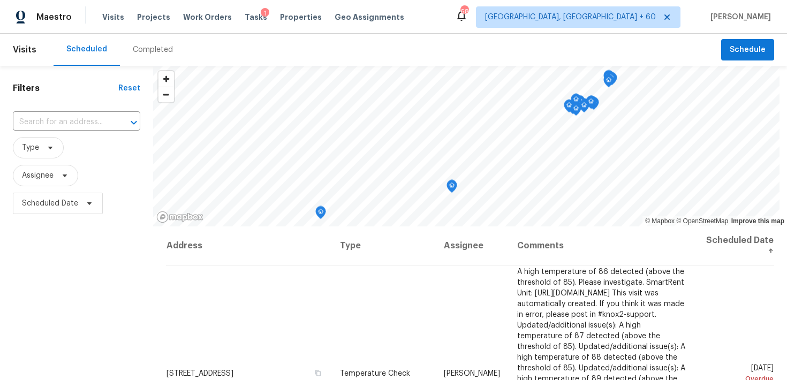
click at [150, 51] on div "Completed" at bounding box center [153, 49] width 40 height 11
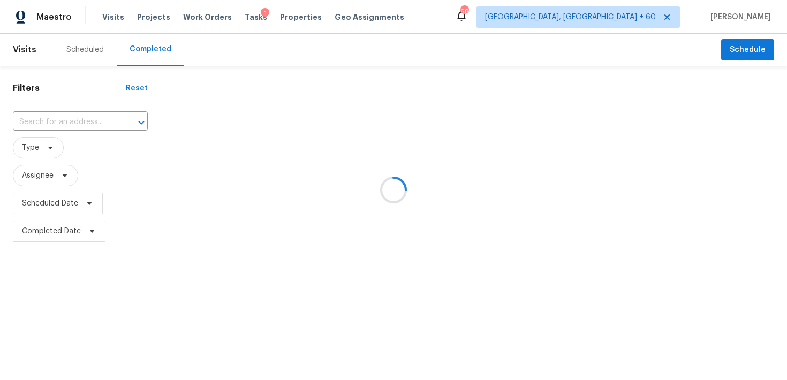
click at [76, 121] on div at bounding box center [393, 190] width 787 height 380
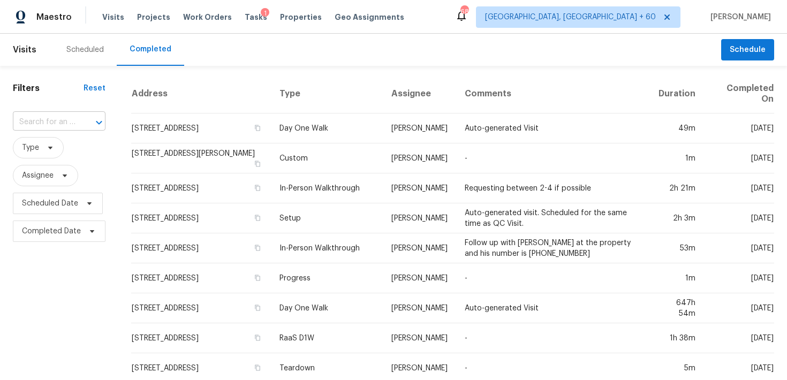
click at [50, 122] on input "text" at bounding box center [44, 122] width 63 height 17
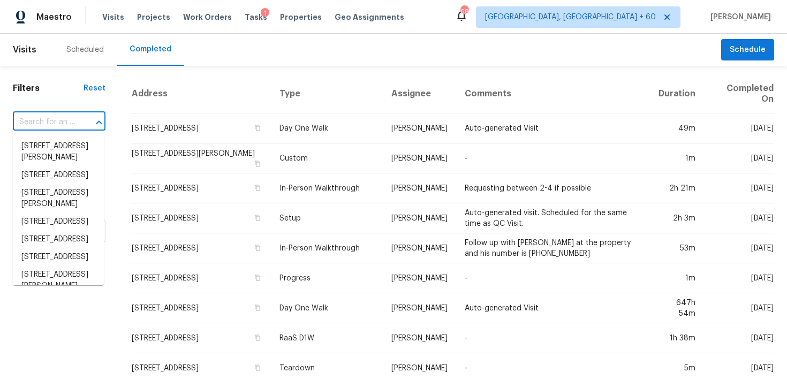
paste input "[STREET_ADDRESS]"
type input "[STREET_ADDRESS]"
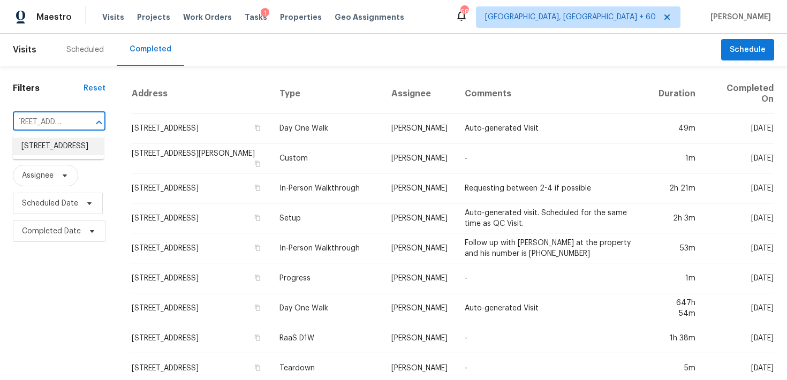
click at [47, 148] on li "[STREET_ADDRESS]" at bounding box center [58, 147] width 91 height 18
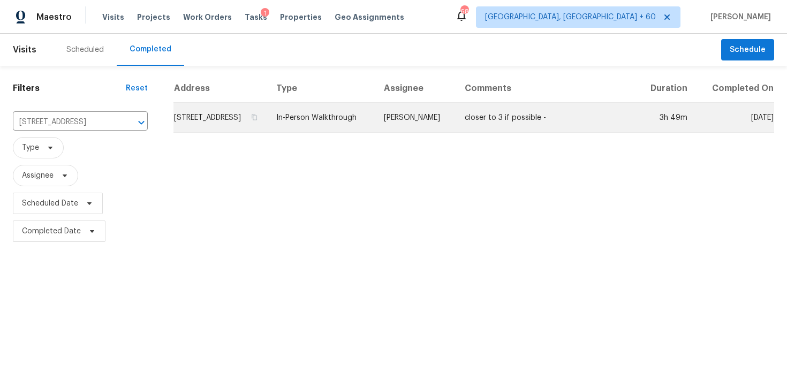
click at [337, 133] on td "In-Person Walkthrough" at bounding box center [322, 118] width 108 height 30
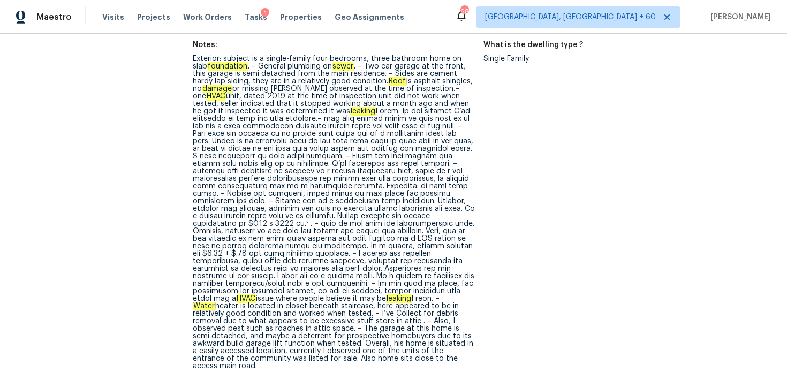
scroll to position [428, 0]
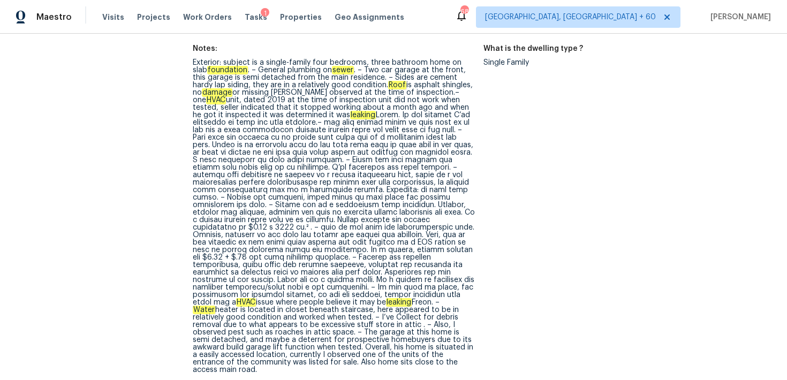
click at [312, 133] on div "Exterior: subject is a single-family four bedrooms, three bathroom home on slab…" at bounding box center [334, 216] width 282 height 315
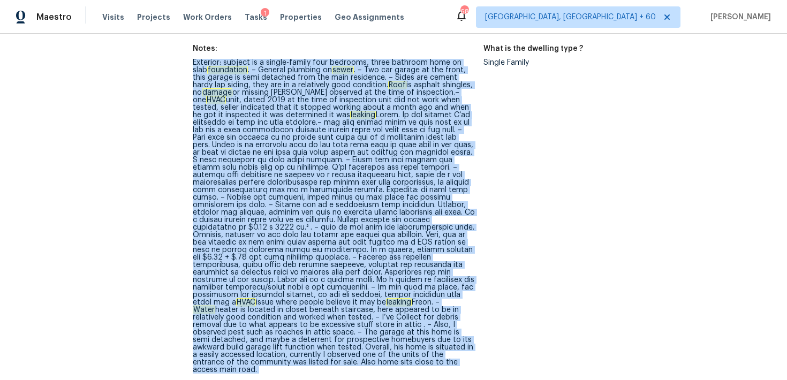
click at [312, 133] on div "Exterior: subject is a single-family four bedrooms, three bathroom home on slab…" at bounding box center [334, 216] width 282 height 315
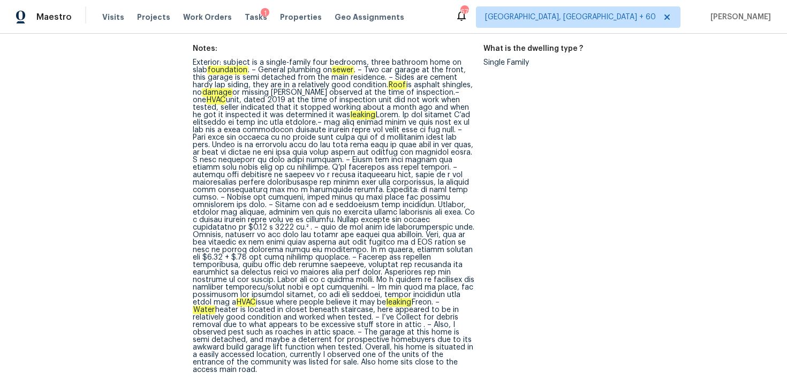
click at [468, 175] on div "Exterior: subject is a single-family four bedrooms, three bathroom home on slab…" at bounding box center [334, 216] width 282 height 315
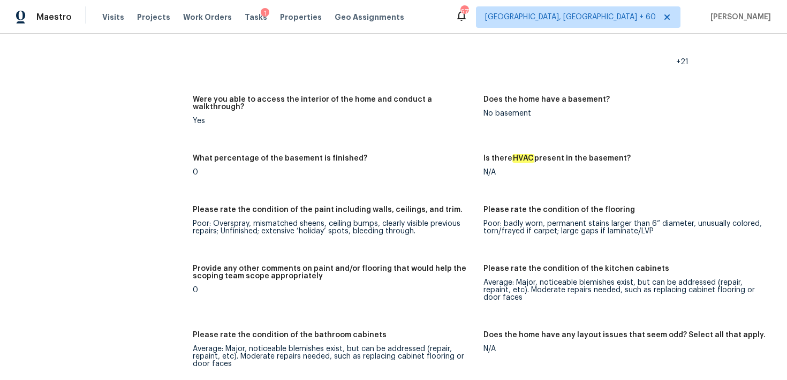
scroll to position [1572, 0]
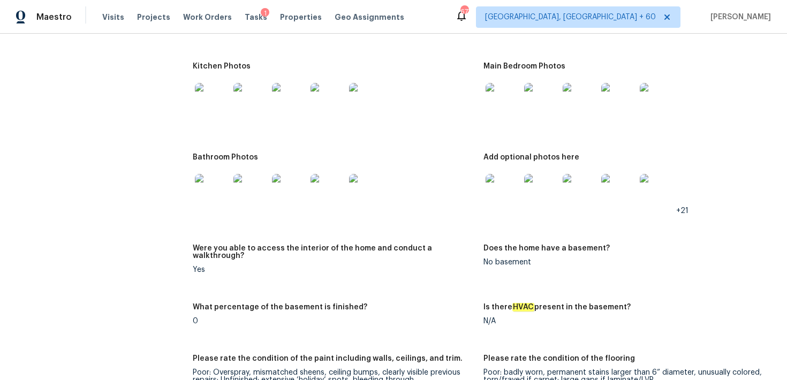
click at [768, 106] on figure "Main Bedroom Photos" at bounding box center [628, 102] width 291 height 78
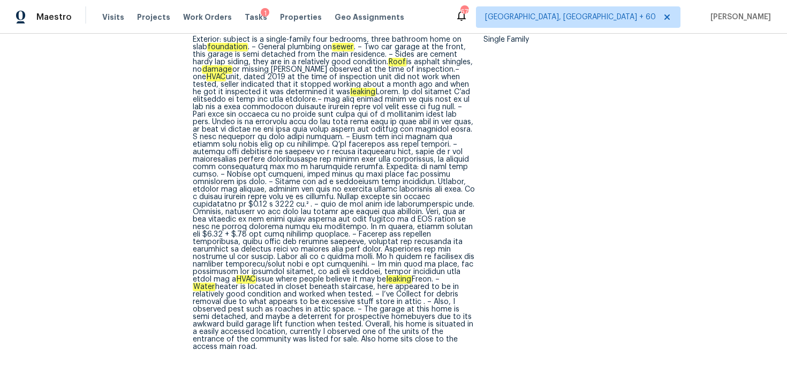
scroll to position [453, 0]
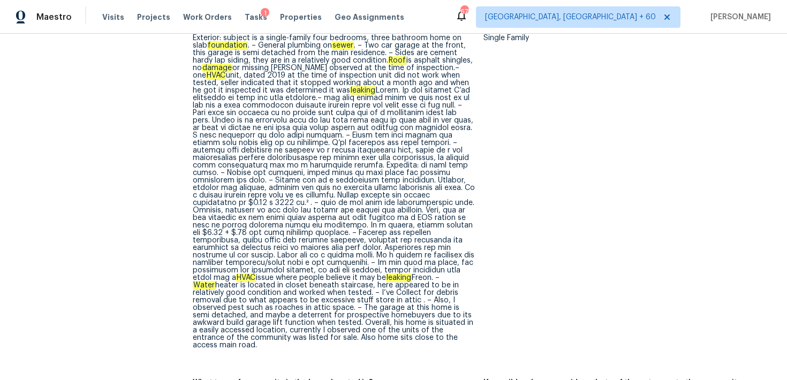
click at [314, 196] on div "Exterior: subject is a single-family four bedrooms, three bathroom home on slab…" at bounding box center [334, 191] width 282 height 315
click at [762, 76] on figure "What is the dwelling type ? Single Family" at bounding box center [628, 193] width 291 height 346
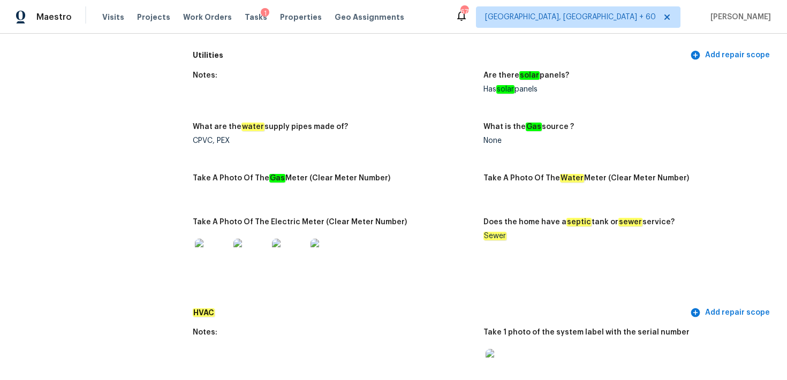
scroll to position [2345, 0]
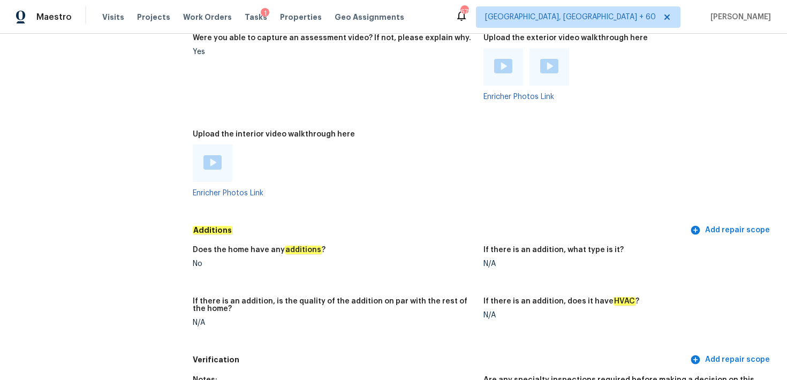
click at [749, 78] on figure "Upload the exterior video walkthrough here Enricher Photos Link" at bounding box center [628, 76] width 291 height 84
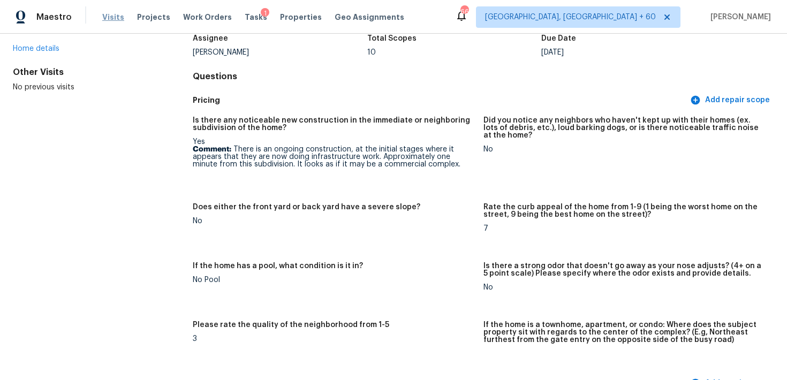
click at [105, 20] on span "Visits" at bounding box center [113, 17] width 22 height 11
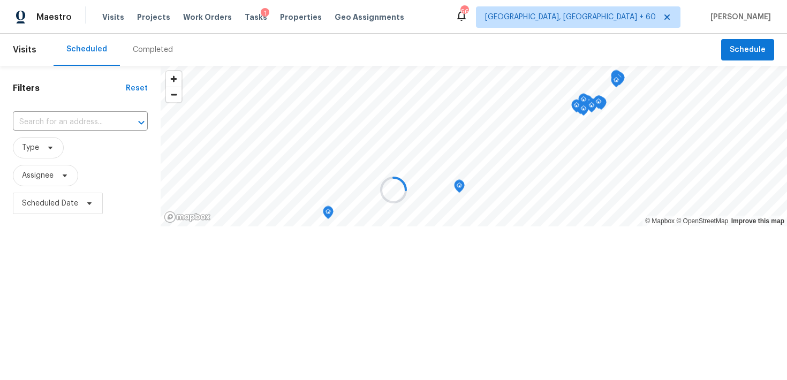
click at [145, 48] on div at bounding box center [393, 190] width 787 height 380
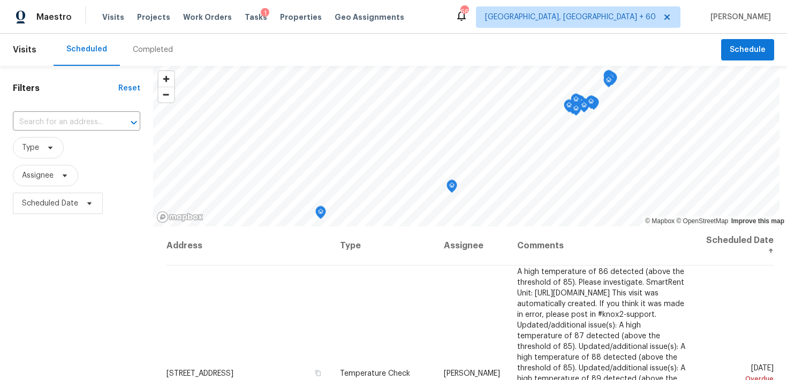
click at [146, 49] on div "Completed" at bounding box center [153, 49] width 40 height 11
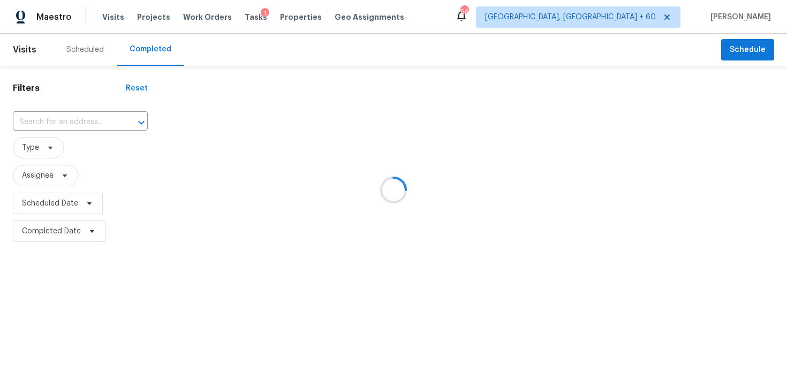
click at [82, 118] on div at bounding box center [393, 190] width 787 height 380
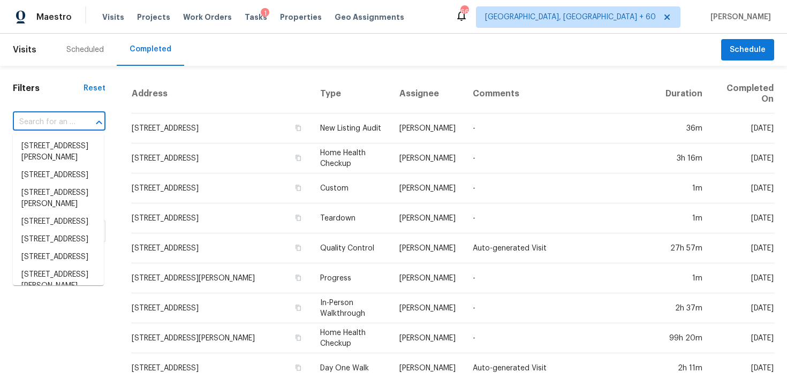
click at [52, 118] on input "text" at bounding box center [44, 122] width 63 height 17
paste input "1527 E Irene Dr Casa Grande, AZ, 85122"
type input "1527 E Irene Dr Casa Grande, AZ, 85122"
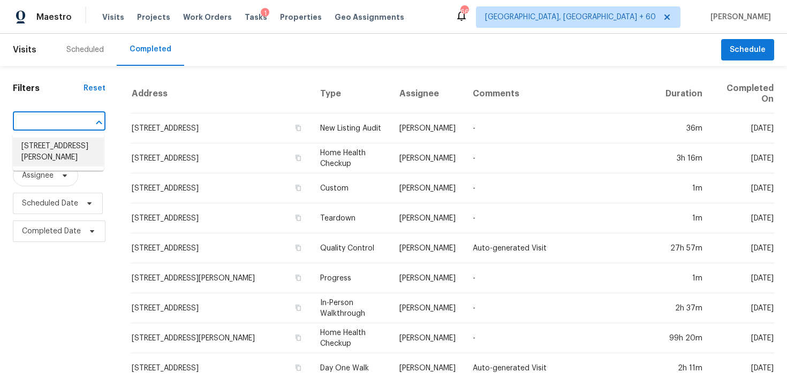
click at [37, 147] on li "1527 E Irene Dr, Casa Grande, AZ 85122" at bounding box center [58, 152] width 91 height 29
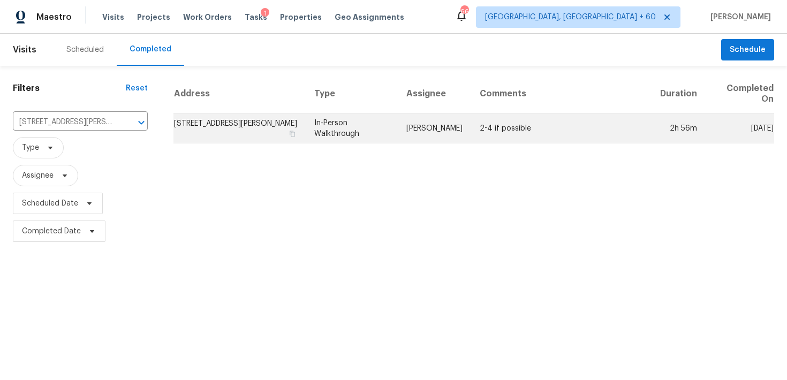
click at [333, 131] on td "In-Person Walkthrough" at bounding box center [352, 128] width 92 height 30
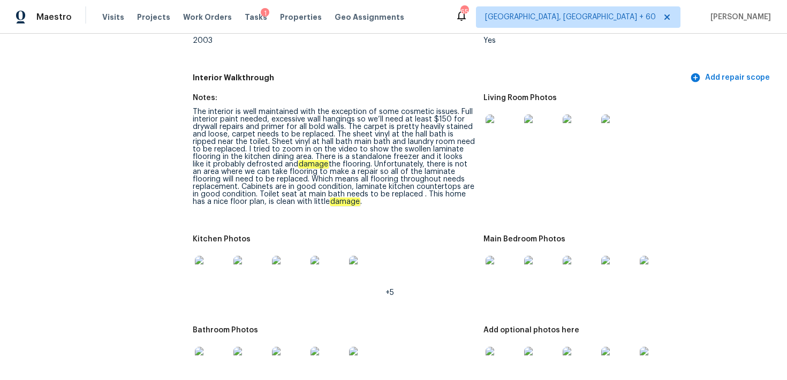
scroll to position [1069, 0]
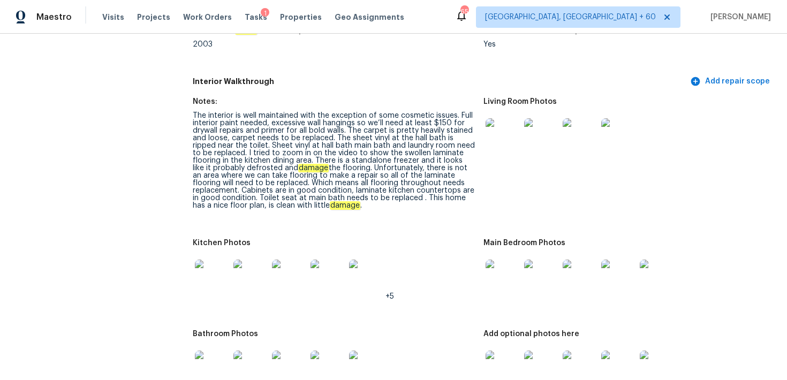
click at [497, 142] on img at bounding box center [503, 135] width 34 height 34
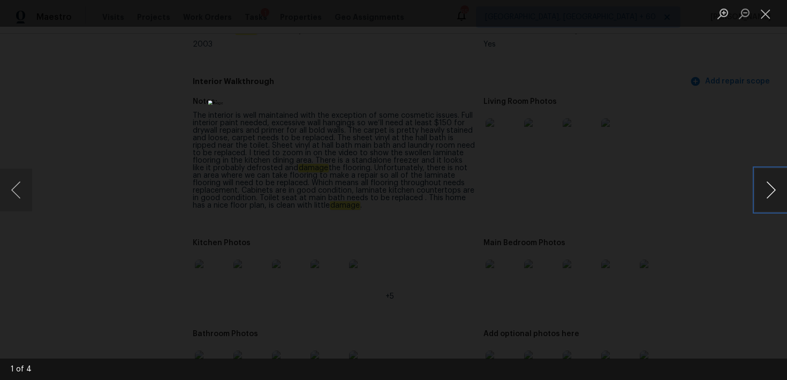
click at [771, 191] on button "Next image" at bounding box center [771, 190] width 32 height 43
click at [771, 192] on button "Next image" at bounding box center [771, 190] width 32 height 43
click at [771, 191] on button "Next image" at bounding box center [771, 190] width 32 height 43
click at [764, 24] on li "Lightbox" at bounding box center [765, 13] width 21 height 27
click at [768, 13] on button "Close lightbox" at bounding box center [765, 13] width 21 height 19
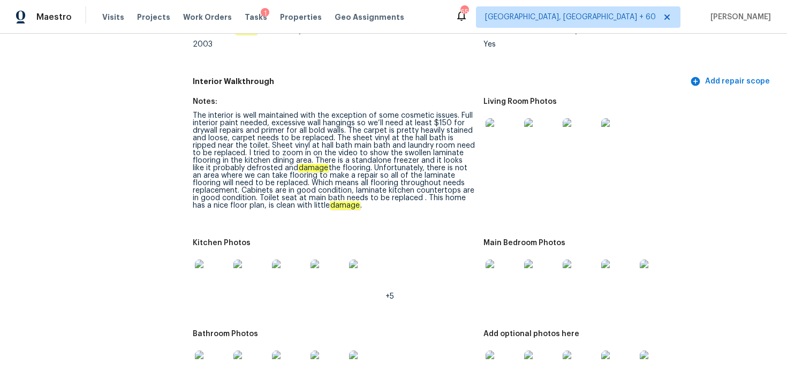
click at [724, 56] on figure "Is this an R22 or R410A system? Yes" at bounding box center [628, 46] width 291 height 39
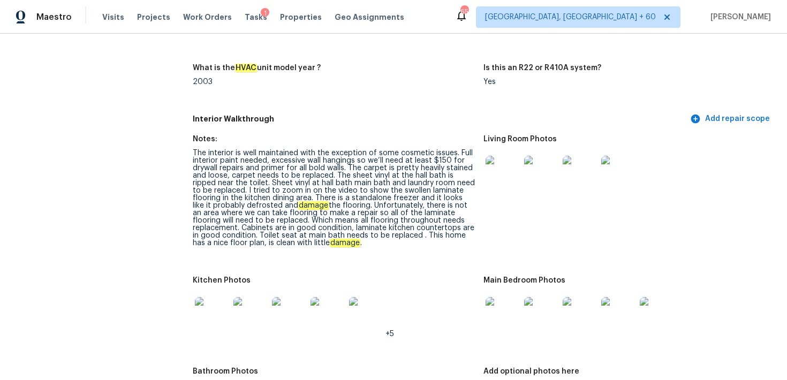
scroll to position [1034, 0]
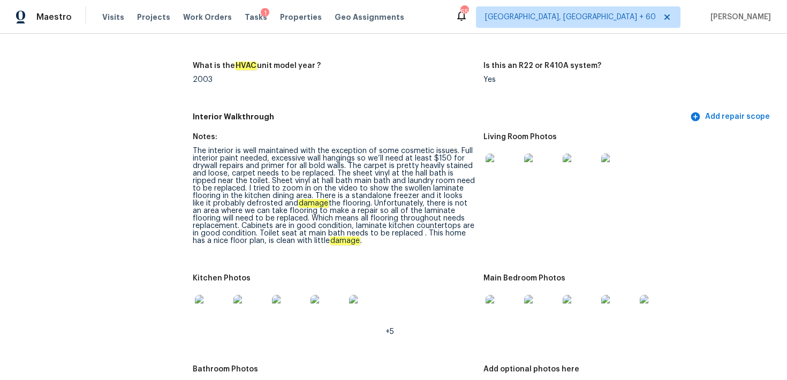
click at [360, 188] on div "The interior is well maintained with the exception of some cosmetic issues. Ful…" at bounding box center [334, 195] width 282 height 97
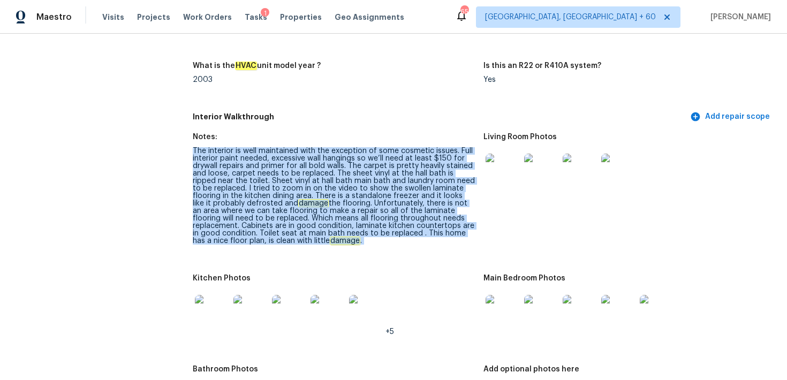
click at [360, 188] on div "The interior is well maintained with the exception of some cosmetic issues. Ful…" at bounding box center [334, 195] width 282 height 97
copy div "The interior is well maintained with the exception of some cosmetic issues. Ful…"
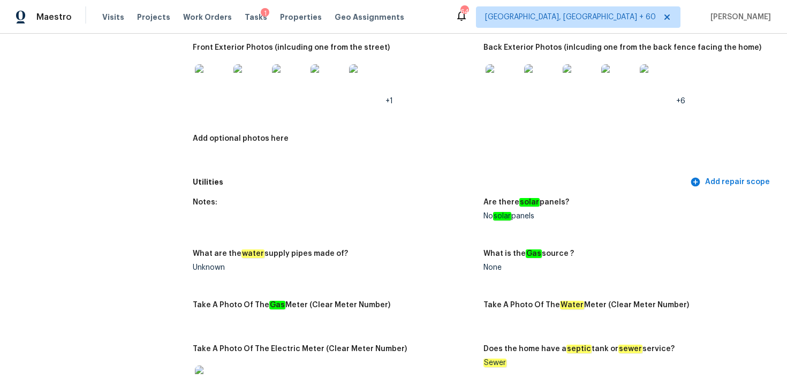
scroll to position [0, 0]
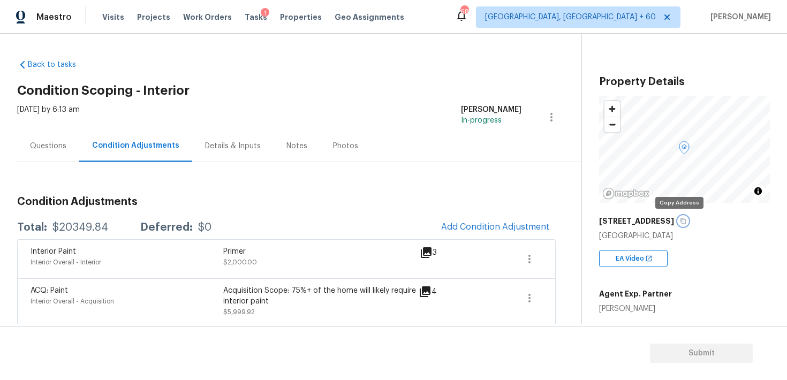
click at [680, 222] on icon "button" at bounding box center [683, 221] width 6 height 6
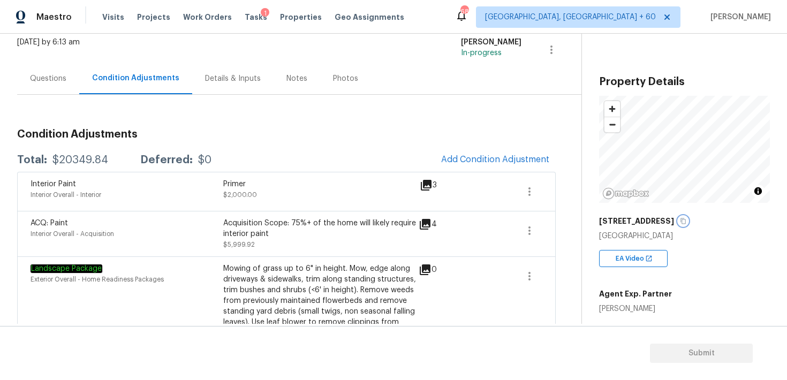
scroll to position [70, 0]
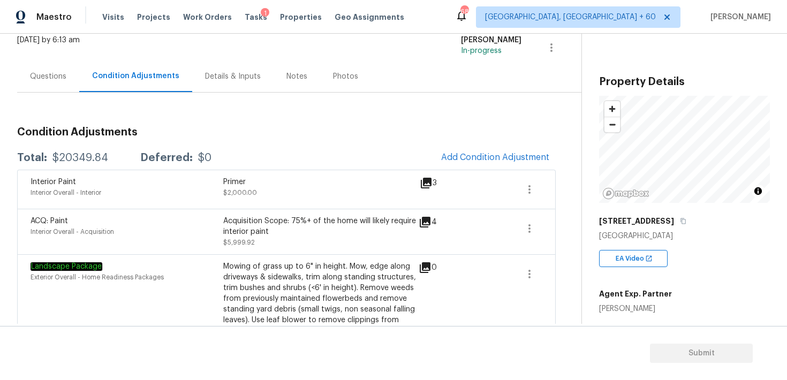
click at [50, 70] on div "Questions" at bounding box center [48, 76] width 62 height 32
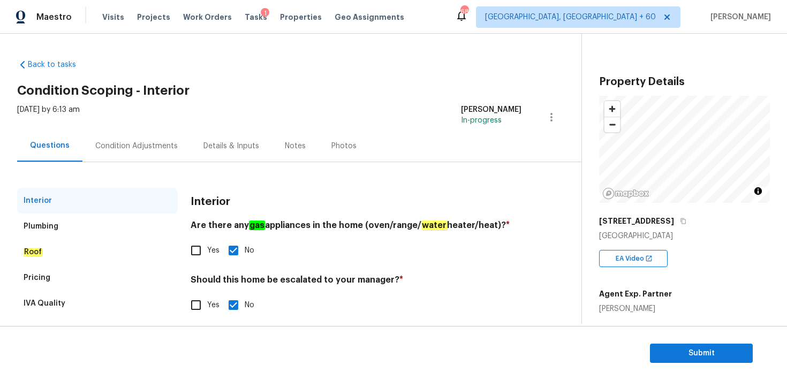
scroll to position [21, 0]
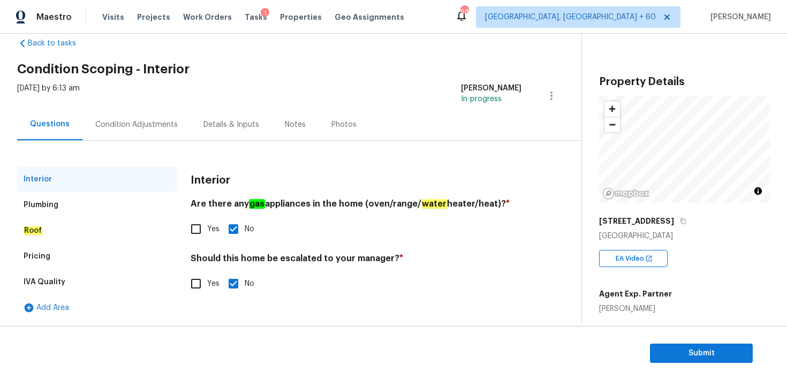
click at [43, 206] on div "Plumbing" at bounding box center [41, 205] width 35 height 11
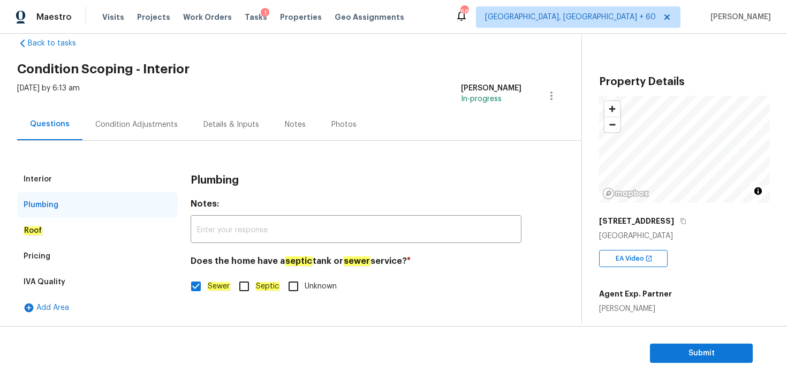
click at [43, 252] on div "Pricing" at bounding box center [37, 256] width 27 height 11
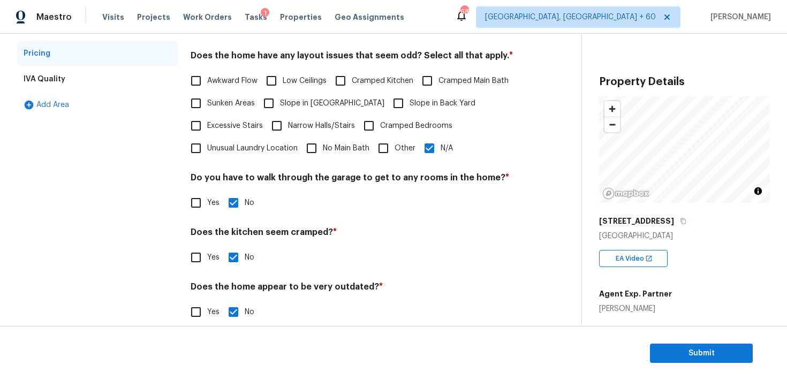
scroll to position [240, 0]
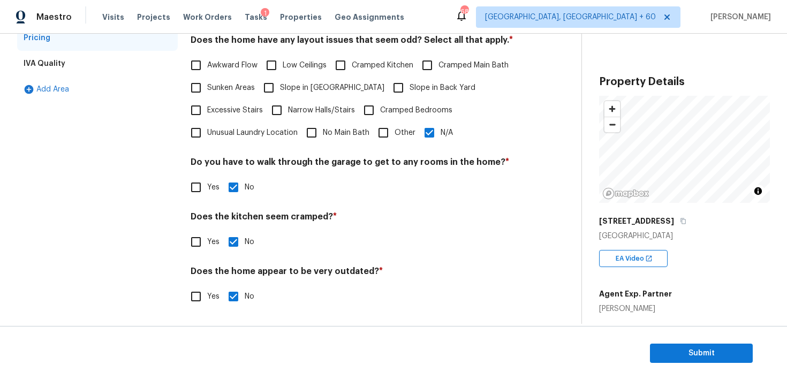
click at [55, 62] on div "IVA Quality" at bounding box center [45, 63] width 42 height 11
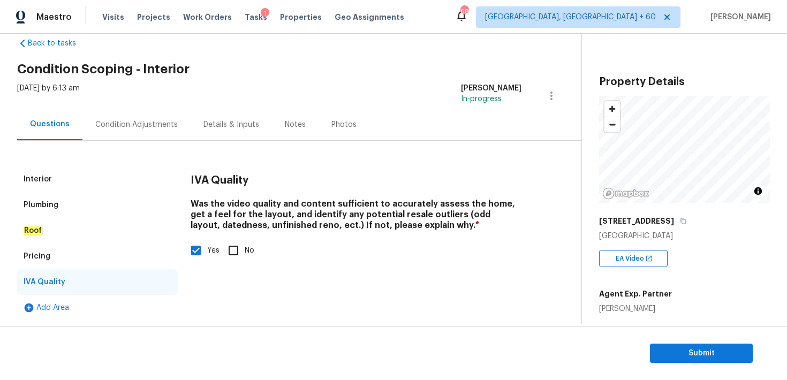
click at [160, 111] on div "Condition Adjustments" at bounding box center [136, 125] width 108 height 32
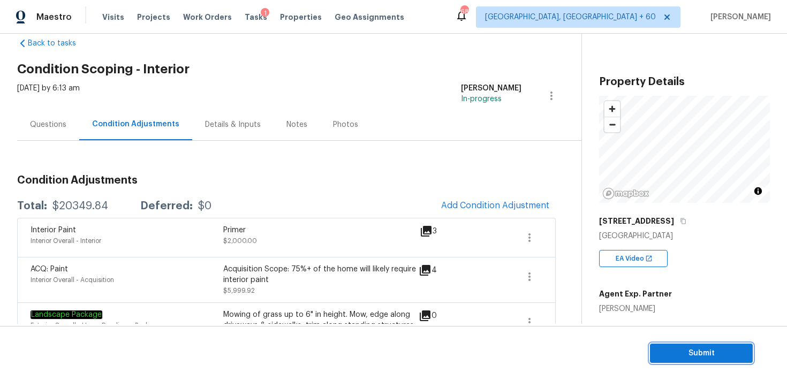
click at [684, 357] on span "Submit" at bounding box center [701, 353] width 86 height 13
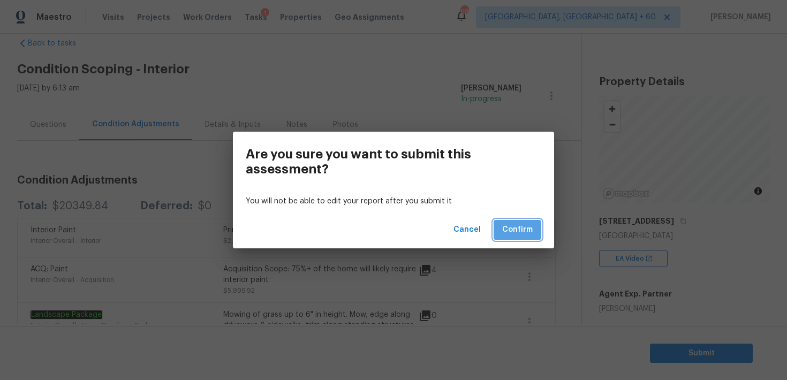
click at [522, 226] on span "Confirm" at bounding box center [517, 229] width 31 height 13
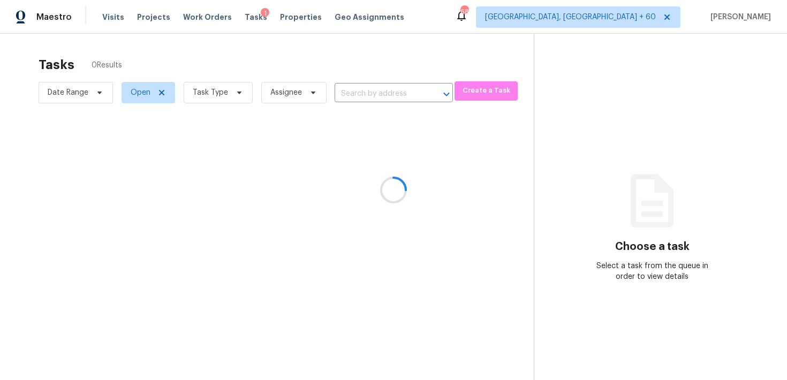
click at [340, 86] on div at bounding box center [393, 190] width 787 height 380
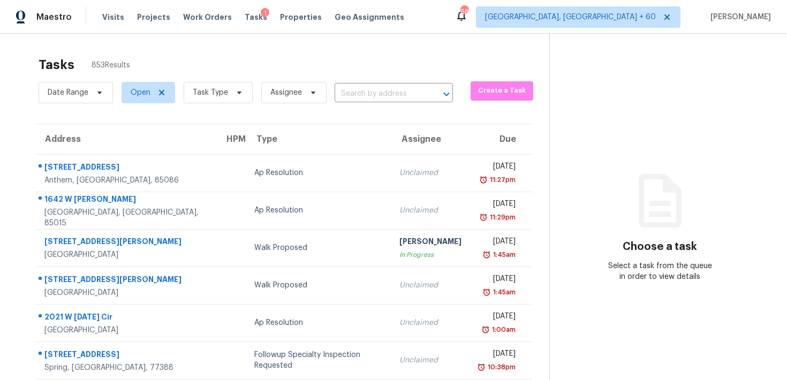
click at [436, 8] on div "Maestro Visits Projects Work Orders Tasks 1 Properties Geo Assignments 682 [GEO…" at bounding box center [393, 17] width 787 height 34
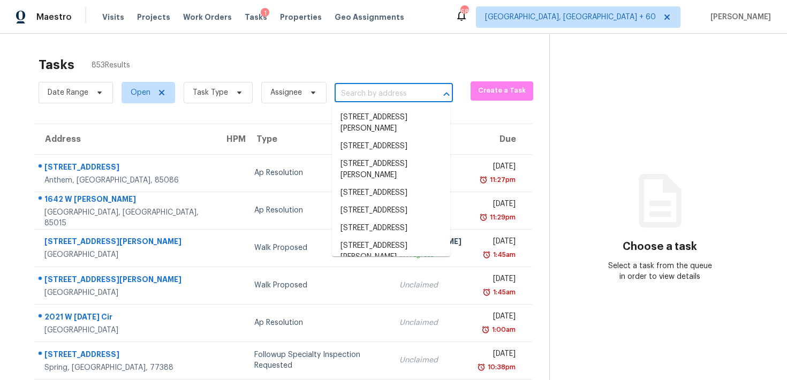
click at [365, 89] on input "text" at bounding box center [379, 94] width 88 height 17
paste input "[STREET_ADDRESS]"
type input "[STREET_ADDRESS]"
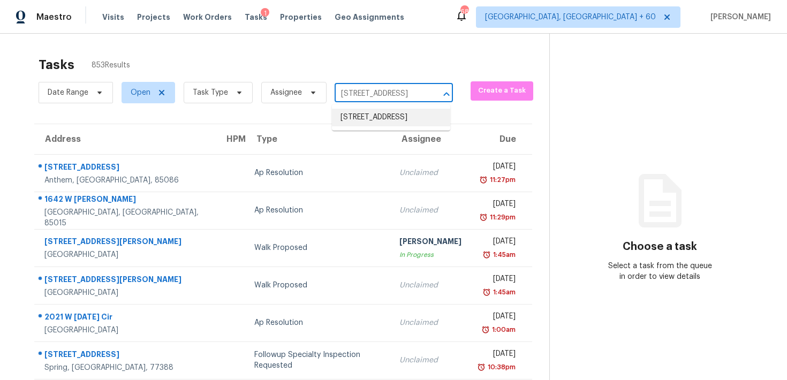
click at [360, 124] on li "[STREET_ADDRESS]" at bounding box center [391, 118] width 118 height 18
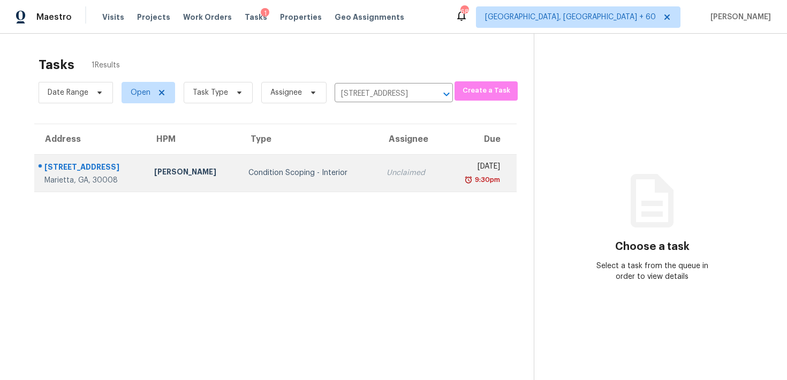
click at [386, 171] on div "Unclaimed" at bounding box center [410, 173] width 49 height 11
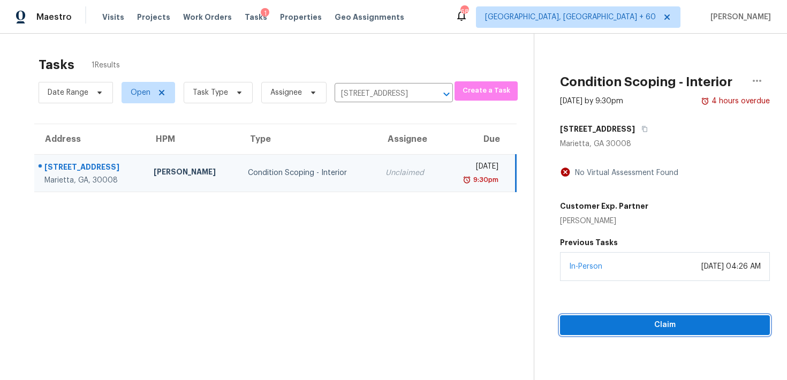
click at [586, 324] on span "Claim" at bounding box center [664, 325] width 193 height 13
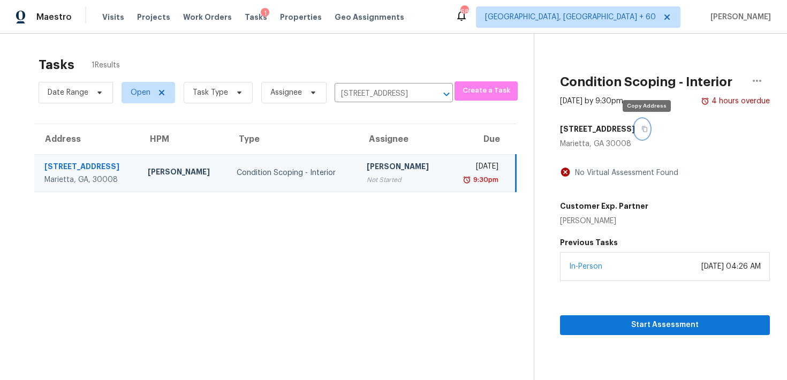
click at [649, 127] on button "button" at bounding box center [642, 128] width 14 height 19
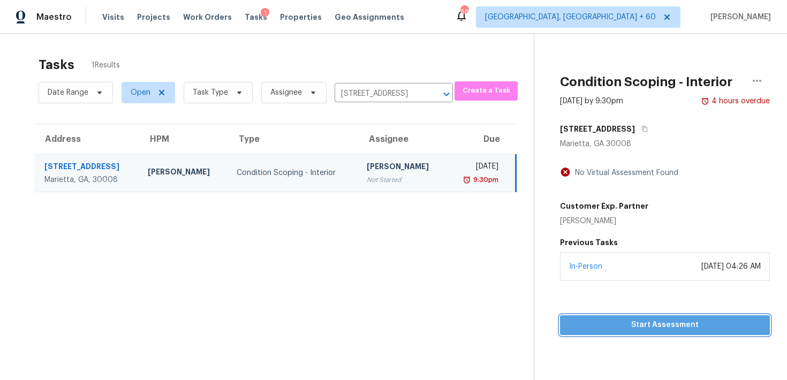
click at [632, 323] on span "Start Assessment" at bounding box center [664, 325] width 193 height 13
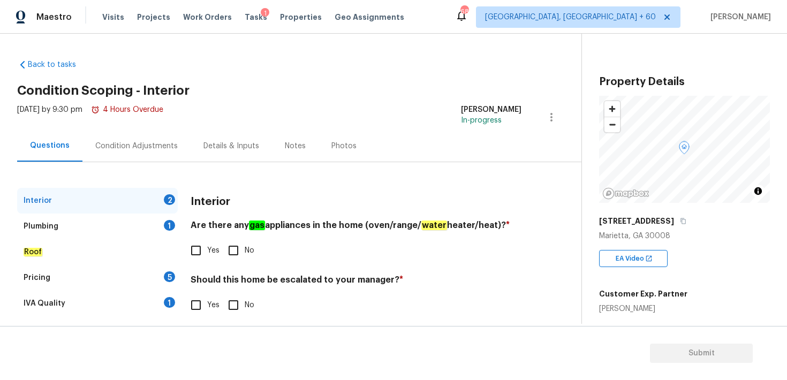
scroll to position [21, 0]
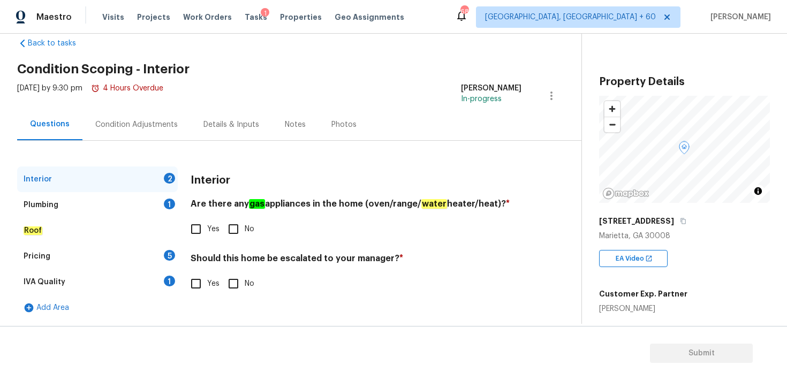
click at [229, 232] on input "No" at bounding box center [233, 229] width 22 height 22
checkbox input "true"
click at [233, 284] on input "No" at bounding box center [233, 283] width 22 height 22
checkbox input "true"
click at [56, 205] on div "Plumbing" at bounding box center [41, 205] width 35 height 11
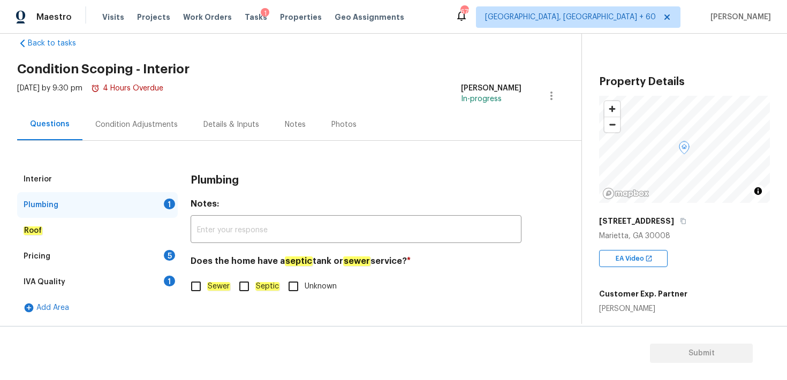
click at [197, 287] on input "Sewer" at bounding box center [196, 286] width 22 height 22
checkbox input "true"
click at [37, 231] on em "Roof" at bounding box center [33, 230] width 19 height 9
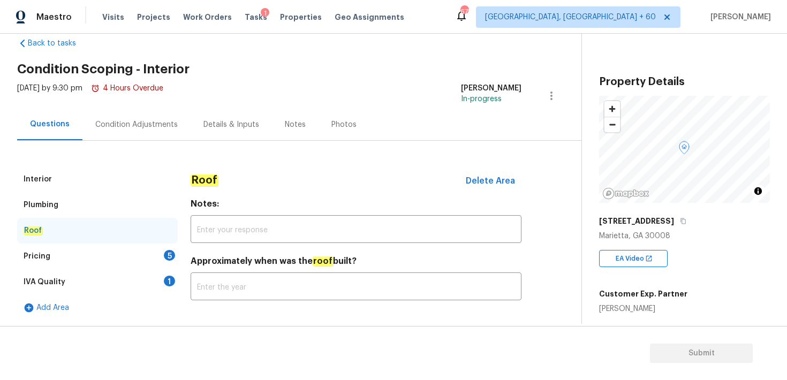
click at [43, 256] on div "Pricing" at bounding box center [37, 256] width 27 height 11
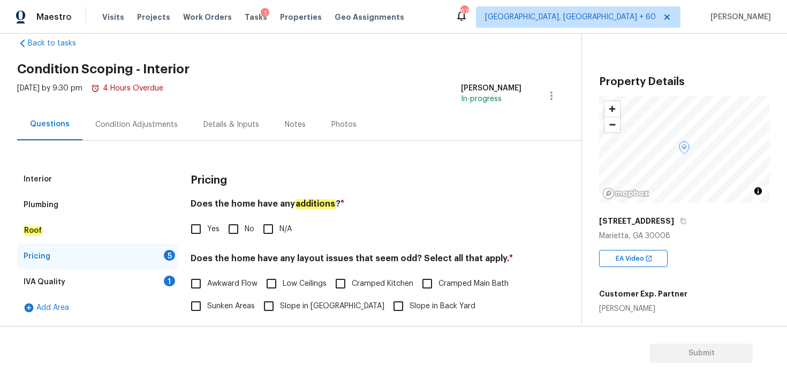
click at [238, 228] on input "No" at bounding box center [233, 229] width 22 height 22
checkbox input "true"
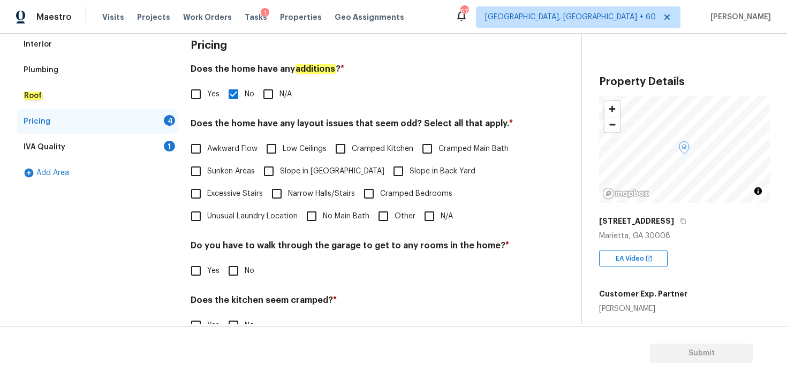
scroll to position [211, 0]
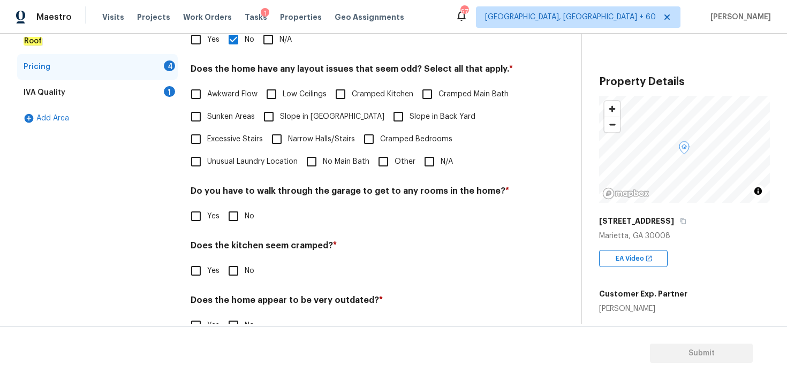
click at [430, 160] on input "N/A" at bounding box center [429, 161] width 22 height 22
checkbox input "true"
click at [232, 219] on input "No" at bounding box center [233, 216] width 22 height 22
checkbox input "true"
click at [231, 270] on input "No" at bounding box center [233, 271] width 22 height 22
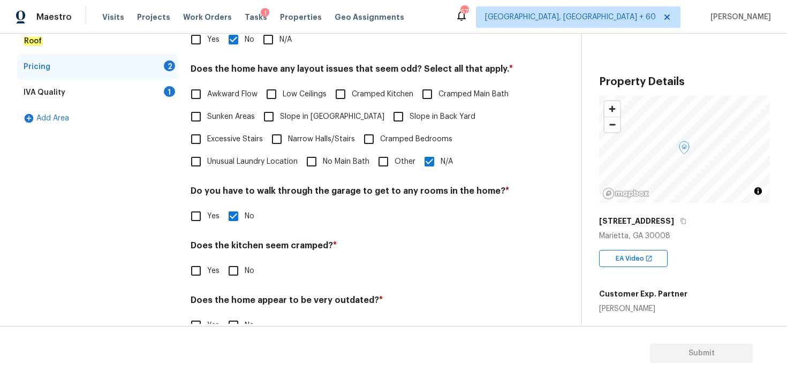
checkbox input "true"
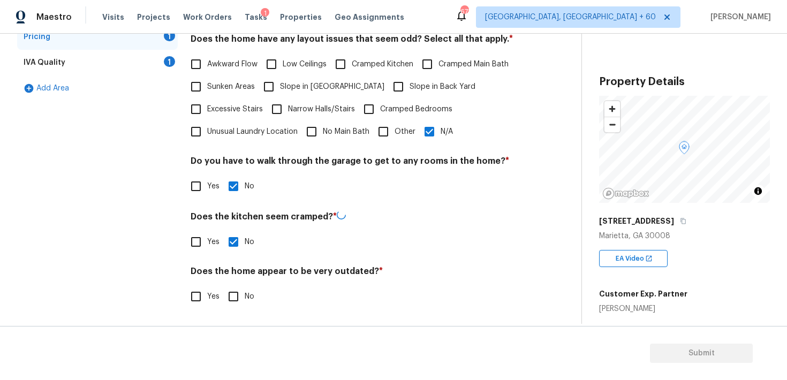
scroll to position [240, 0]
click at [236, 298] on input "No" at bounding box center [233, 296] width 22 height 22
checkbox input "true"
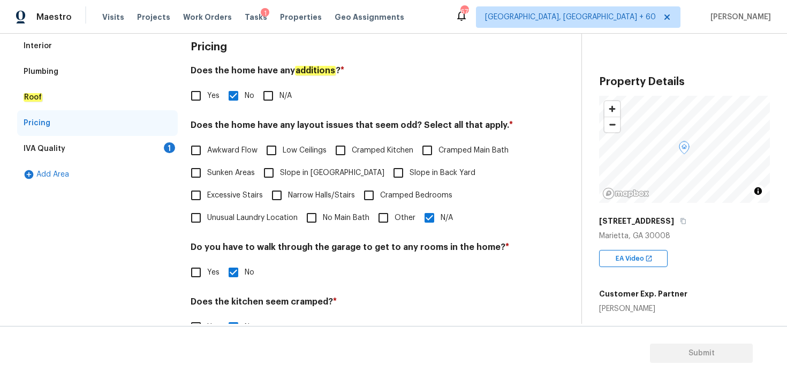
click at [62, 155] on div "IVA Quality 1" at bounding box center [97, 149] width 161 height 26
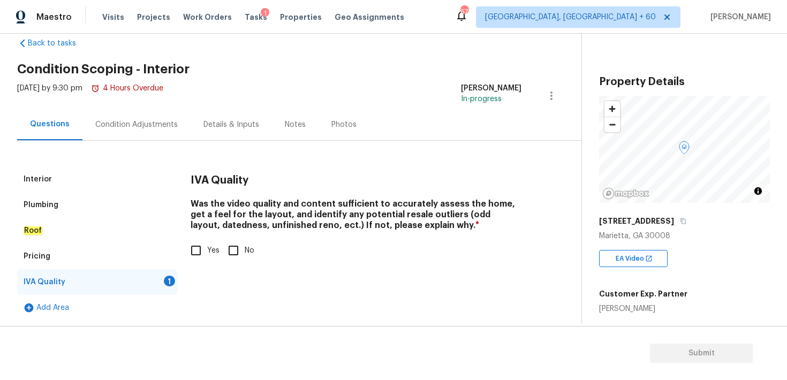
click at [198, 247] on input "Yes" at bounding box center [196, 250] width 22 height 22
checkbox input "true"
click at [153, 118] on div "Condition Adjustments" at bounding box center [136, 125] width 108 height 32
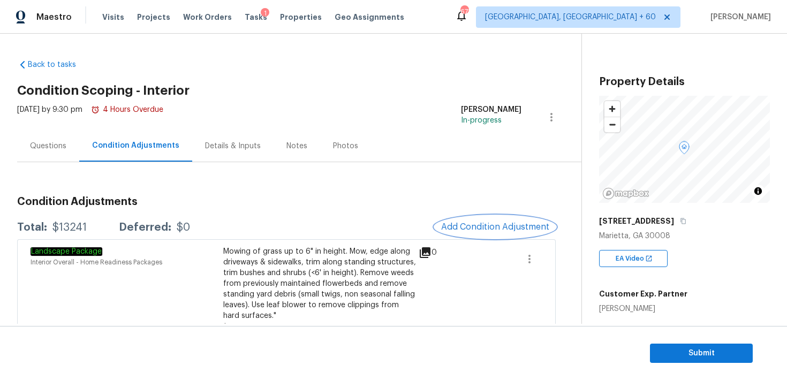
click at [466, 225] on span "Add Condition Adjustment" at bounding box center [495, 227] width 108 height 10
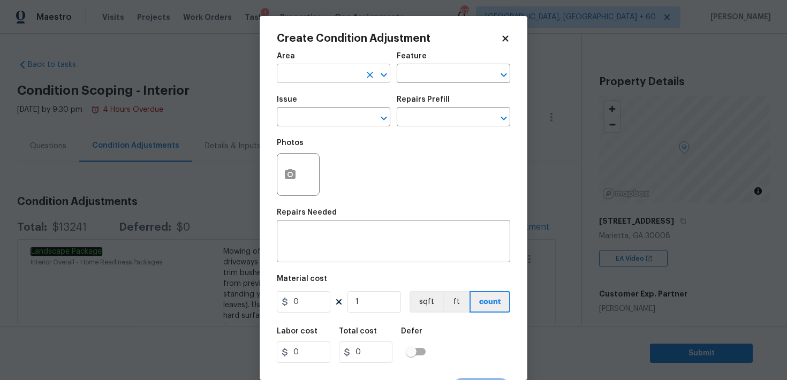
click at [315, 82] on input "text" at bounding box center [319, 74] width 84 height 17
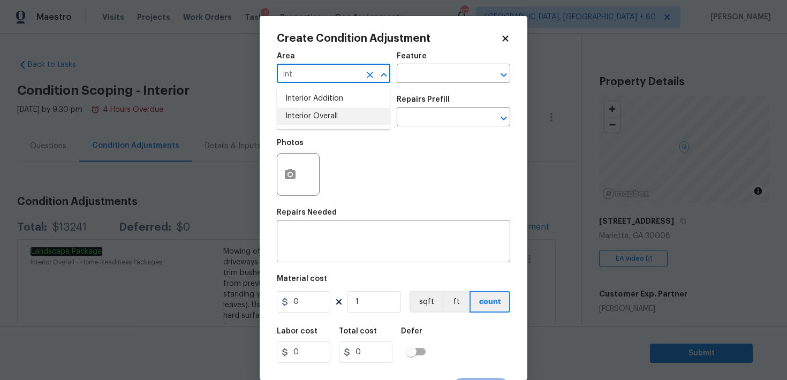
click at [314, 120] on li "Interior Overall" at bounding box center [333, 117] width 113 height 18
type input "Interior Overall"
click at [412, 72] on input "text" at bounding box center [439, 74] width 84 height 17
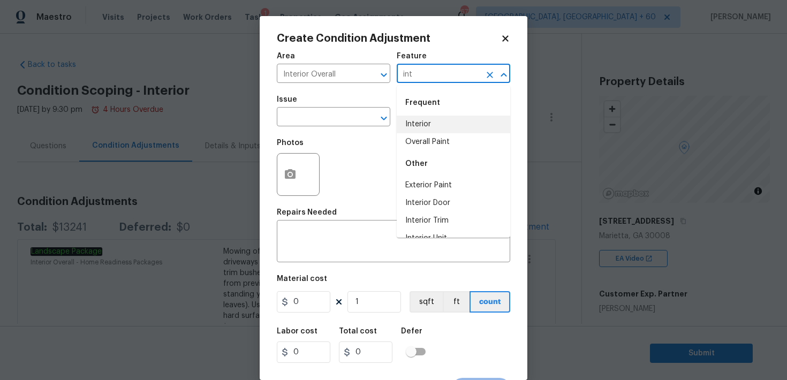
click at [421, 119] on li "Interior" at bounding box center [453, 125] width 113 height 18
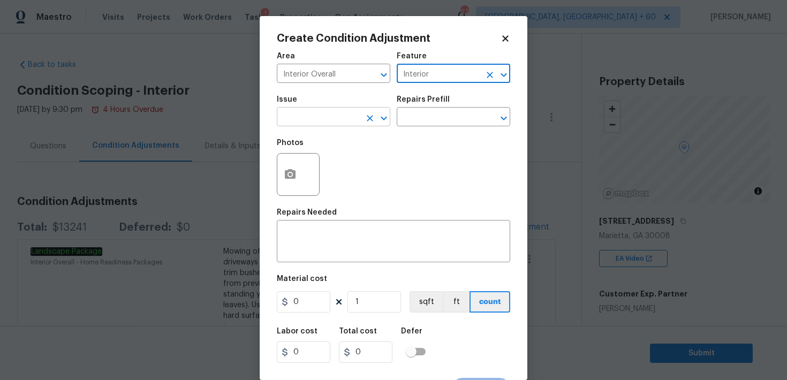
type input "Interior"
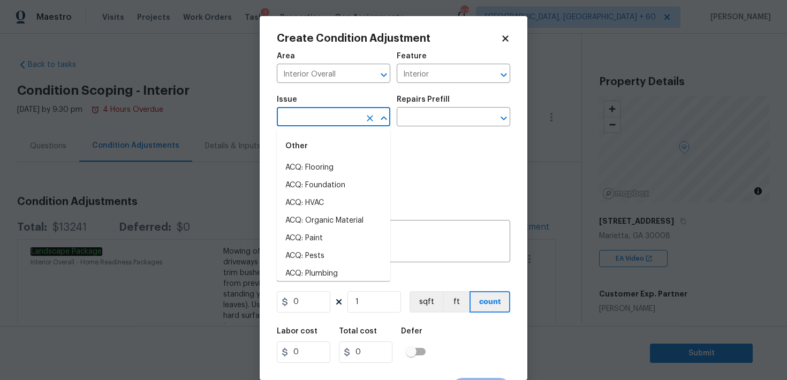
click at [320, 120] on input "text" at bounding box center [319, 118] width 84 height 17
type input "i"
click at [316, 170] on li "ACQ: Flooring" at bounding box center [333, 168] width 113 height 18
type input "ACQ: Flooring"
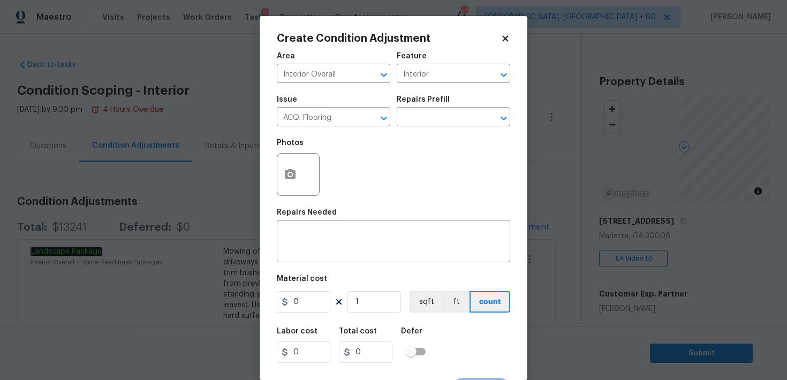
click at [437, 158] on div "Photos" at bounding box center [393, 168] width 233 height 70
click at [294, 173] on icon "button" at bounding box center [290, 174] width 11 height 10
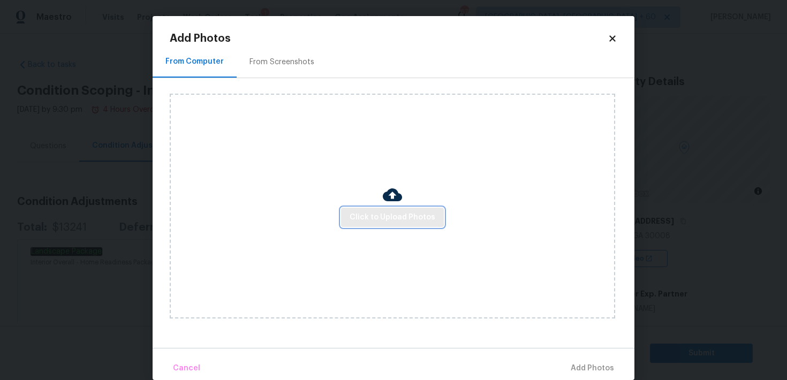
click at [369, 208] on button "Click to Upload Photos" at bounding box center [392, 218] width 103 height 20
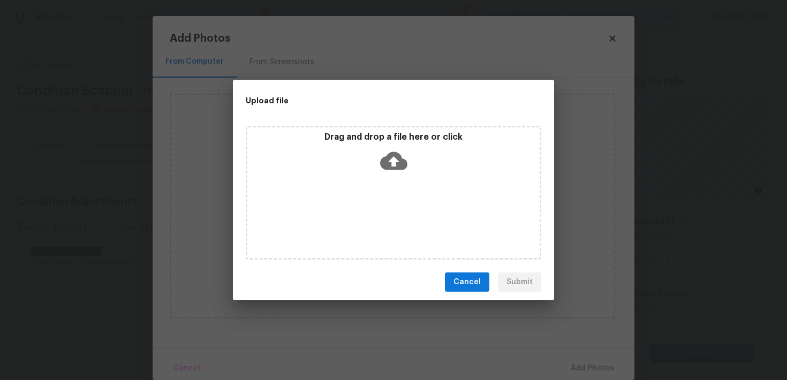
click at [385, 155] on icon at bounding box center [393, 160] width 27 height 27
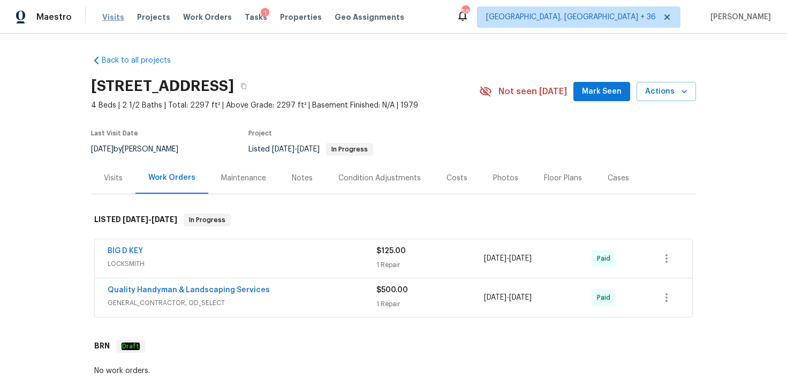
click at [112, 19] on span "Visits" at bounding box center [113, 17] width 22 height 11
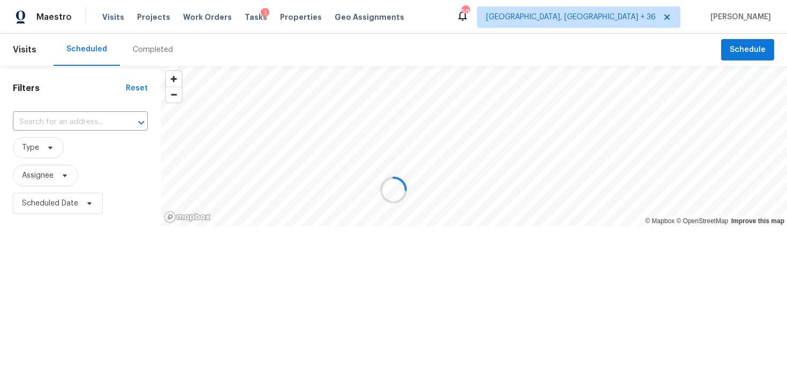
click at [148, 51] on div at bounding box center [393, 190] width 787 height 380
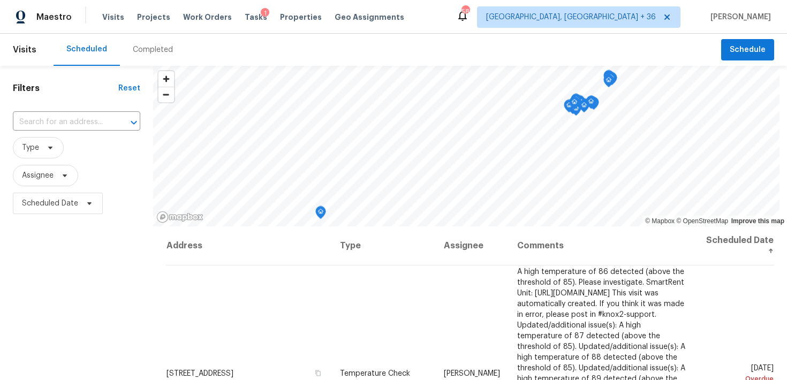
click at [142, 54] on div "Completed" at bounding box center [153, 49] width 40 height 11
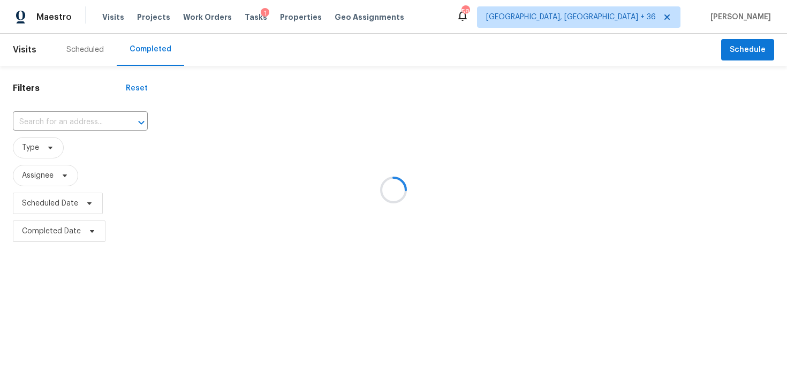
click at [56, 128] on div at bounding box center [393, 190] width 787 height 380
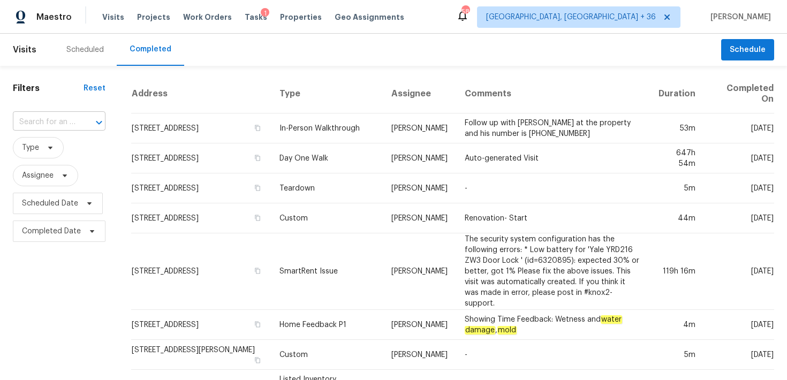
click at [41, 126] on input "text" at bounding box center [44, 122] width 63 height 17
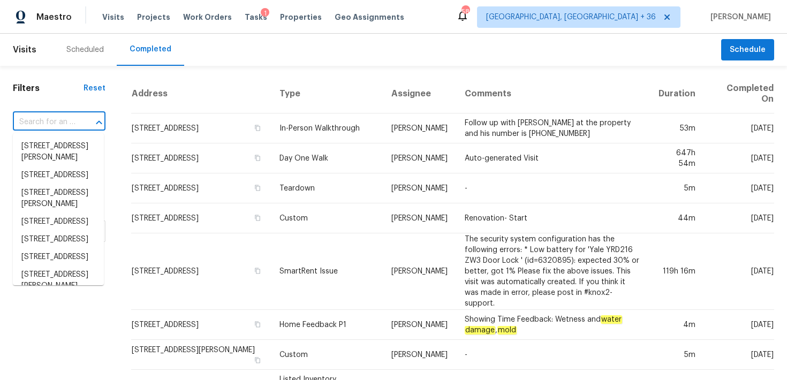
paste input "141 Dunleith Pkwy SW Marietta, GA, 30008"
type input "141 Dunleith Pkwy SW Marietta, GA, 30008"
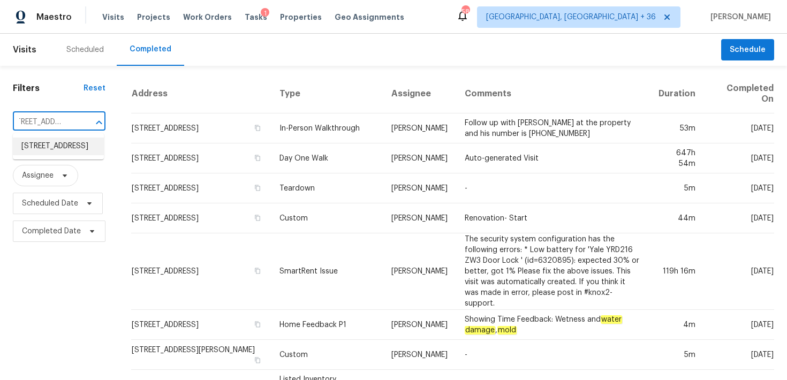
click at [43, 155] on li "141 Dunleith Pkwy SW, Marietta, GA 30008" at bounding box center [58, 147] width 91 height 18
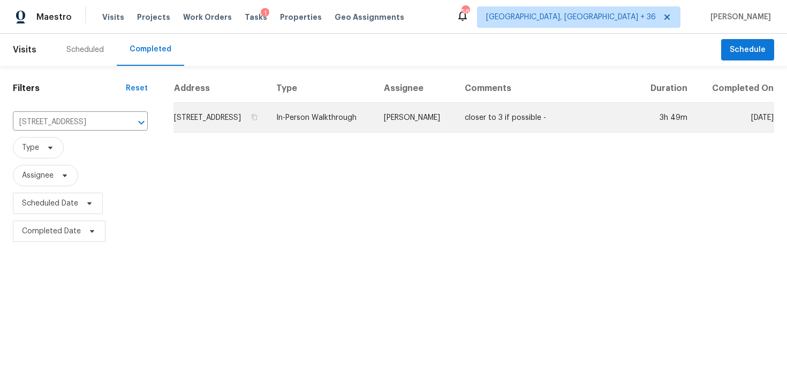
click at [351, 128] on td "In-Person Walkthrough" at bounding box center [322, 118] width 108 height 30
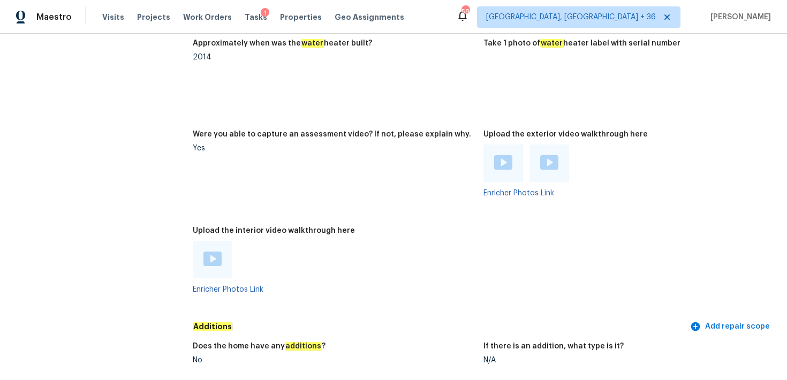
scroll to position [2247, 0]
click at [224, 242] on div at bounding box center [213, 260] width 40 height 37
click at [216, 253] on img at bounding box center [212, 260] width 18 height 14
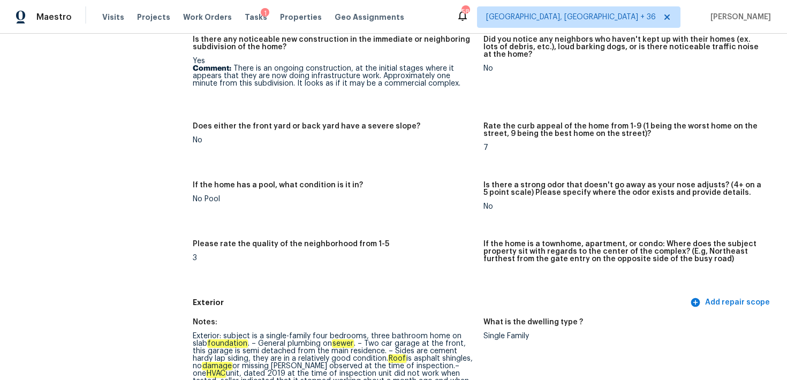
scroll to position [0, 0]
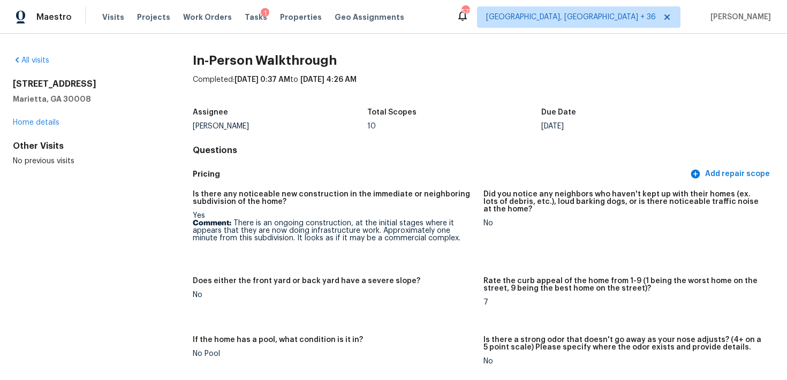
click at [120, 17] on div "Visits Projects Work Orders Tasks 1 Properties Geo Assignments" at bounding box center [259, 16] width 315 height 21
click at [112, 17] on span "Visits" at bounding box center [113, 17] width 22 height 11
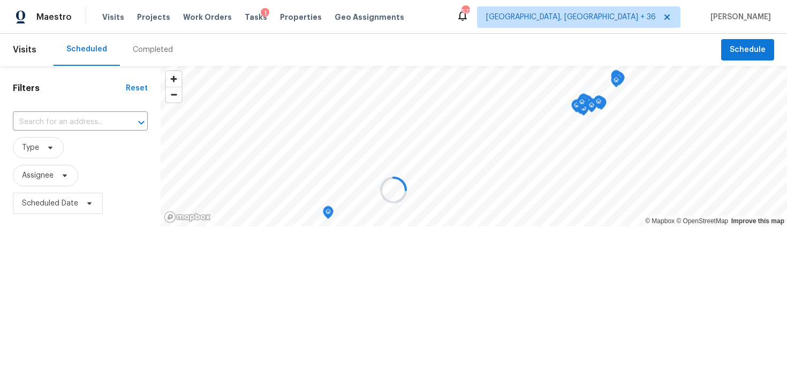
click at [143, 51] on div at bounding box center [393, 190] width 787 height 380
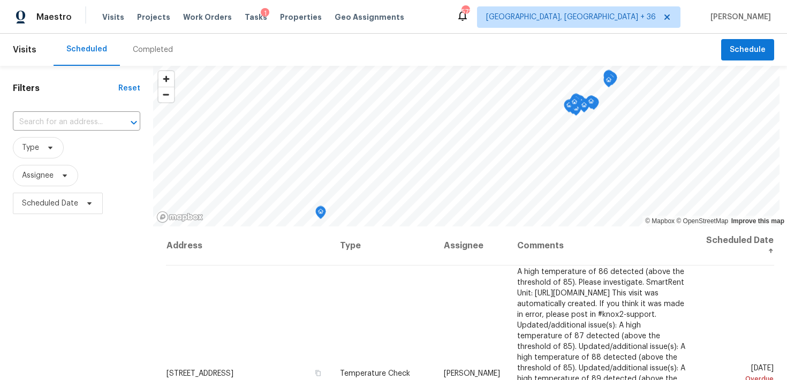
click at [149, 44] on div "Completed" at bounding box center [153, 49] width 40 height 11
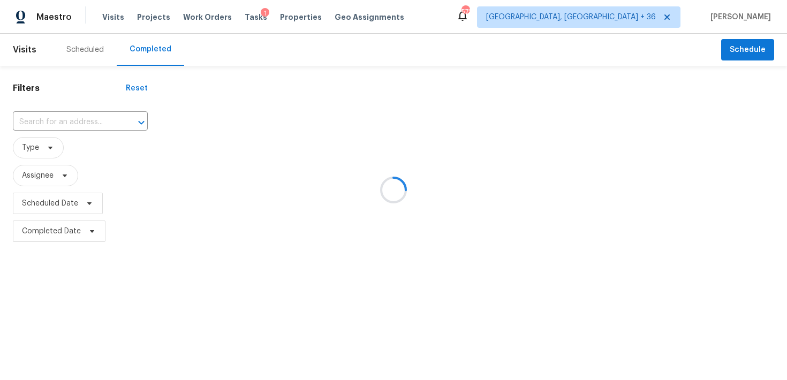
click at [68, 112] on div at bounding box center [393, 190] width 787 height 380
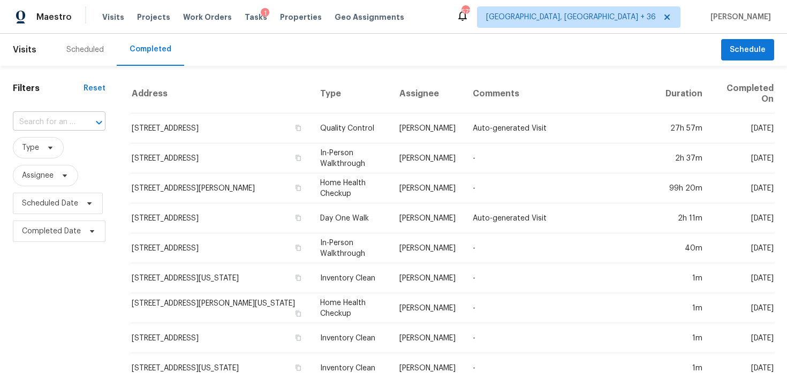
click at [40, 124] on input "text" at bounding box center [44, 122] width 63 height 17
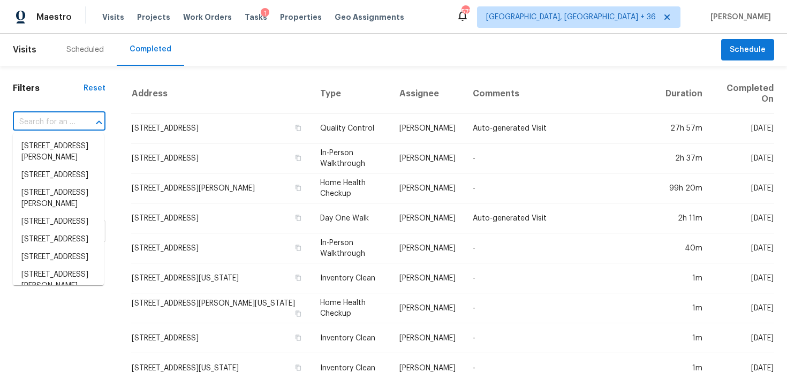
paste input "1527 E Irene Dr Casa Grande, AZ, 85122"
type input "1527 E Irene Dr Casa Grande, AZ, 85122"
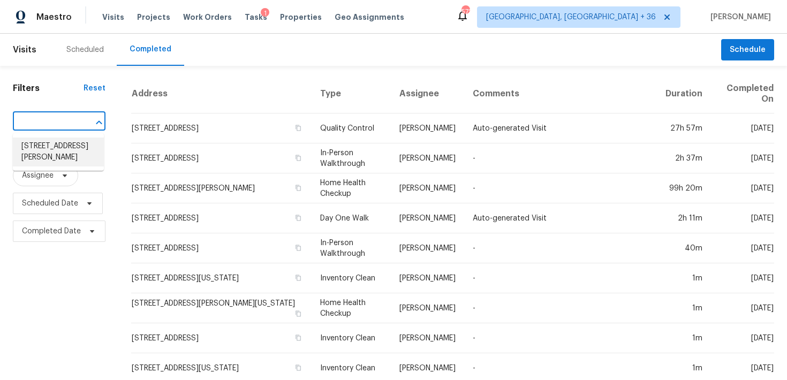
click at [50, 147] on li "1527 E Irene Dr, Casa Grande, AZ 85122" at bounding box center [58, 152] width 91 height 29
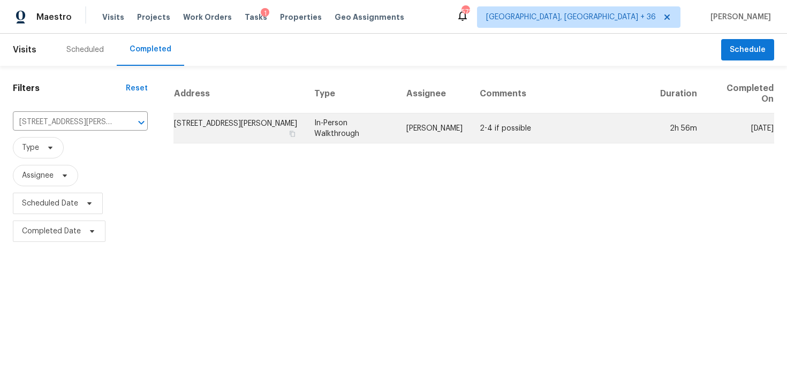
click at [328, 131] on td "In-Person Walkthrough" at bounding box center [352, 128] width 92 height 30
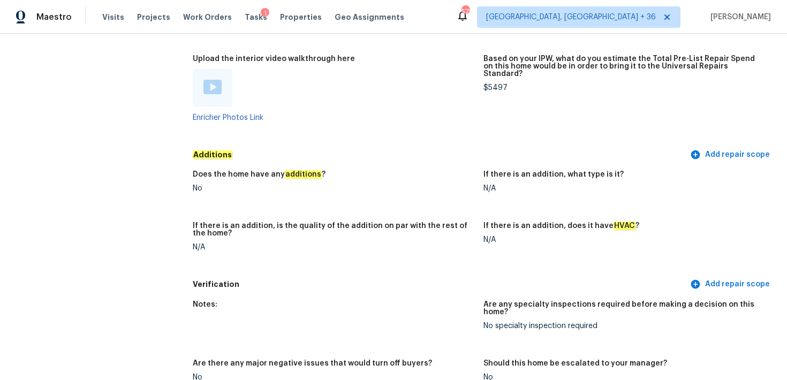
scroll to position [2110, 0]
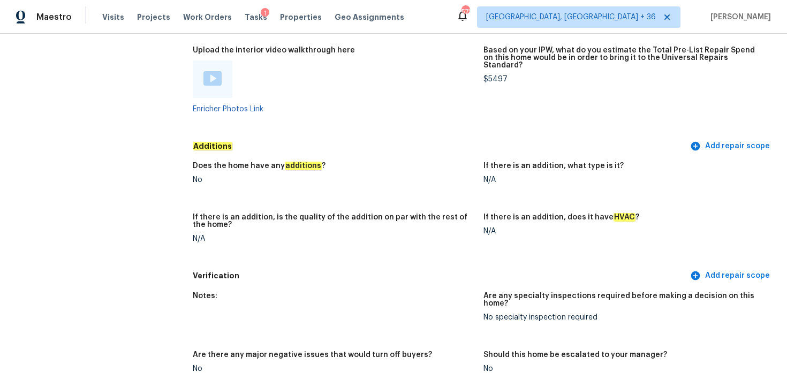
click at [217, 85] on div at bounding box center [213, 78] width 40 height 37
click at [211, 77] on img at bounding box center [212, 78] width 18 height 14
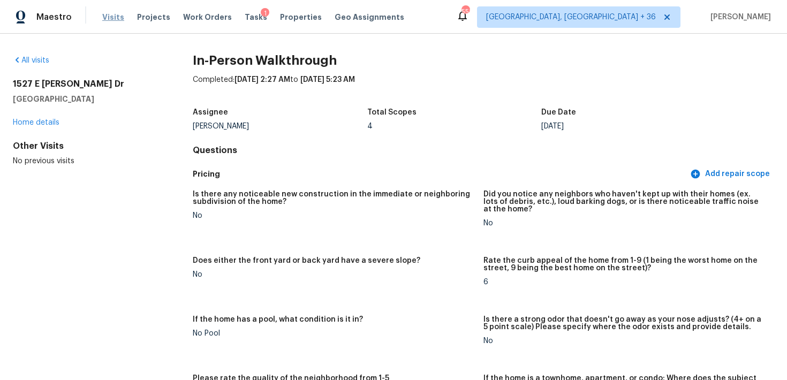
click at [108, 17] on span "Visits" at bounding box center [113, 17] width 22 height 11
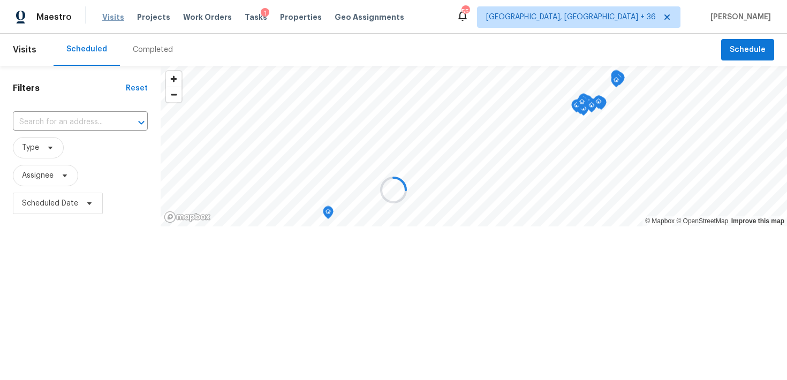
click at [108, 17] on div at bounding box center [393, 190] width 787 height 380
click at [140, 52] on div at bounding box center [393, 190] width 787 height 380
click at [140, 45] on div at bounding box center [393, 190] width 787 height 380
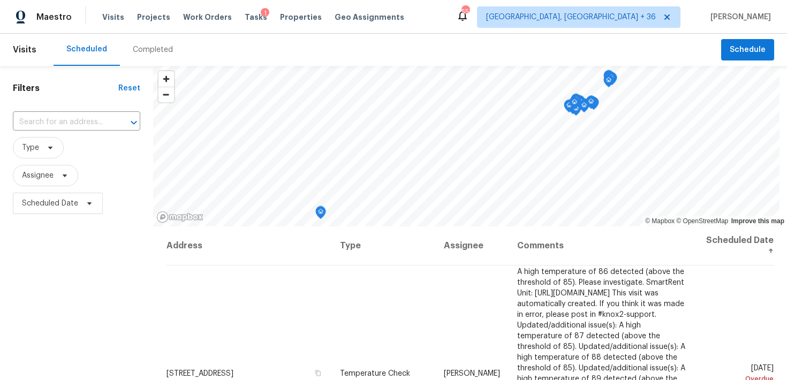
click at [152, 50] on div "Completed" at bounding box center [153, 49] width 40 height 11
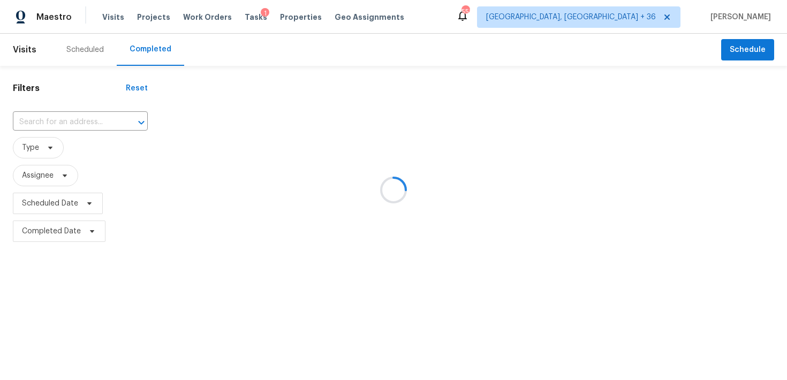
click at [62, 120] on div at bounding box center [393, 190] width 787 height 380
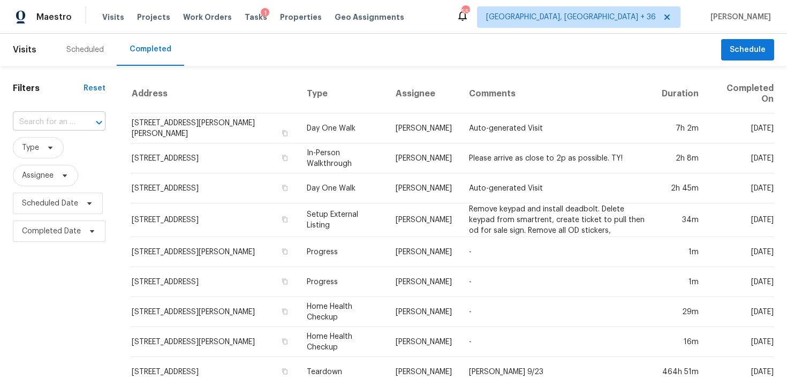
click at [52, 125] on input "text" at bounding box center [44, 122] width 63 height 17
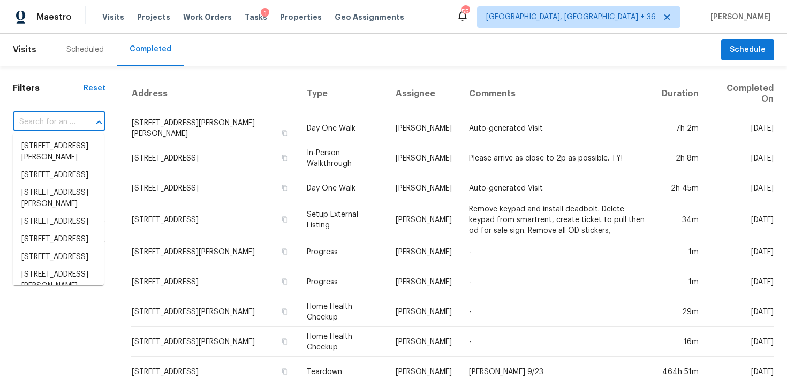
paste input "[STREET_ADDRESS][PERSON_NAME]"
type input "[STREET_ADDRESS][PERSON_NAME]"
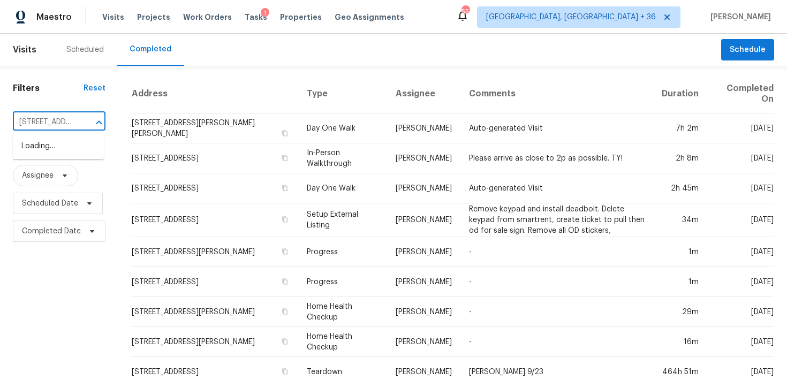
scroll to position [0, 78]
click at [35, 146] on li "[STREET_ADDRESS][PERSON_NAME]" at bounding box center [58, 152] width 91 height 29
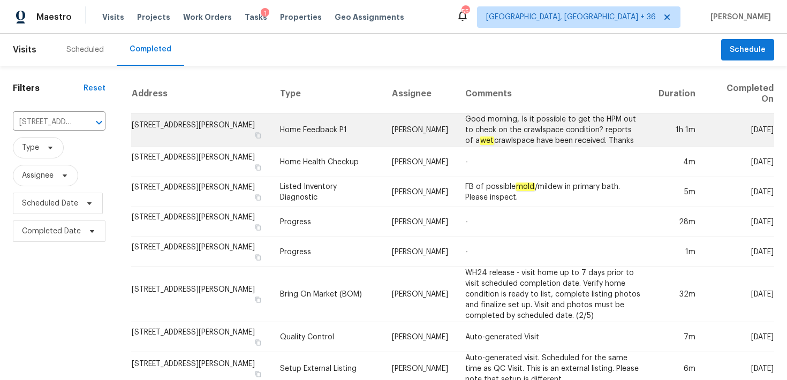
click at [336, 128] on td "Home Feedback P1" at bounding box center [327, 130] width 112 height 34
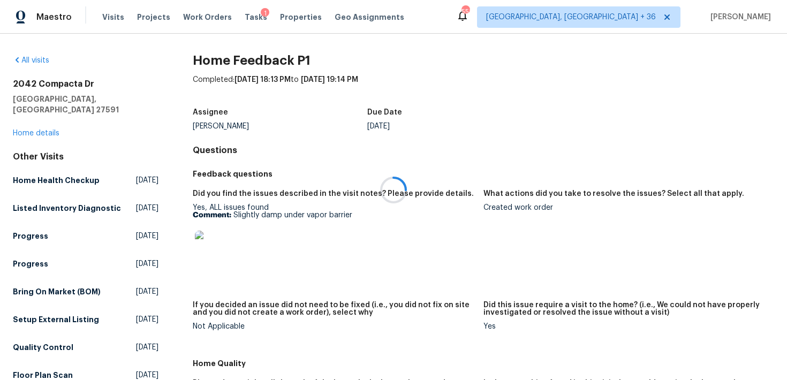
click at [29, 122] on div at bounding box center [393, 190] width 787 height 380
click at [22, 130] on link "Home details" at bounding box center [36, 133] width 47 height 7
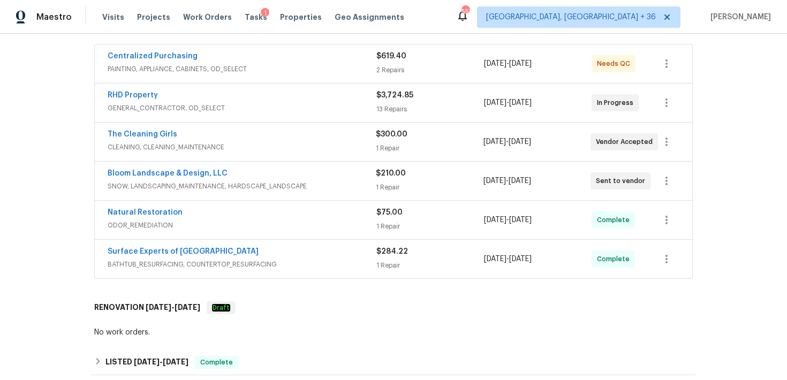
scroll to position [200, 0]
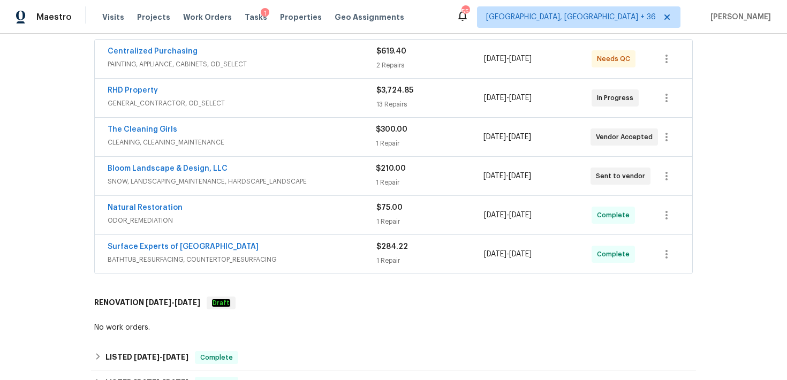
click at [383, 254] on div "$284.22 1 Repair" at bounding box center [430, 254] width 108 height 26
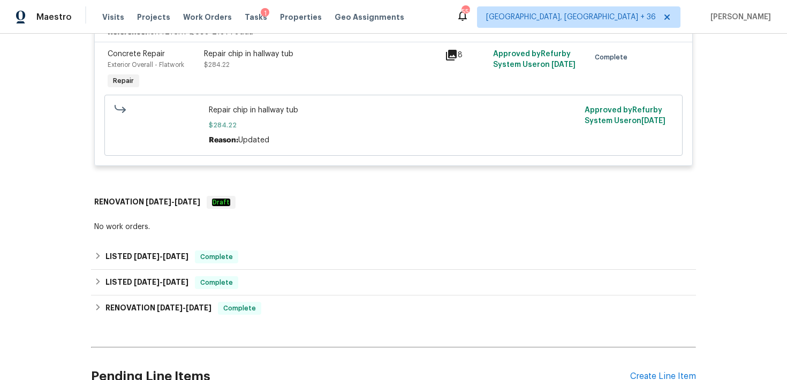
scroll to position [490, 0]
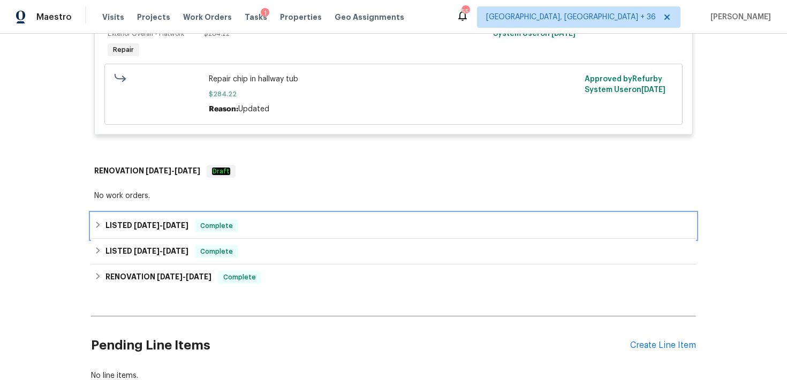
click at [289, 228] on div "LISTED [DATE] - [DATE] Complete" at bounding box center [393, 225] width 598 height 13
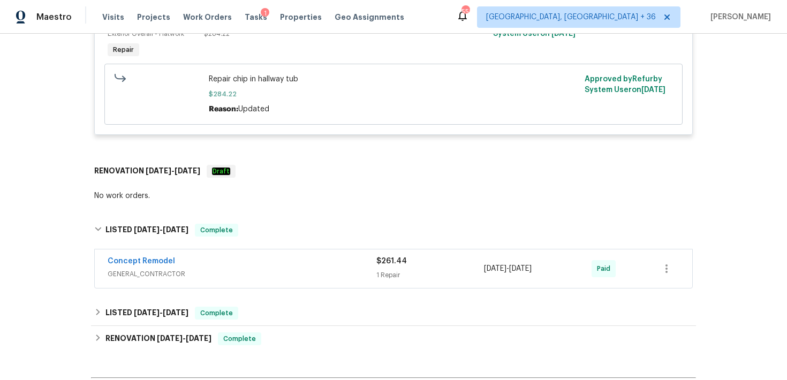
click at [392, 268] on div "$261.44 1 Repair" at bounding box center [430, 269] width 108 height 26
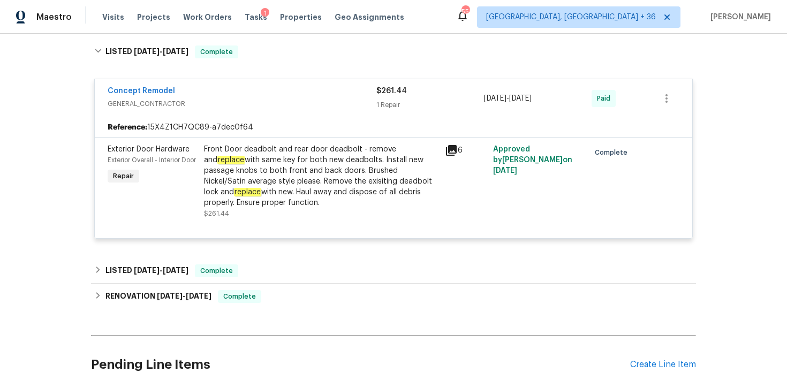
scroll to position [686, 0]
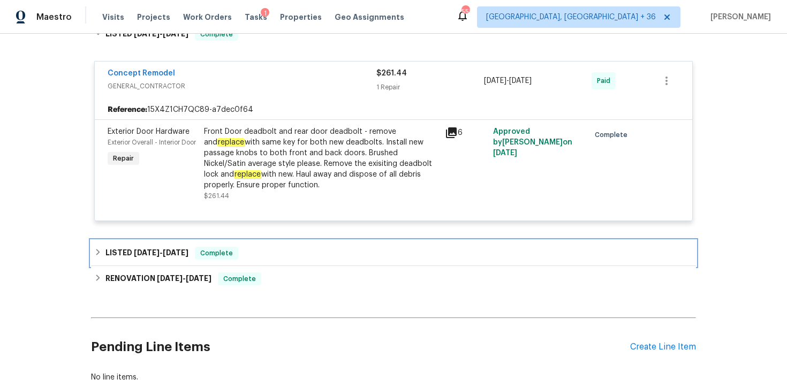
click at [257, 250] on div "LISTED [DATE] - [DATE] Complete" at bounding box center [393, 253] width 598 height 13
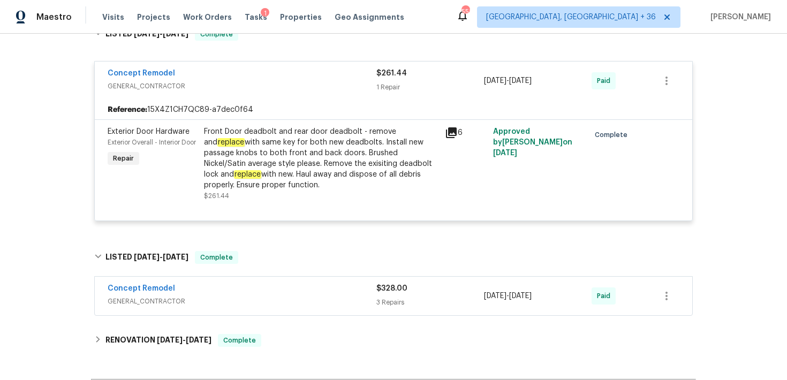
click at [373, 306] on span "GENERAL_CONTRACTOR" at bounding box center [242, 301] width 269 height 11
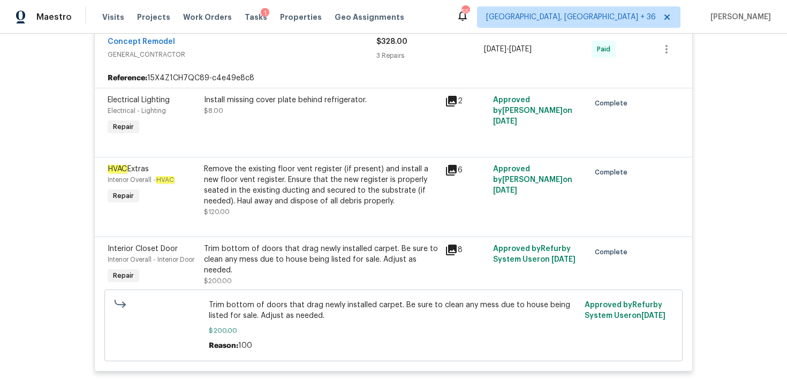
scroll to position [998, 0]
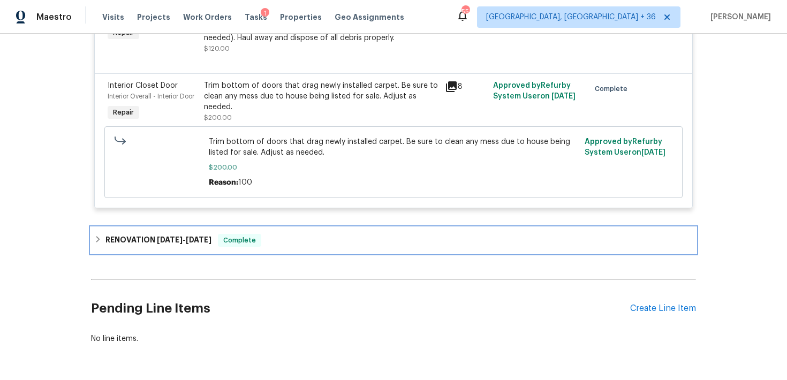
click at [260, 238] on span "Complete" at bounding box center [239, 240] width 41 height 11
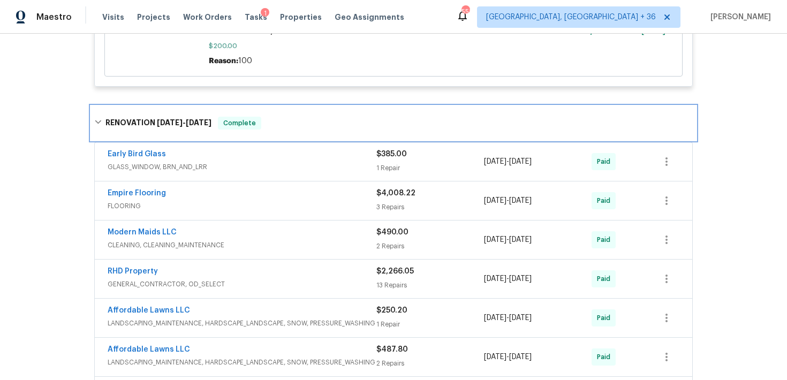
scroll to position [1235, 0]
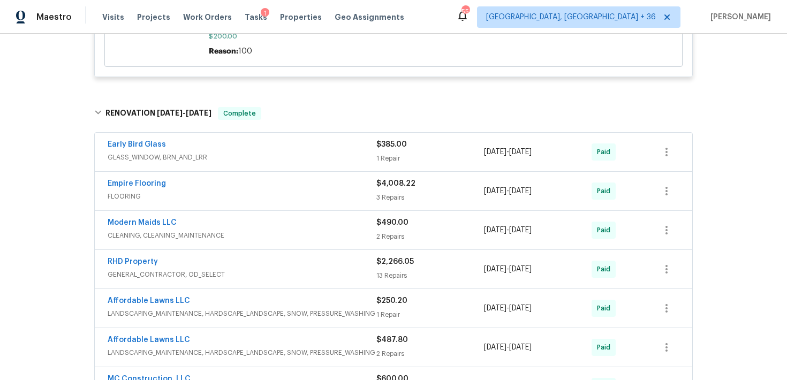
click at [394, 161] on div "1 Repair" at bounding box center [430, 158] width 108 height 11
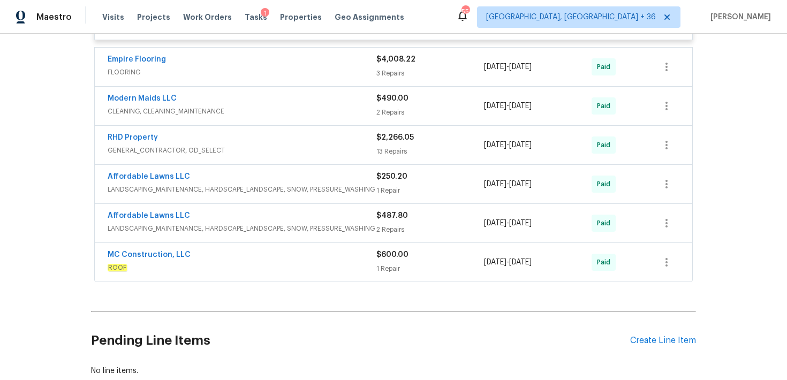
scroll to position [1537, 0]
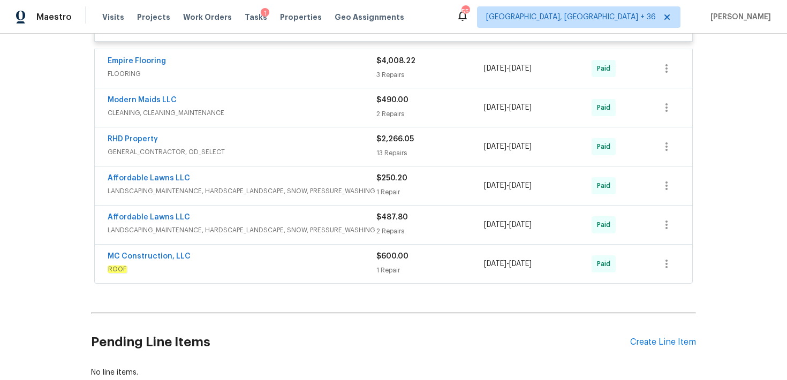
click at [376, 231] on div "2 Repairs" at bounding box center [430, 231] width 108 height 11
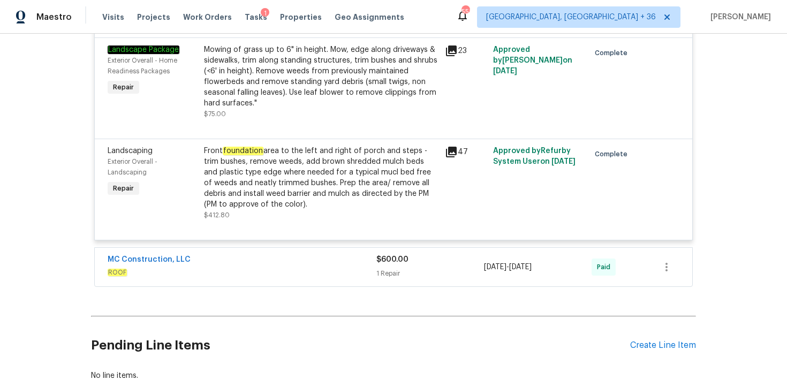
scroll to position [1833, 0]
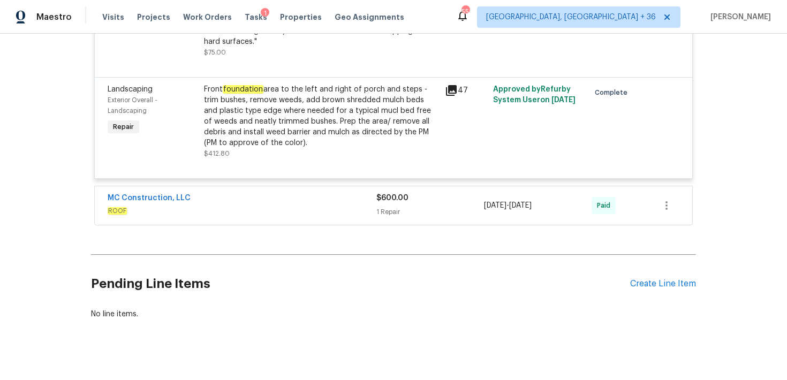
click at [392, 225] on div "MC Construction, LLC ROOF $600.00 1 Repair [DATE] - [DATE] Paid" at bounding box center [393, 205] width 597 height 39
click at [390, 210] on div "1 Repair" at bounding box center [430, 212] width 108 height 11
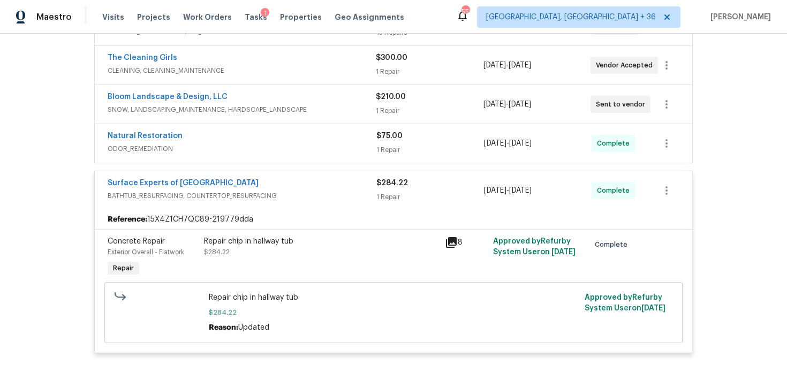
scroll to position [263, 0]
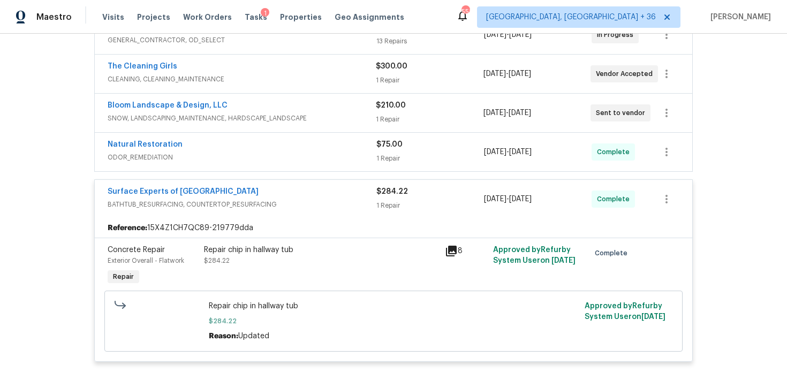
click at [386, 156] on div "1 Repair" at bounding box center [430, 158] width 108 height 11
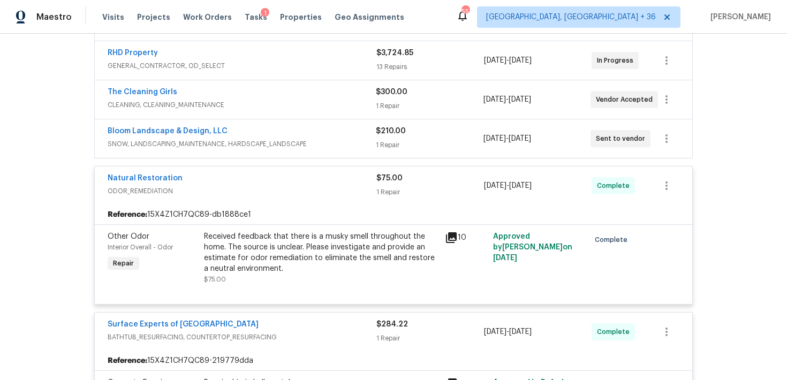
scroll to position [153, 0]
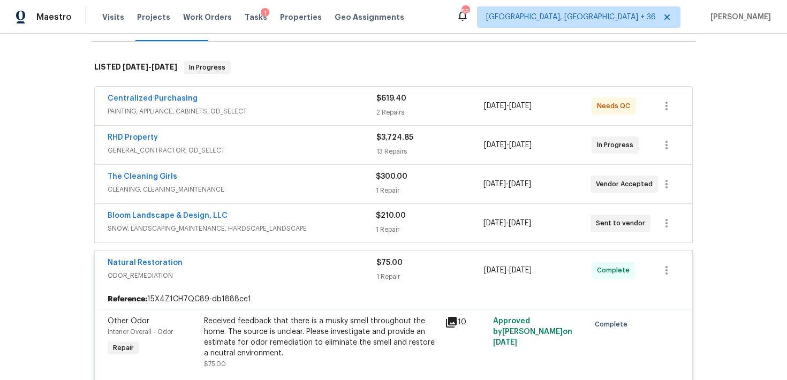
click at [388, 227] on div "1 Repair" at bounding box center [429, 229] width 107 height 11
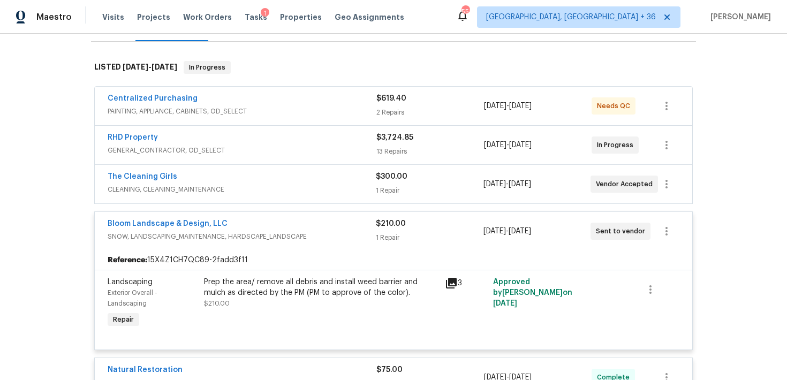
click at [386, 233] on div "1 Repair" at bounding box center [429, 237] width 107 height 11
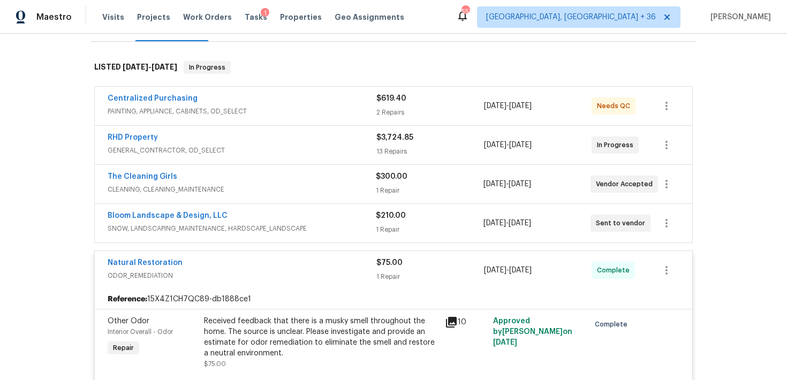
click at [387, 180] on div "$300.00" at bounding box center [429, 176] width 107 height 11
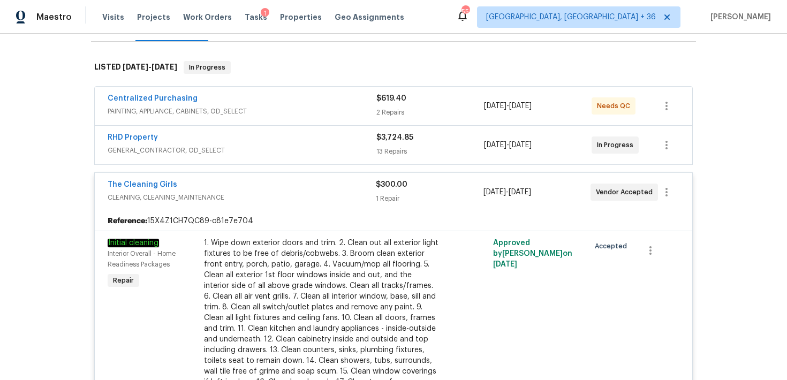
click at [388, 197] on div "1 Repair" at bounding box center [429, 198] width 107 height 11
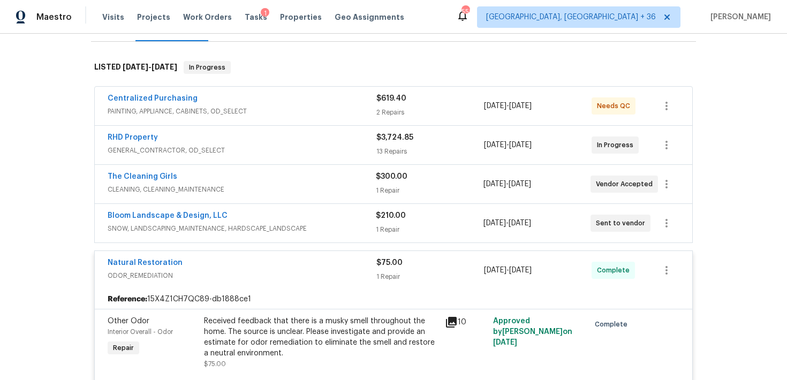
click at [391, 149] on div "13 Repairs" at bounding box center [430, 151] width 108 height 11
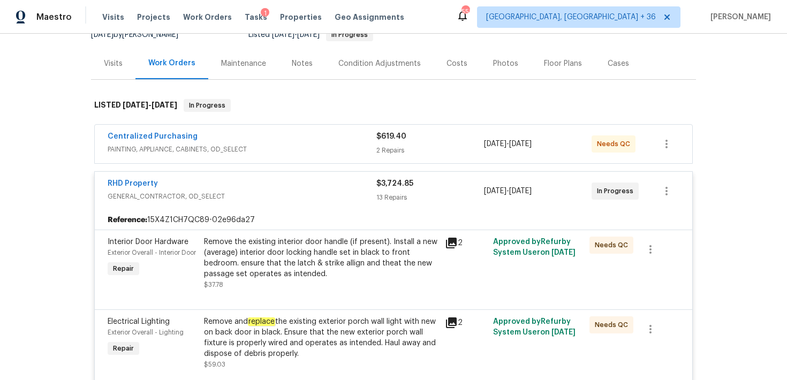
scroll to position [0, 0]
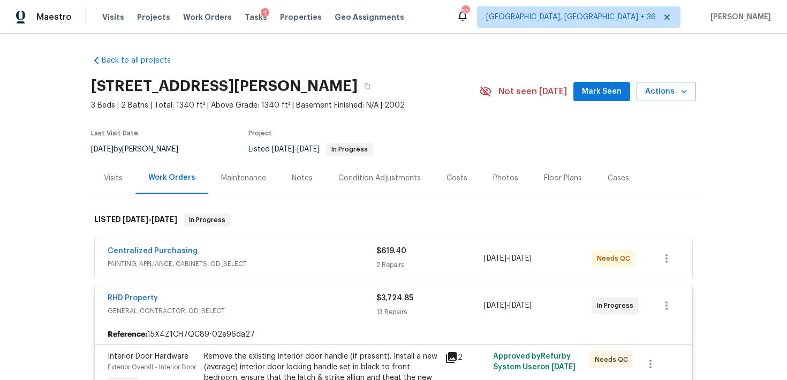
click at [379, 264] on div "2 Repairs" at bounding box center [430, 265] width 108 height 11
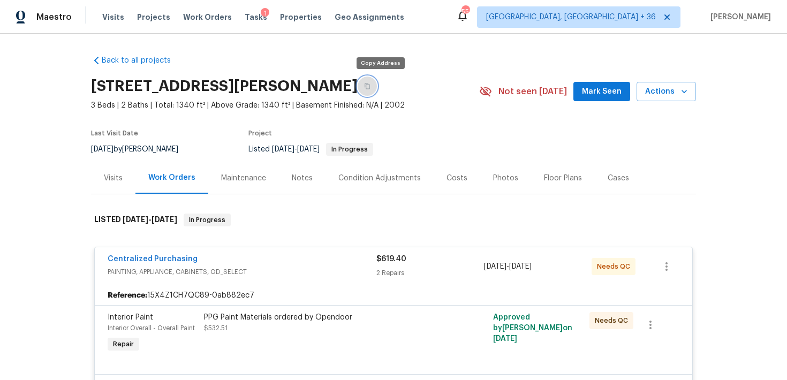
click at [370, 87] on icon "button" at bounding box center [367, 86] width 6 height 6
